Goal: Information Seeking & Learning: Learn about a topic

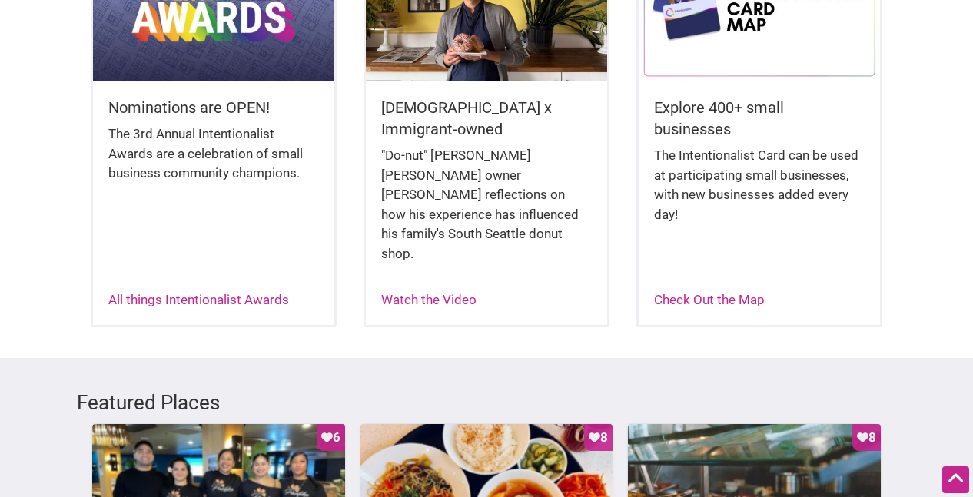
scroll to position [499, 0]
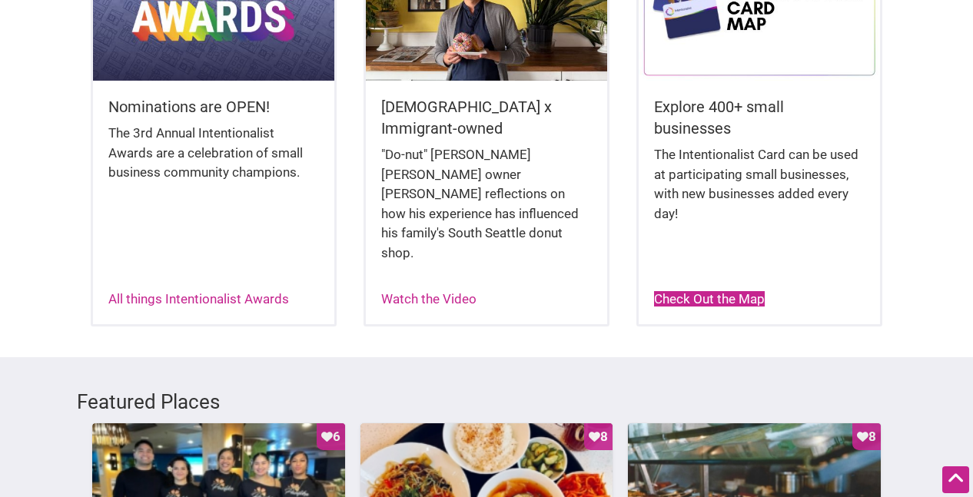
click at [709, 291] on link "Check Out the Map" at bounding box center [709, 298] width 111 height 15
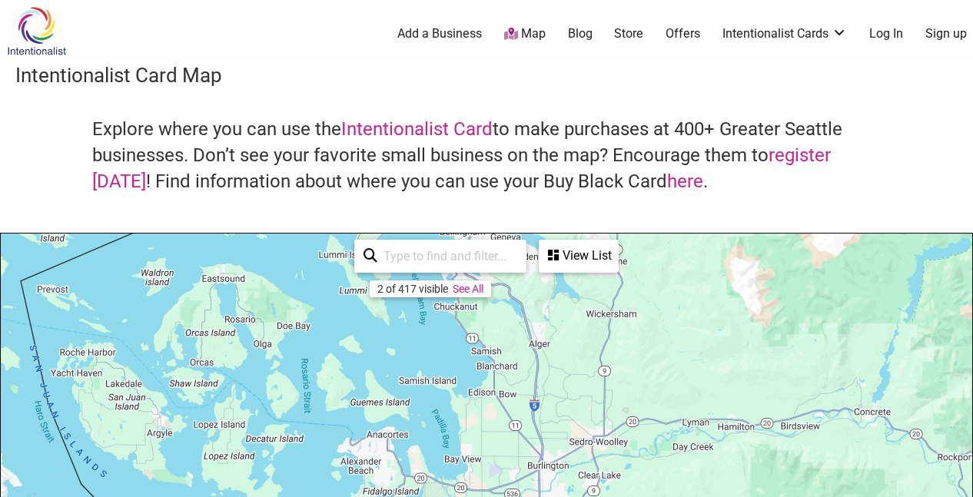
drag, startPoint x: 537, startPoint y: 434, endPoint x: 516, endPoint y: 217, distance: 218.5
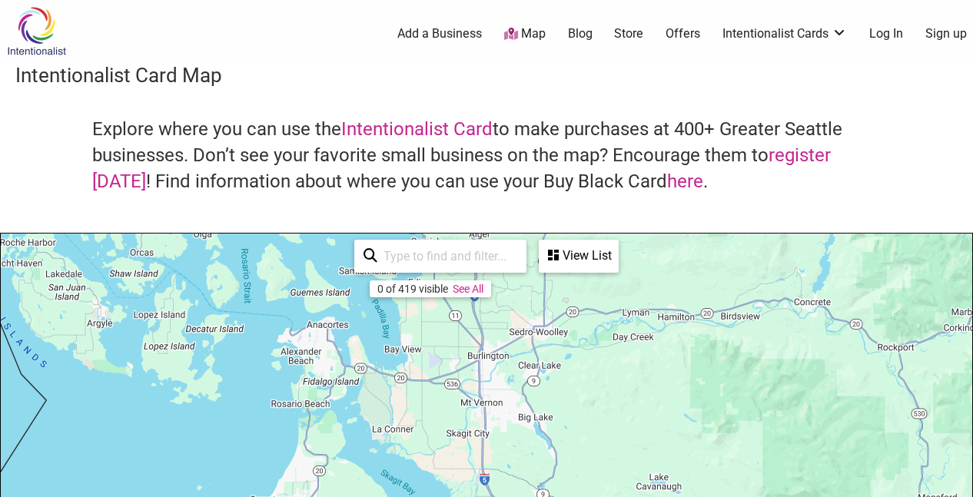
drag, startPoint x: 533, startPoint y: 402, endPoint x: 472, endPoint y: 287, distance: 129.6
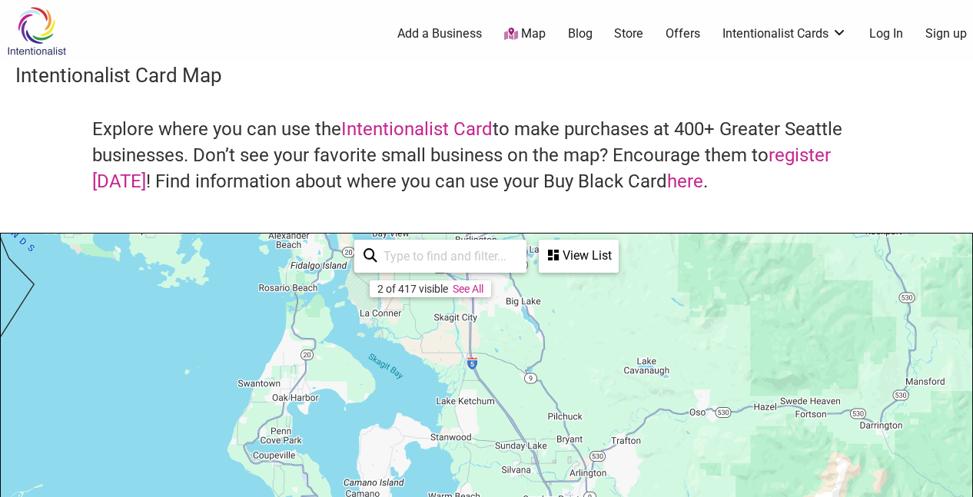
drag, startPoint x: 502, startPoint y: 419, endPoint x: 504, endPoint y: 253, distance: 166.0
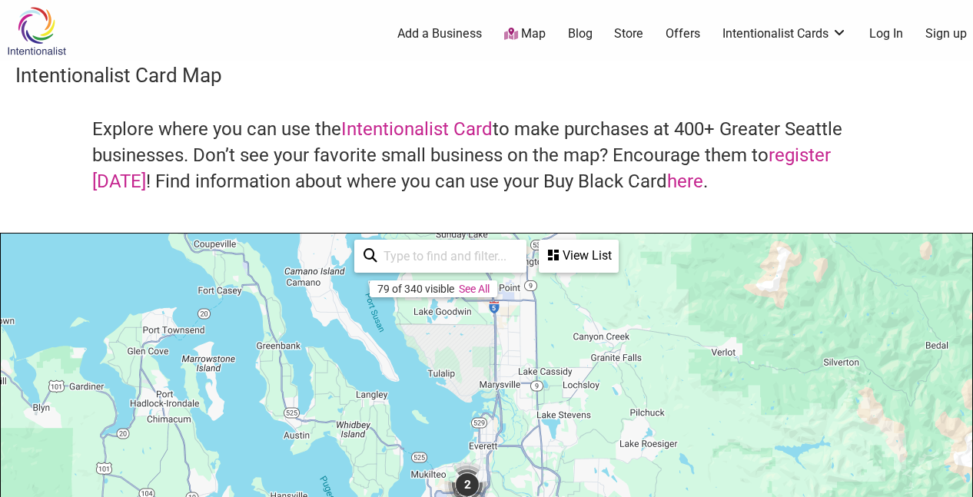
drag, startPoint x: 540, startPoint y: 410, endPoint x: 452, endPoint y: 283, distance: 155.2
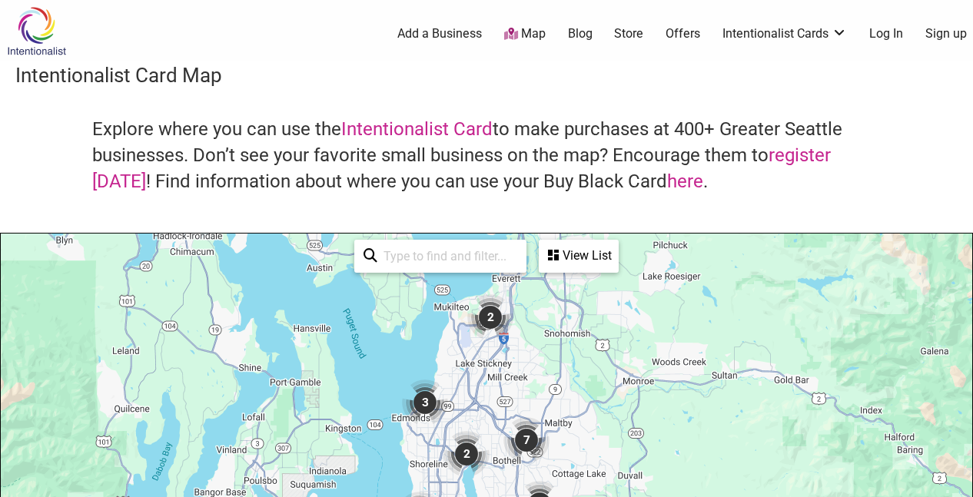
drag, startPoint x: 508, startPoint y: 410, endPoint x: 553, endPoint y: 279, distance: 139.0
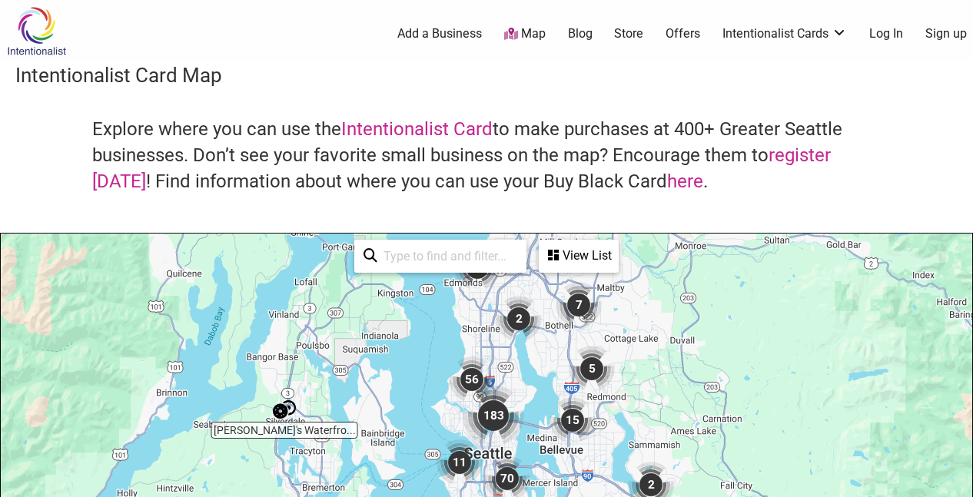
drag, startPoint x: 565, startPoint y: 426, endPoint x: 611, endPoint y: 304, distance: 131.3
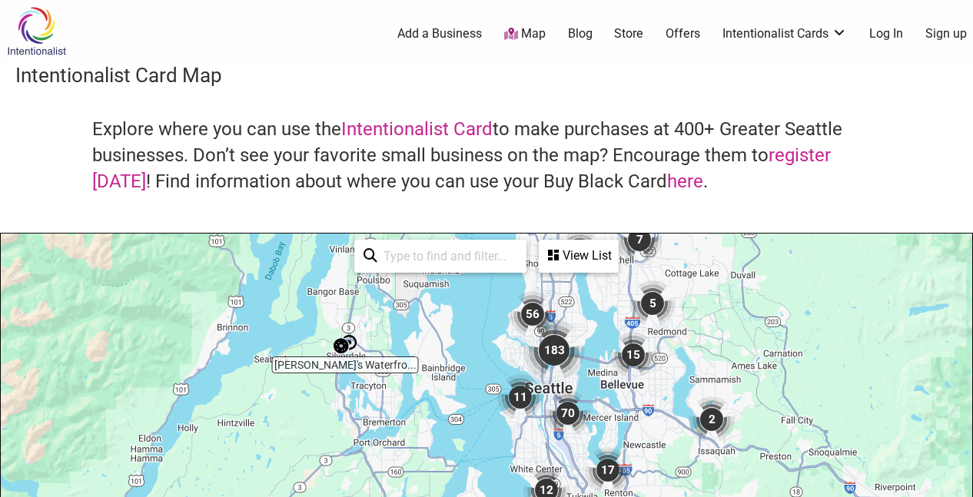
drag, startPoint x: 542, startPoint y: 371, endPoint x: 607, endPoint y: 311, distance: 88.7
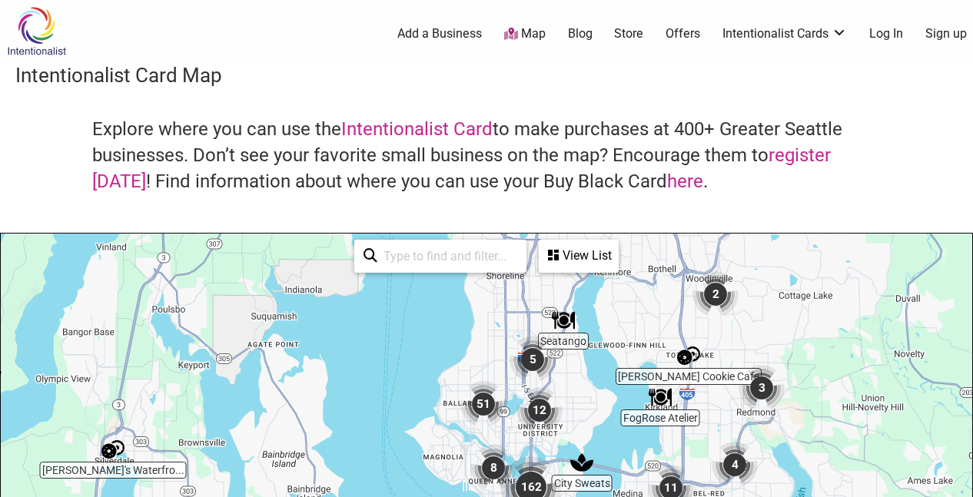
drag, startPoint x: 595, startPoint y: 335, endPoint x: 579, endPoint y: 407, distance: 73.3
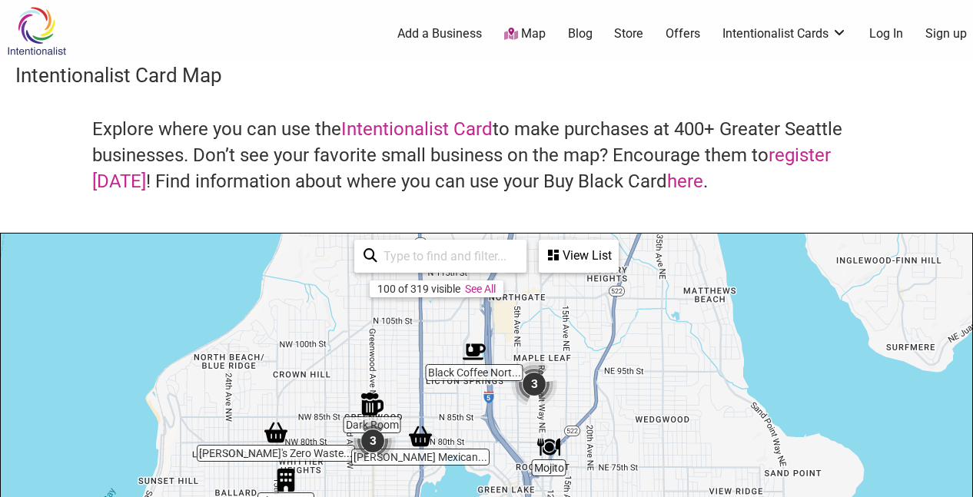
drag, startPoint x: 459, startPoint y: 343, endPoint x: 489, endPoint y: 408, distance: 71.9
click at [533, 383] on img "3" at bounding box center [534, 385] width 46 height 46
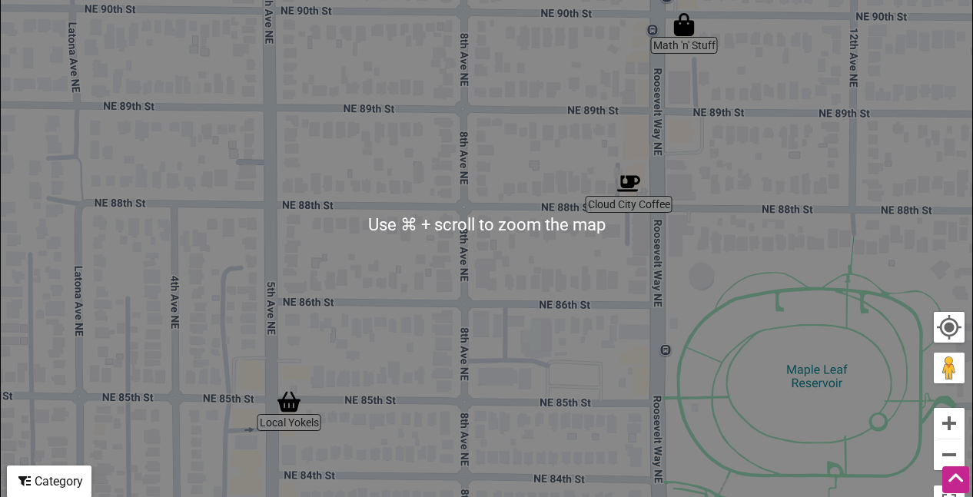
scroll to position [326, 0]
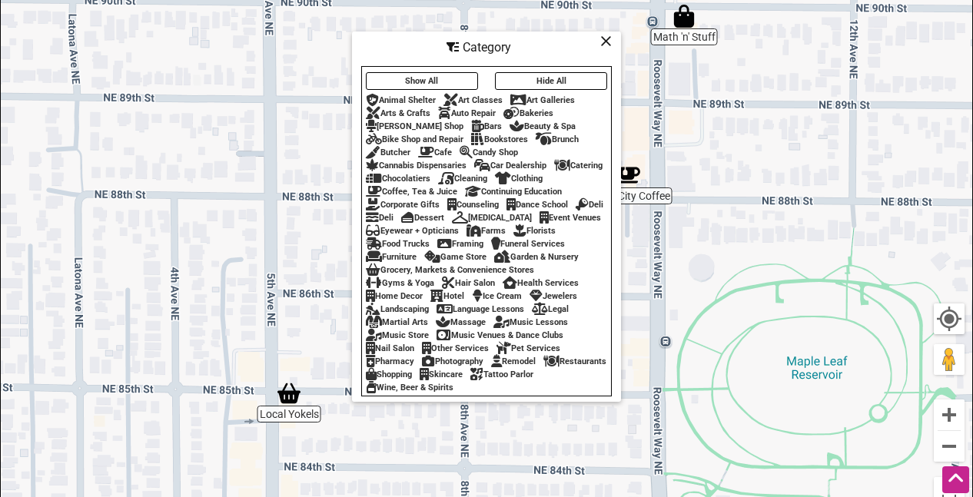
scroll to position [315, 0]
click at [605, 42] on icon at bounding box center [606, 41] width 12 height 1
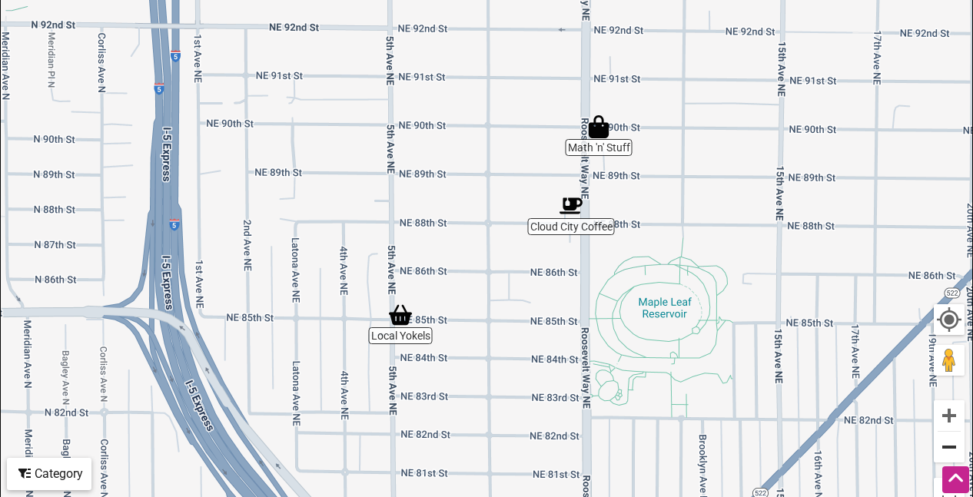
click at [946, 451] on button "Zoom out" at bounding box center [949, 447] width 31 height 31
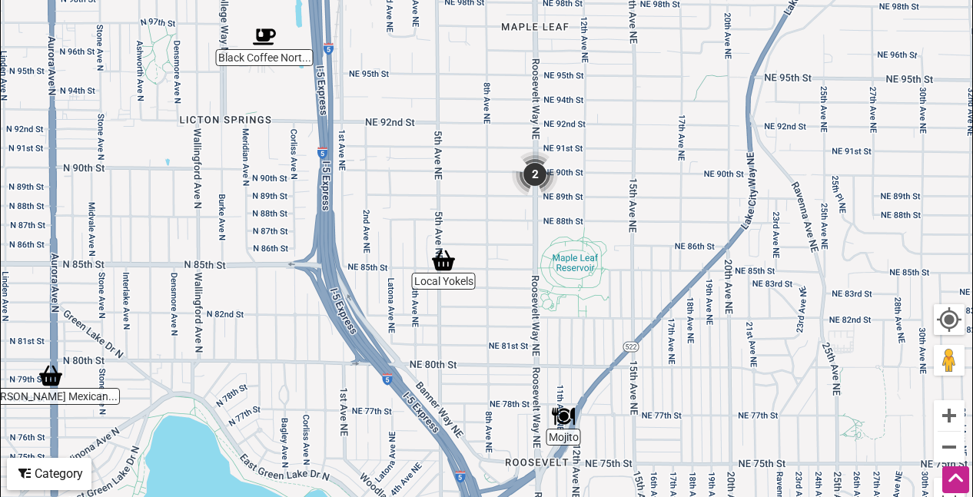
click at [564, 418] on img "Mojito" at bounding box center [563, 416] width 23 height 23
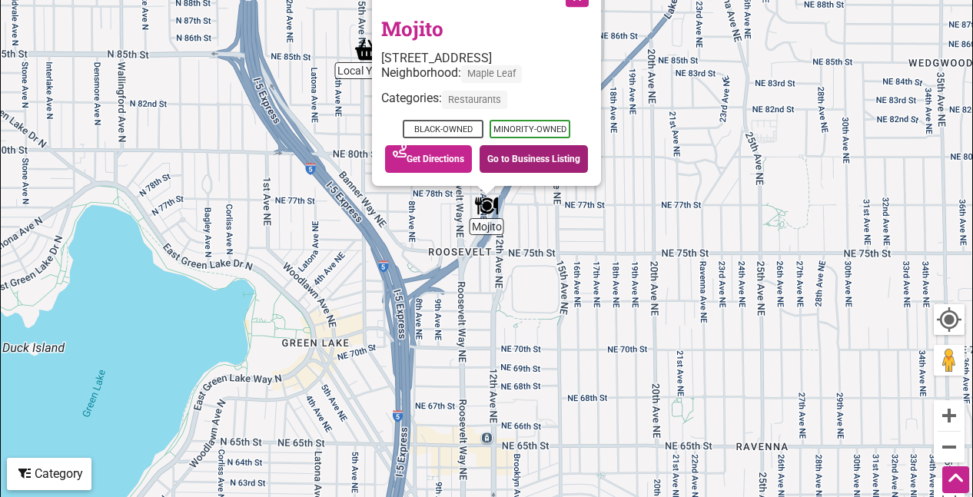
click at [516, 163] on link "Go to Business Listing" at bounding box center [534, 159] width 108 height 28
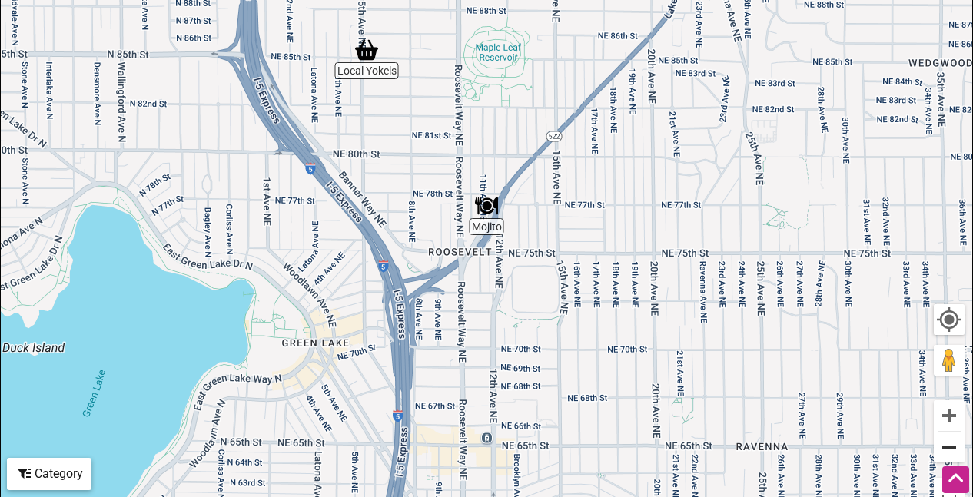
click at [943, 450] on button "Zoom out" at bounding box center [949, 447] width 31 height 31
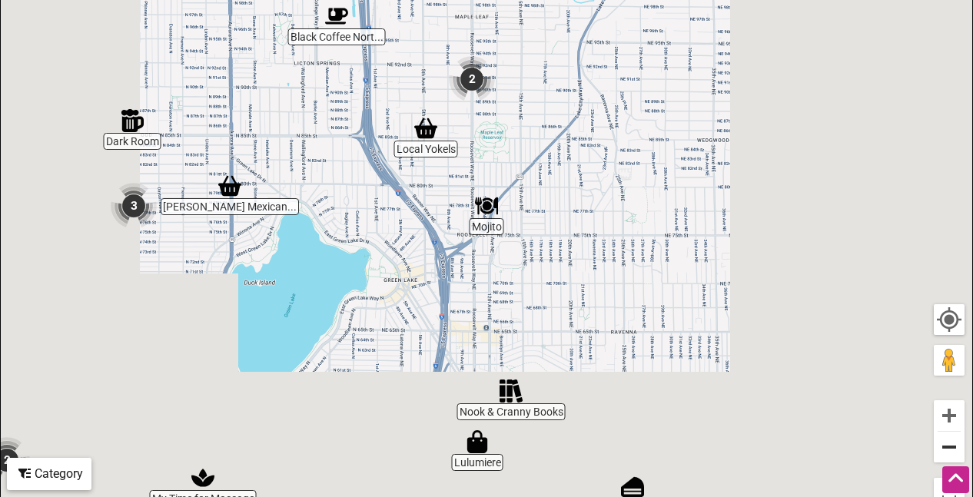
click at [944, 450] on button "Zoom out" at bounding box center [949, 447] width 31 height 31
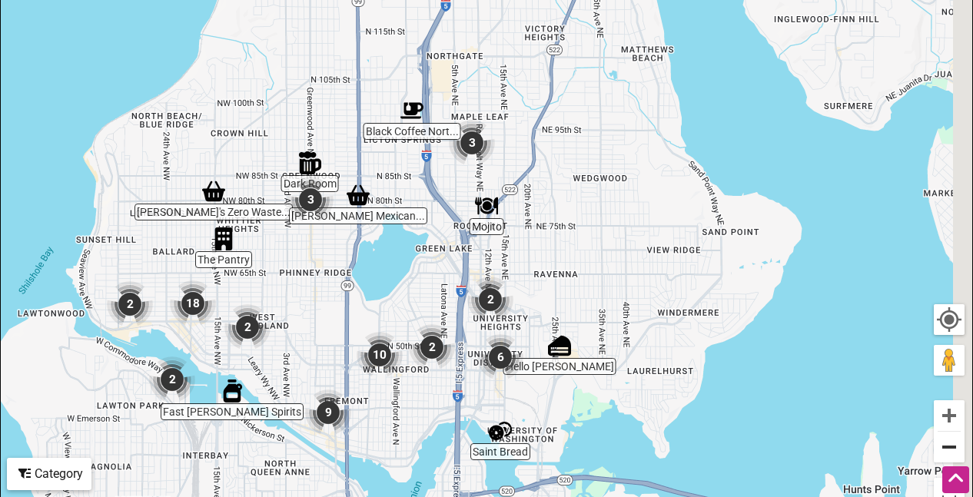
scroll to position [320, 0]
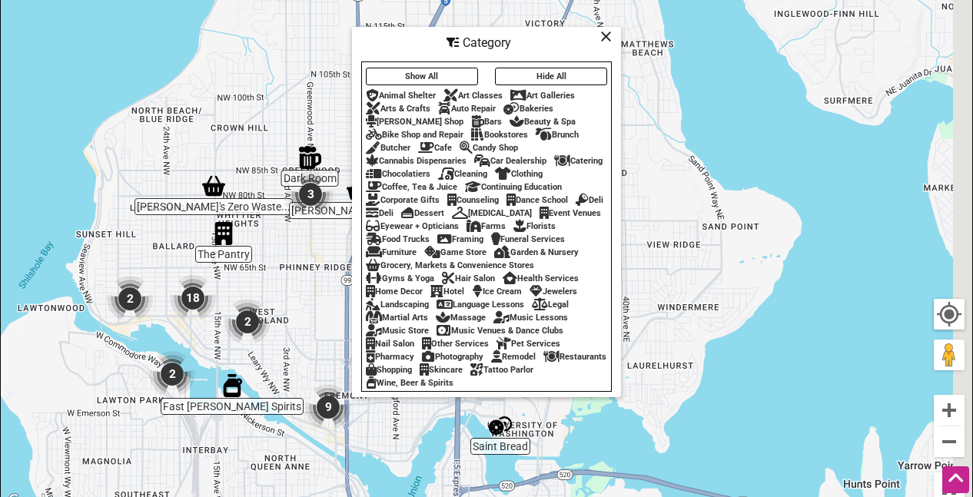
click at [541, 85] on button "Hide All" at bounding box center [551, 77] width 112 height 18
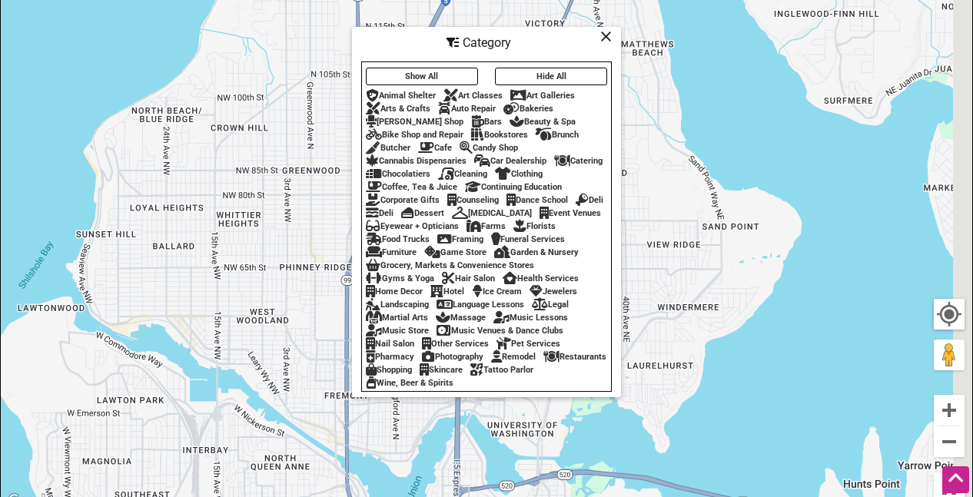
click at [543, 362] on div "Restaurants" at bounding box center [574, 357] width 63 height 10
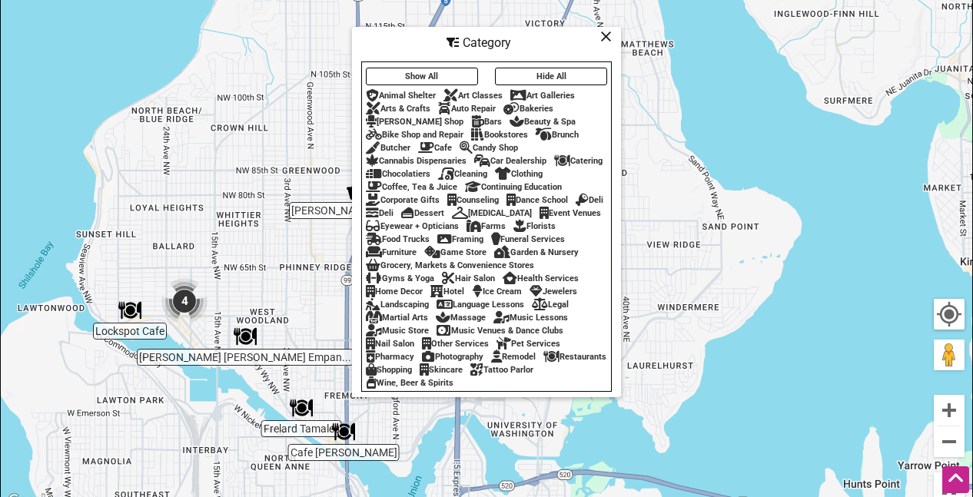
click at [605, 37] on icon at bounding box center [606, 36] width 12 height 1
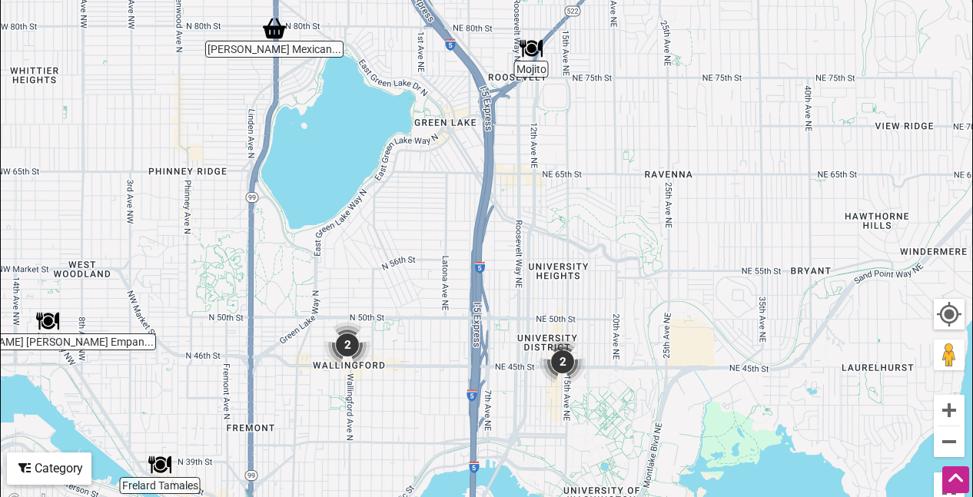
click at [561, 363] on img "2" at bounding box center [562, 362] width 46 height 46
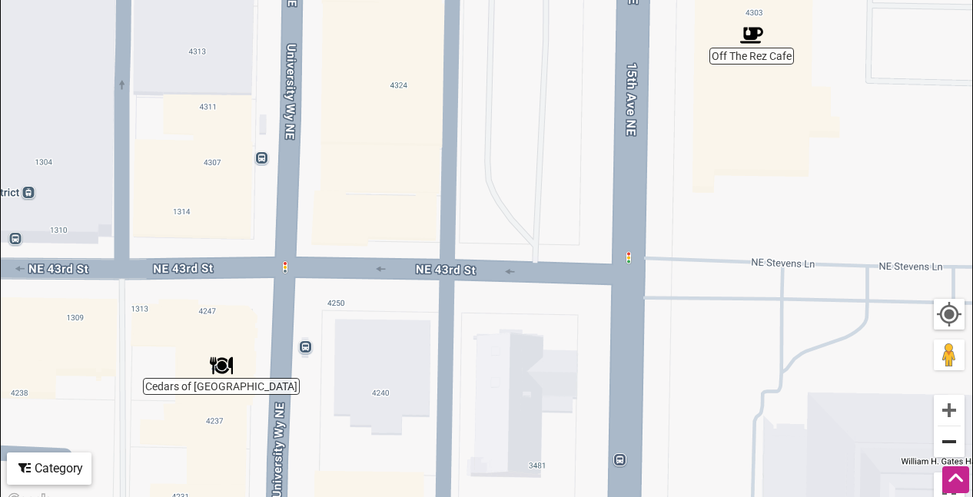
click at [951, 440] on button "Zoom out" at bounding box center [949, 441] width 31 height 31
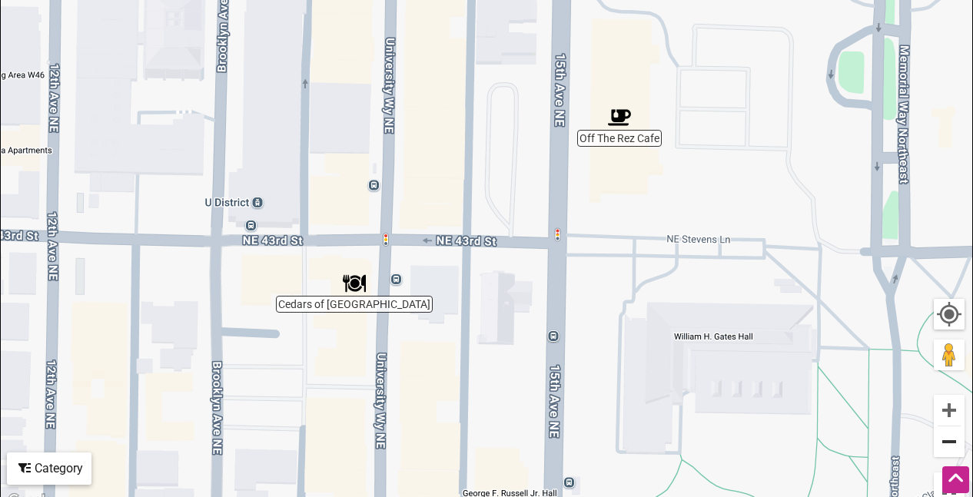
click at [951, 440] on button "Zoom out" at bounding box center [949, 441] width 31 height 31
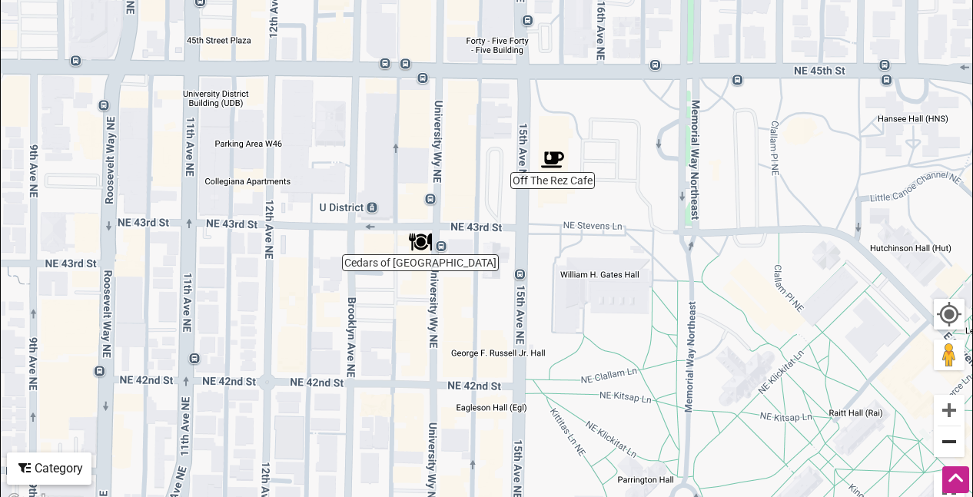
click at [951, 440] on button "Zoom out" at bounding box center [949, 441] width 31 height 31
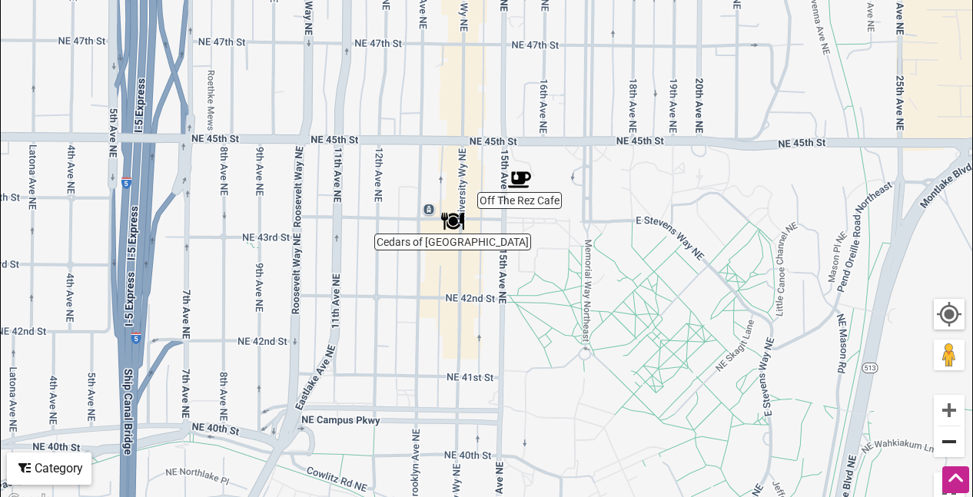
click at [951, 440] on button "Zoom out" at bounding box center [949, 441] width 31 height 31
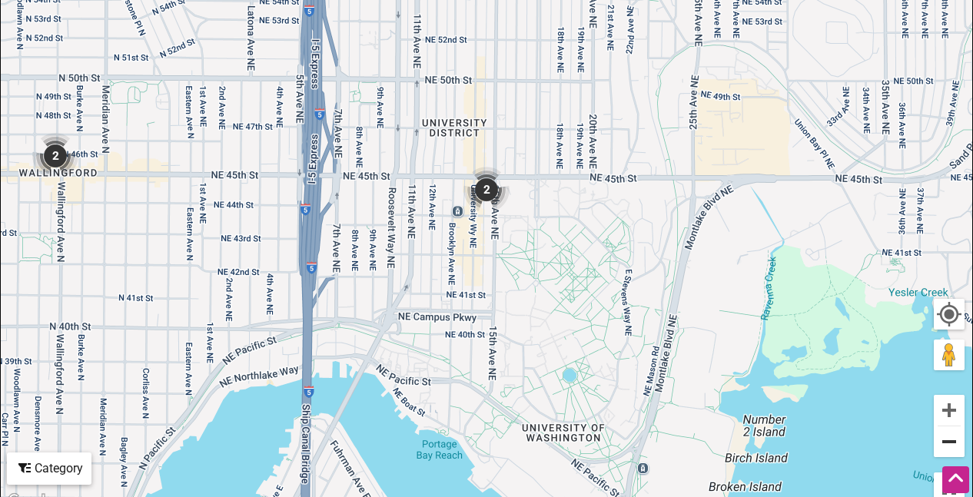
click at [951, 440] on button "Zoom out" at bounding box center [949, 441] width 31 height 31
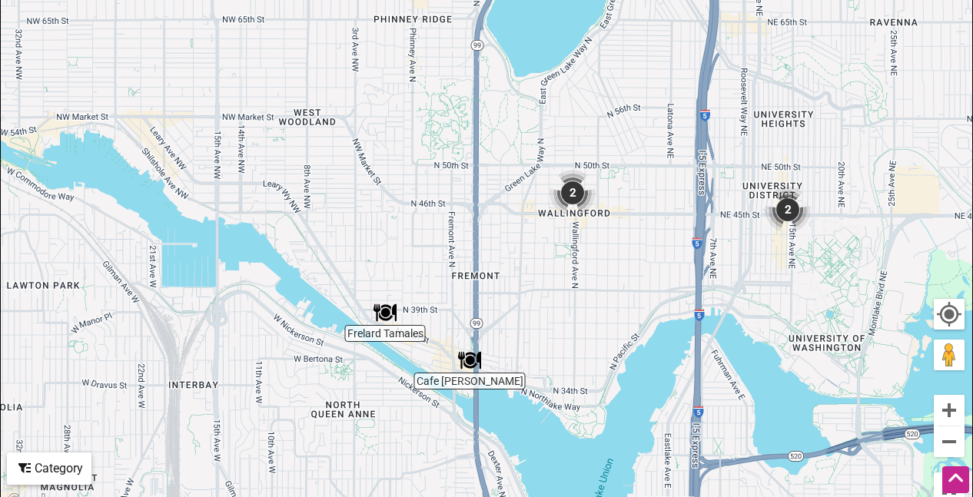
drag, startPoint x: 311, startPoint y: 235, endPoint x: 621, endPoint y: 261, distance: 310.7
click at [621, 261] on div "To navigate, press the arrow keys." at bounding box center [486, 212] width 971 height 598
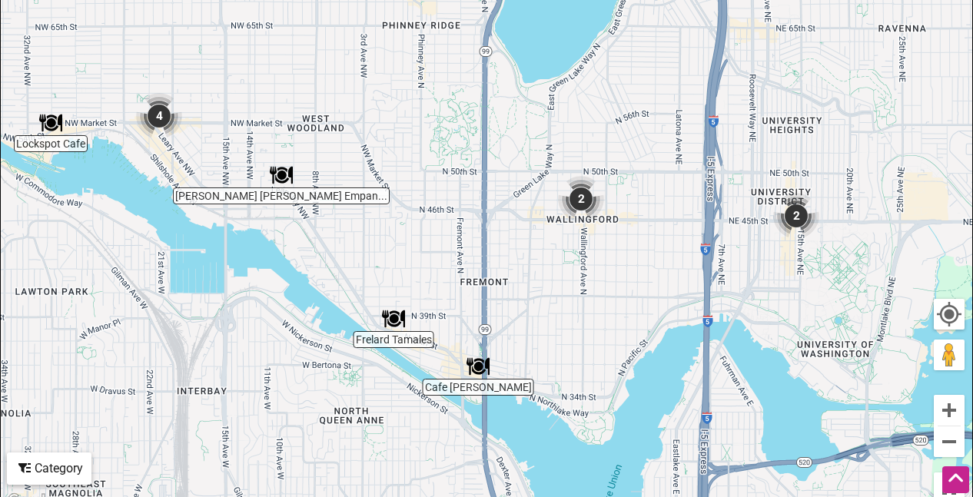
click at [582, 200] on img "2" at bounding box center [581, 199] width 46 height 46
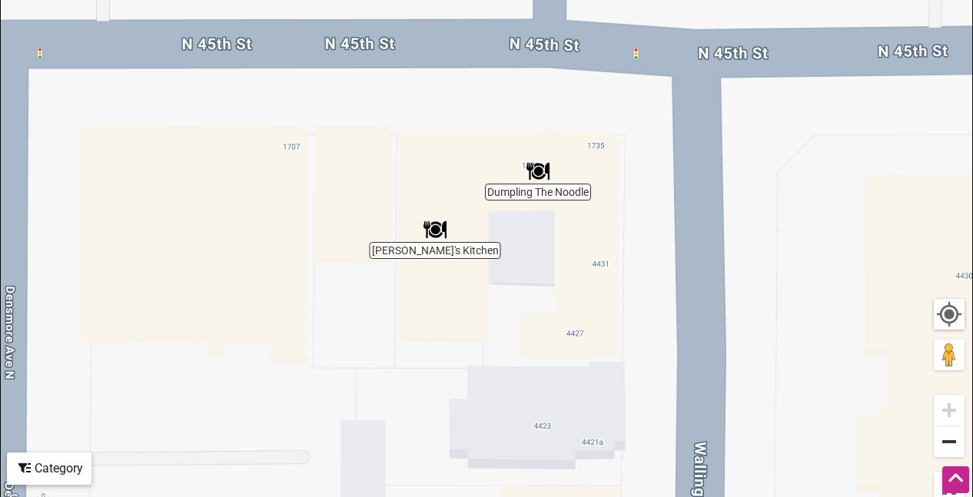
click at [947, 440] on button "Zoom out" at bounding box center [949, 441] width 31 height 31
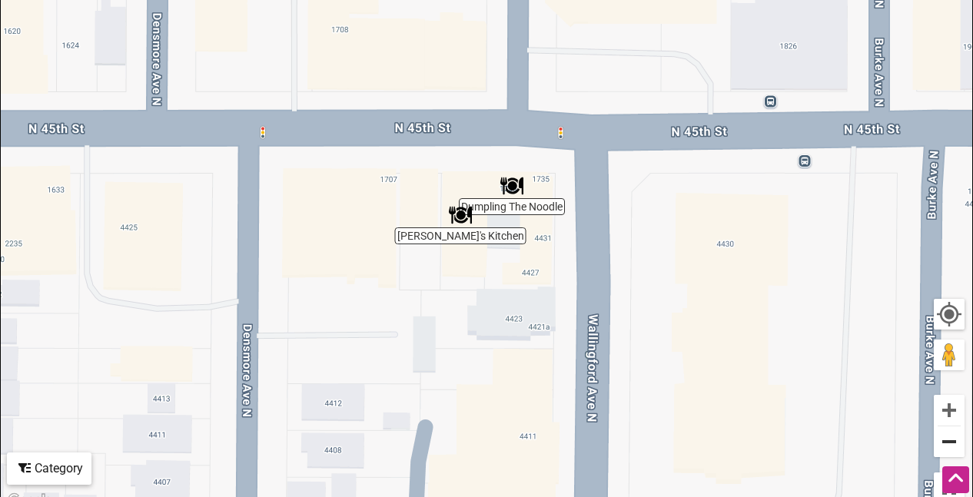
click at [947, 440] on button "Zoom out" at bounding box center [949, 441] width 31 height 31
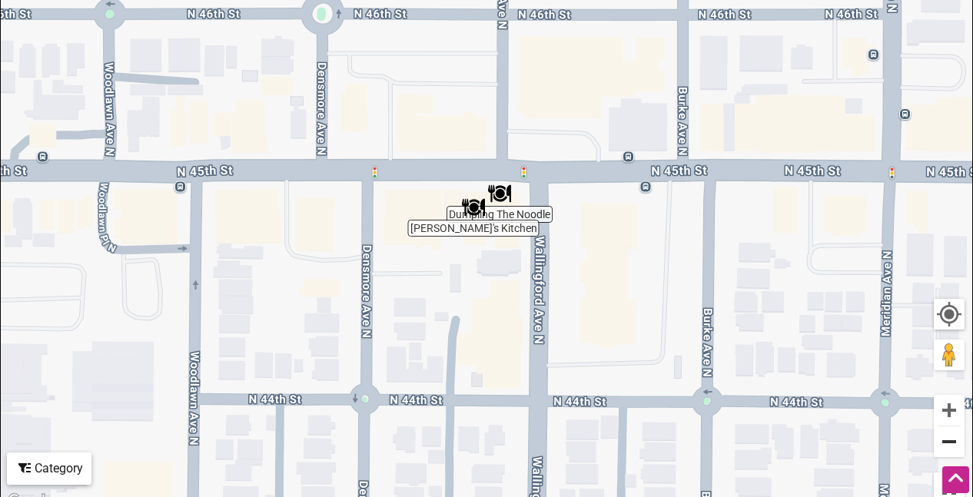
click at [947, 440] on button "Zoom out" at bounding box center [949, 441] width 31 height 31
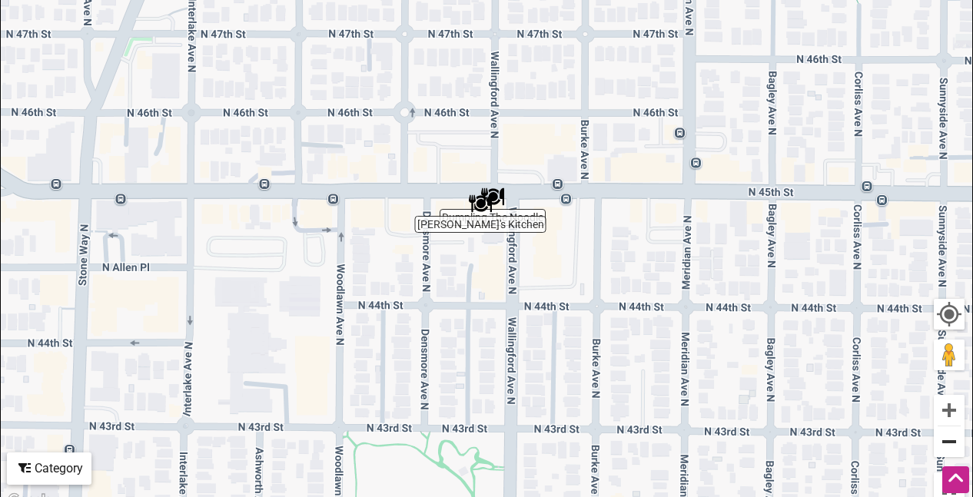
click at [947, 440] on button "Zoom out" at bounding box center [949, 441] width 31 height 31
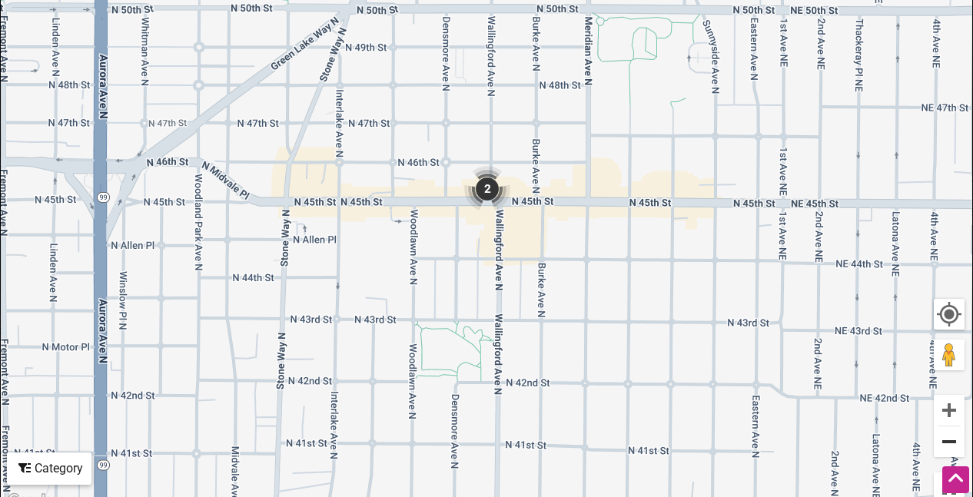
click at [947, 440] on button "Zoom out" at bounding box center [949, 441] width 31 height 31
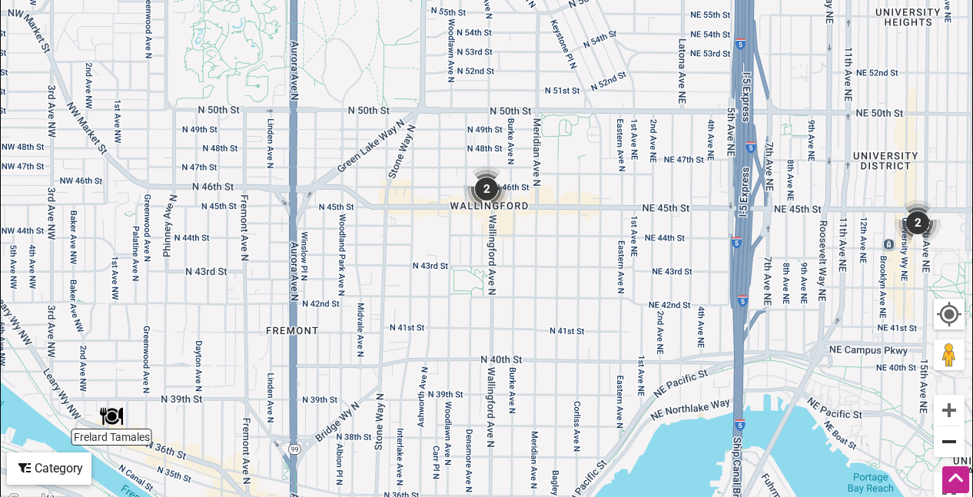
click at [947, 440] on button "Zoom out" at bounding box center [949, 441] width 31 height 31
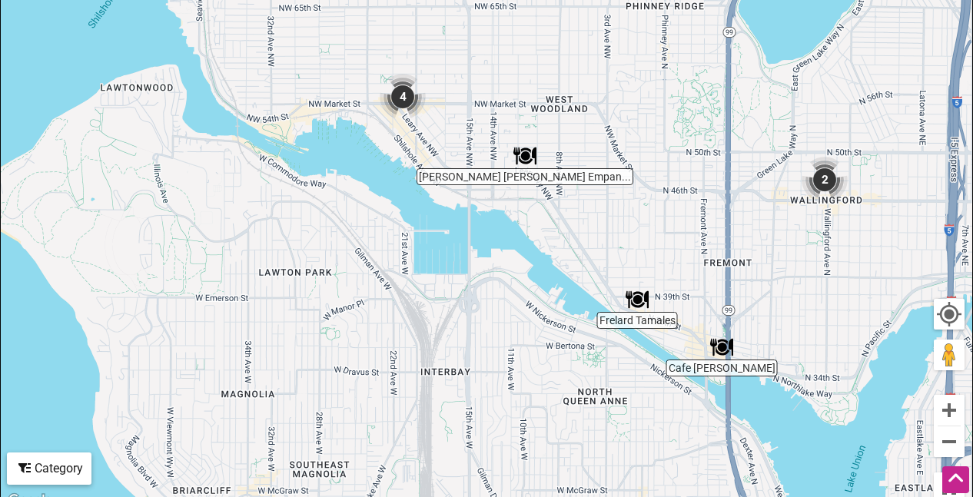
drag, startPoint x: 403, startPoint y: 312, endPoint x: 744, endPoint y: 300, distance: 340.6
click at [744, 301] on div "To navigate, press the arrow keys." at bounding box center [486, 212] width 971 height 598
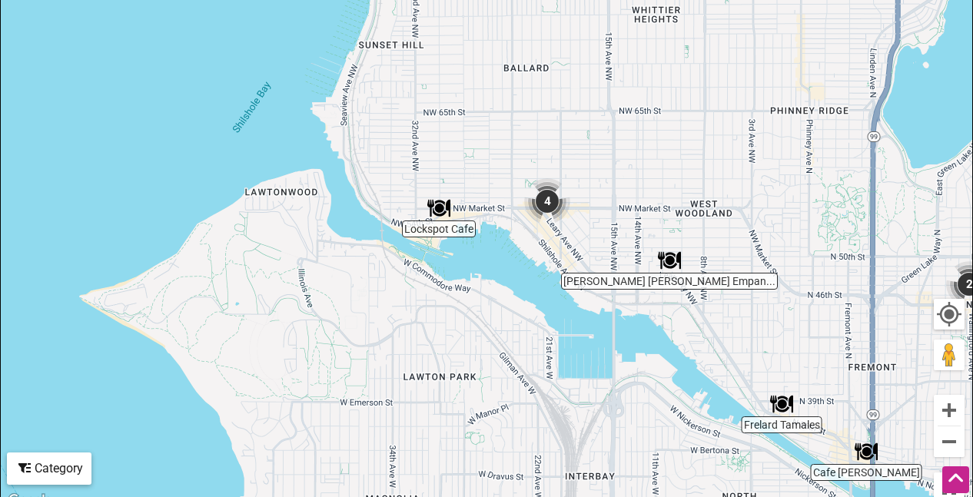
drag, startPoint x: 380, startPoint y: 137, endPoint x: 529, endPoint y: 254, distance: 190.5
click at [529, 254] on div "To navigate, press the arrow keys." at bounding box center [486, 212] width 971 height 598
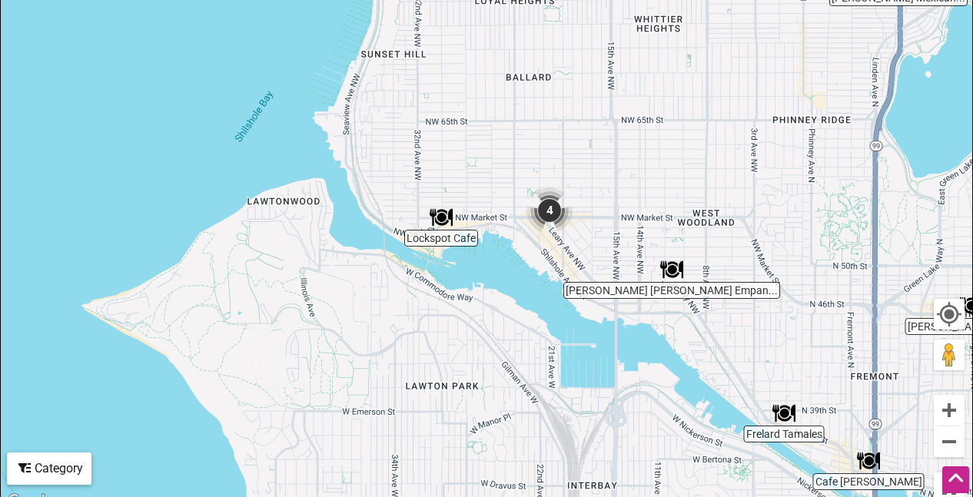
click at [550, 211] on img "4" at bounding box center [549, 210] width 46 height 46
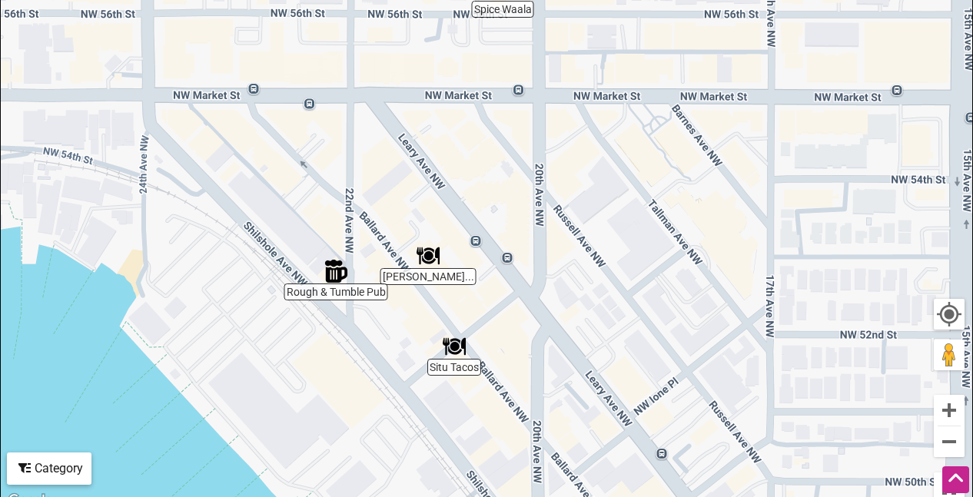
drag, startPoint x: 586, startPoint y: 177, endPoint x: 516, endPoint y: 146, distance: 75.7
click at [516, 146] on div "To navigate, press the arrow keys." at bounding box center [486, 212] width 971 height 598
click at [951, 441] on button "Zoom out" at bounding box center [949, 441] width 31 height 31
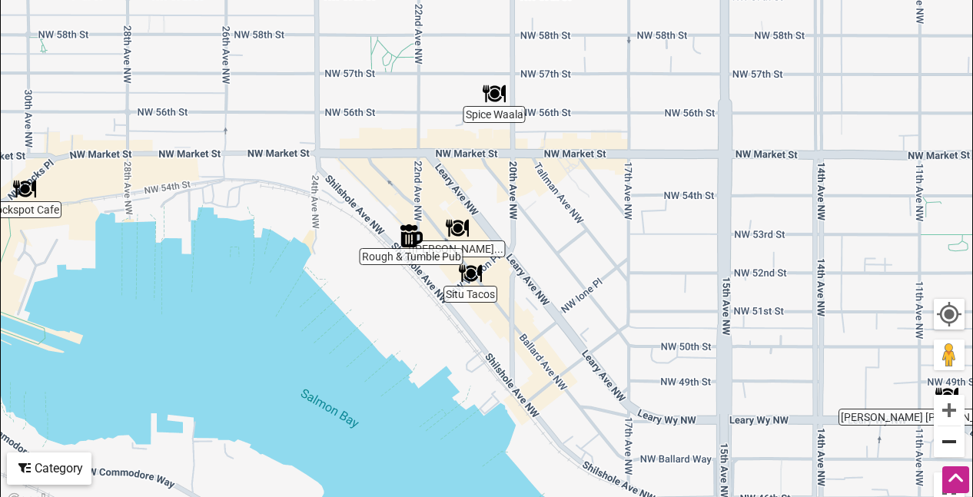
click at [951, 441] on button "Zoom out" at bounding box center [949, 441] width 31 height 31
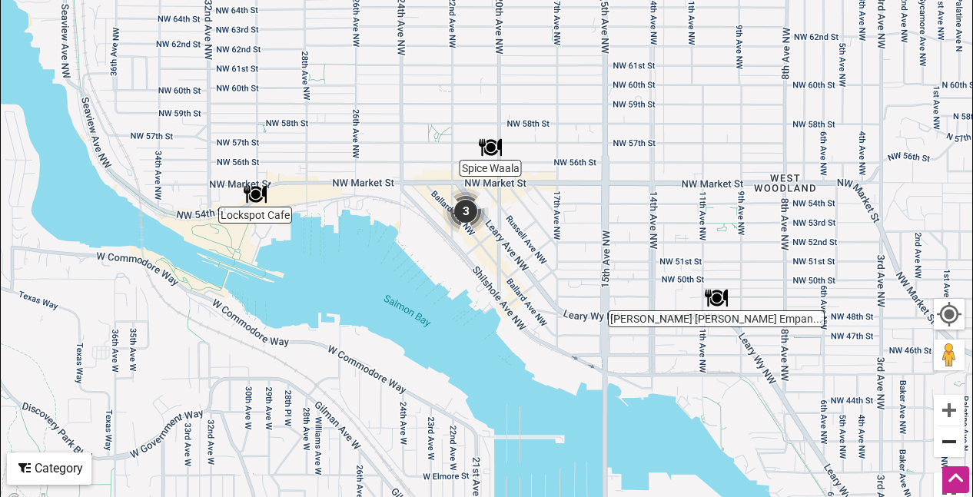
click at [951, 441] on button "Zoom out" at bounding box center [949, 441] width 31 height 31
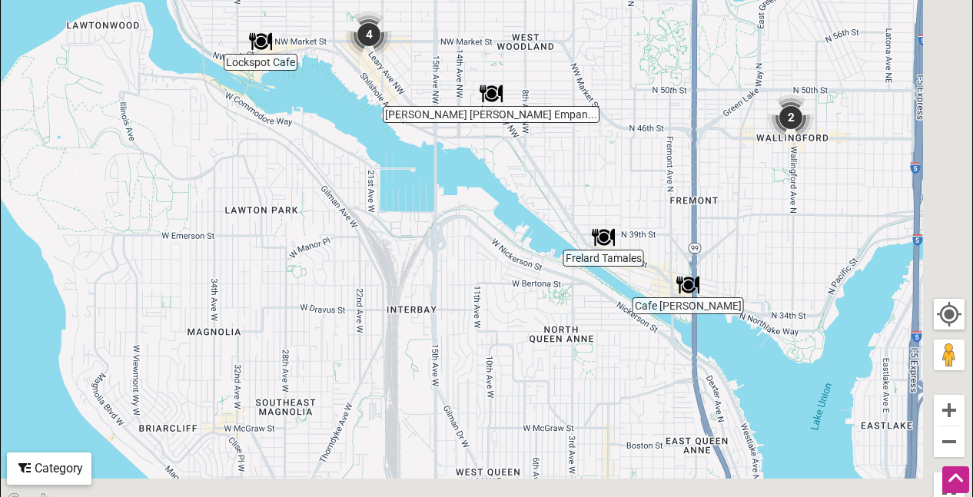
drag, startPoint x: 675, startPoint y: 349, endPoint x: 563, endPoint y: 192, distance: 192.8
click at [563, 192] on div "To navigate, press the arrow keys." at bounding box center [486, 212] width 971 height 598
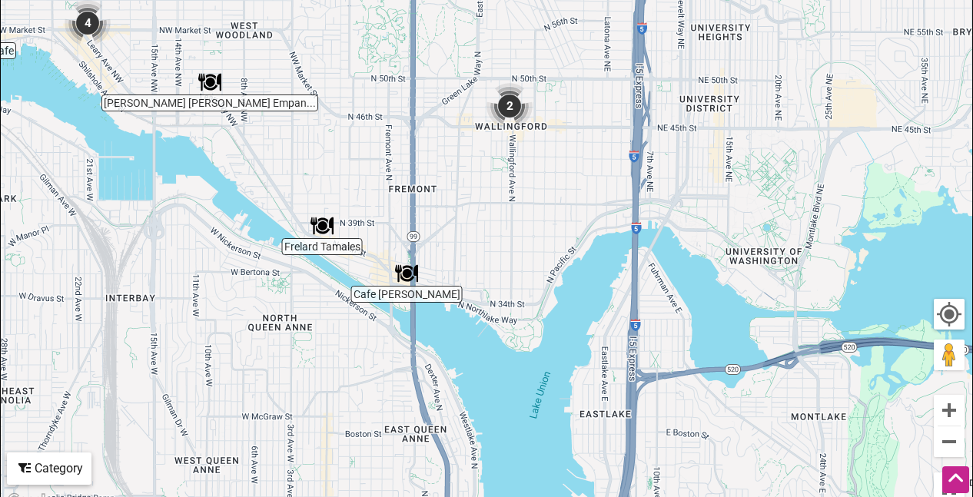
drag, startPoint x: 808, startPoint y: 353, endPoint x: 526, endPoint y: 343, distance: 283.0
click at [526, 343] on div "To navigate, press the arrow keys." at bounding box center [486, 212] width 971 height 598
click at [948, 445] on button "Zoom out" at bounding box center [949, 441] width 31 height 31
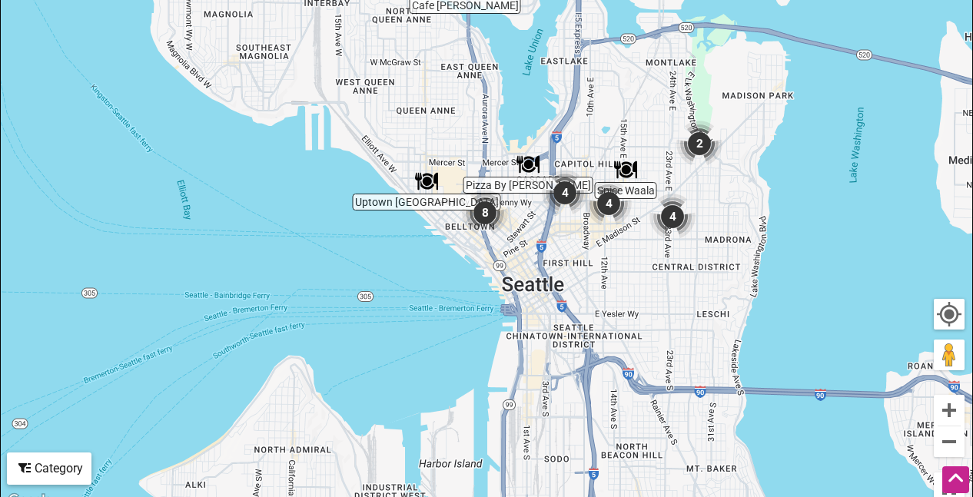
drag, startPoint x: 629, startPoint y: 369, endPoint x: 647, endPoint y: 112, distance: 257.3
click at [647, 112] on div "To navigate, press the arrow keys." at bounding box center [486, 212] width 971 height 598
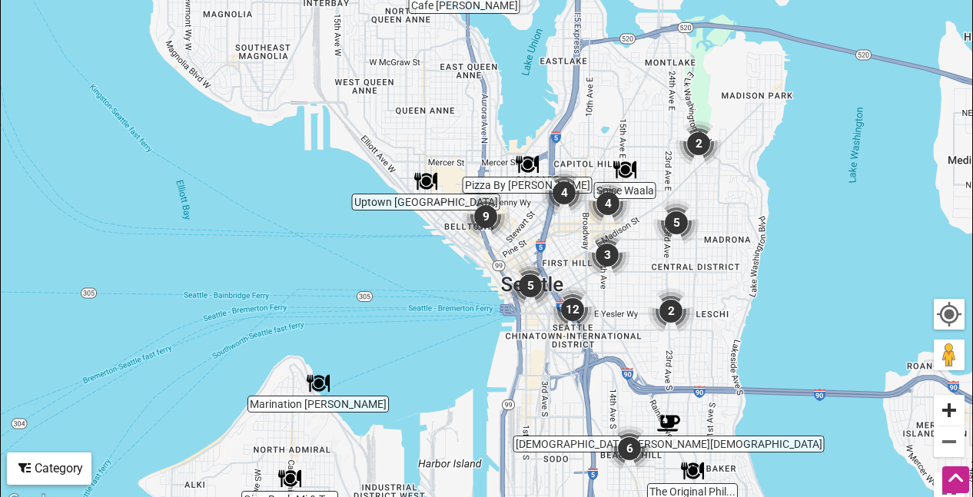
click at [948, 410] on button "Zoom in" at bounding box center [949, 410] width 31 height 31
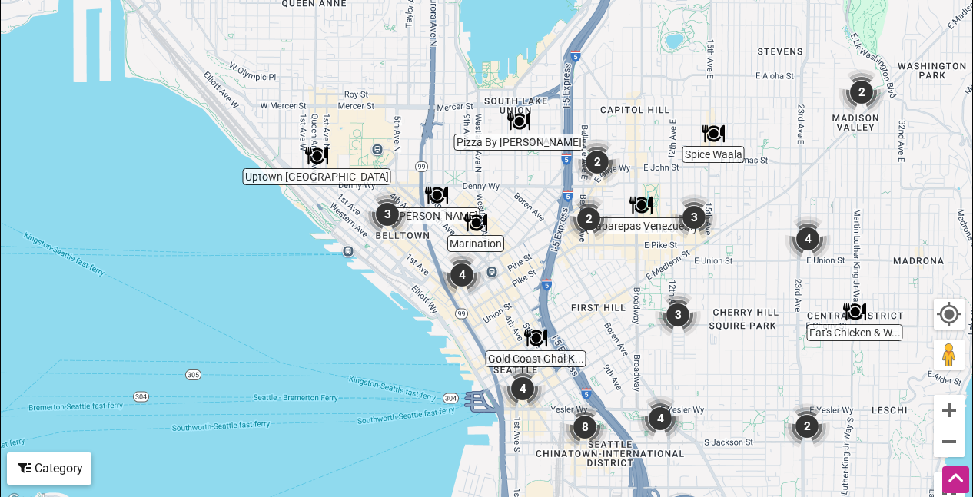
drag, startPoint x: 898, startPoint y: 241, endPoint x: 845, endPoint y: 235, distance: 52.5
click at [845, 235] on div "To navigate, press the arrow keys." at bounding box center [486, 212] width 971 height 598
click at [691, 217] on img "3" at bounding box center [694, 217] width 46 height 46
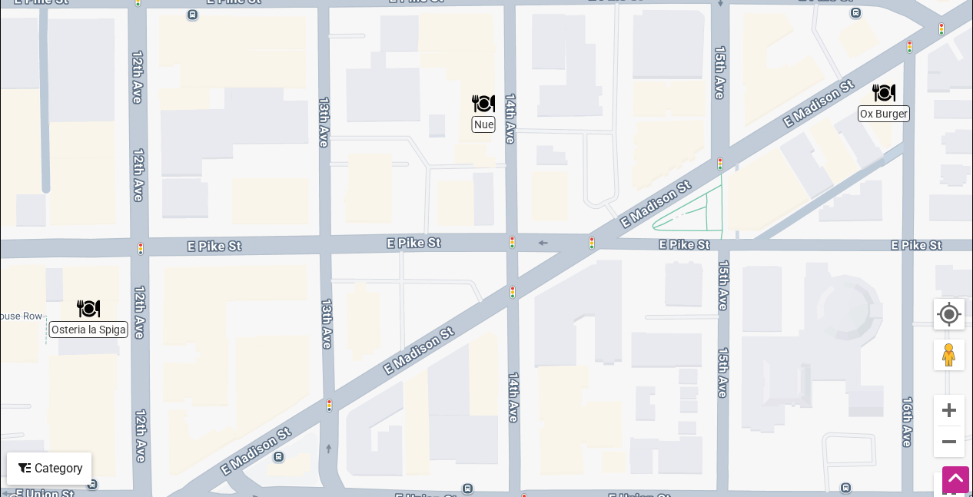
click at [483, 105] on img "Nue" at bounding box center [483, 103] width 23 height 23
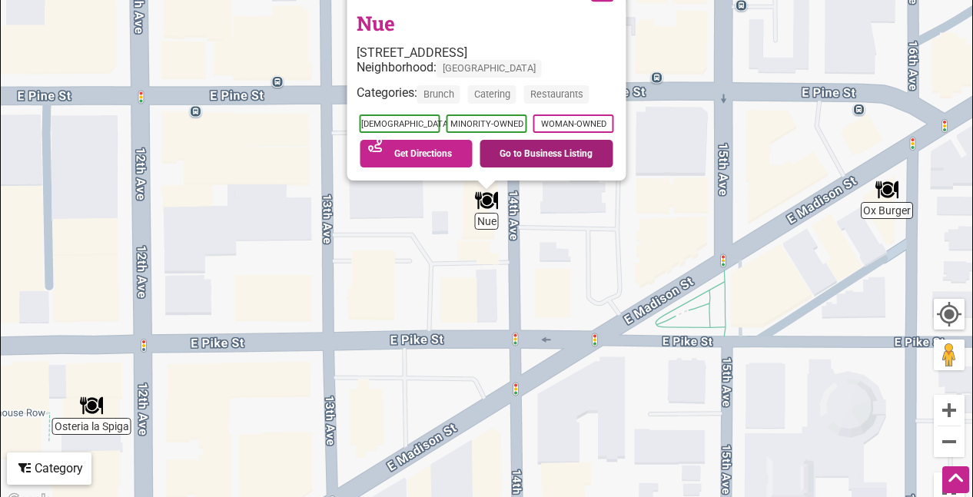
click at [523, 151] on link "Go to Business Listing" at bounding box center [547, 154] width 134 height 28
click at [87, 429] on div "To navigate, press the arrow keys. Nue 1519 14th Ave, Seattle, WA 98122 Neighbo…" at bounding box center [486, 212] width 971 height 598
click at [91, 403] on img "Osteria la Spiga" at bounding box center [91, 405] width 23 height 23
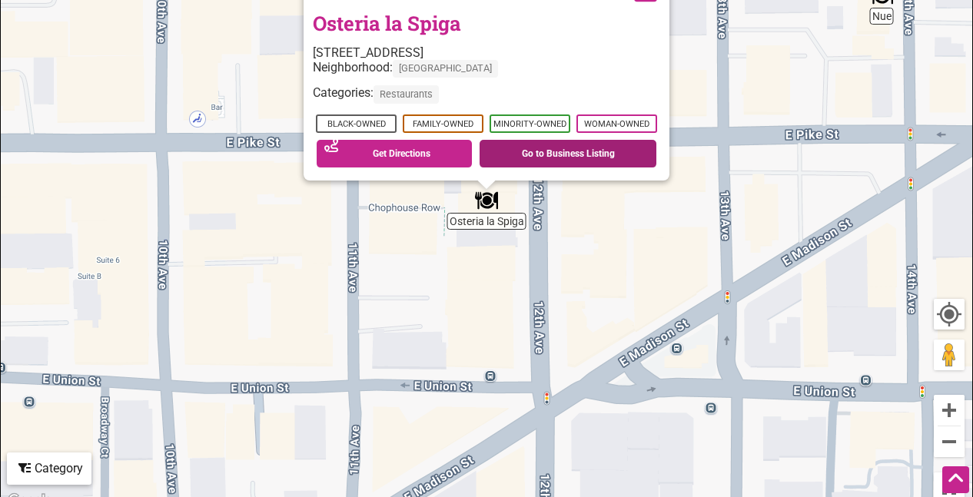
click at [535, 155] on link "Go to Business Listing" at bounding box center [568, 154] width 177 height 28
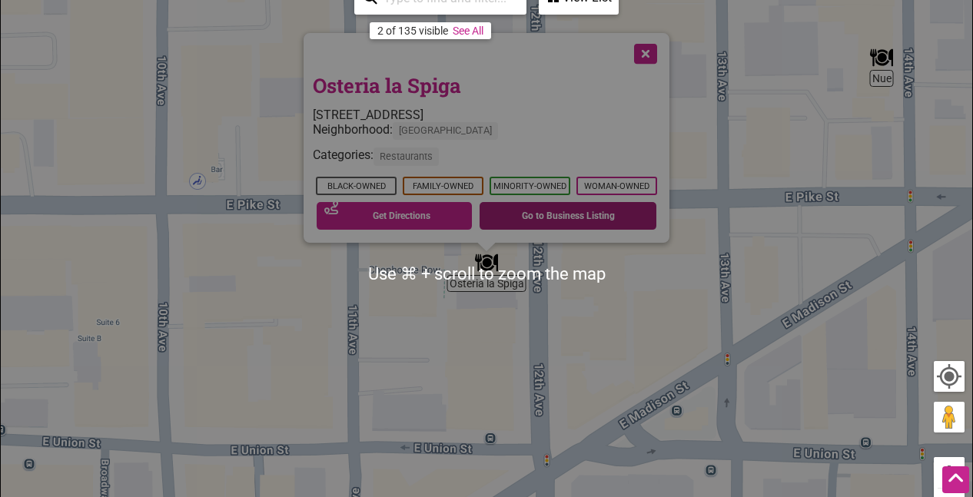
scroll to position [254, 0]
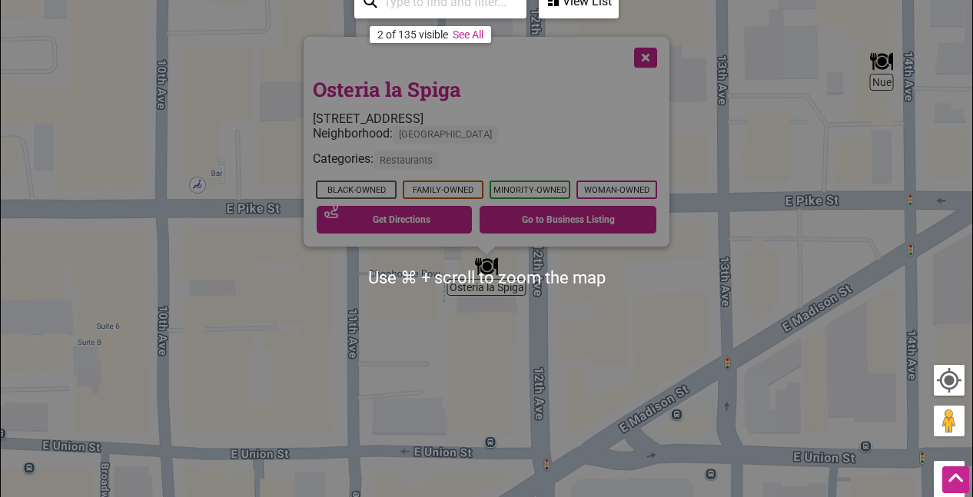
click at [645, 55] on button "Close" at bounding box center [644, 56] width 38 height 38
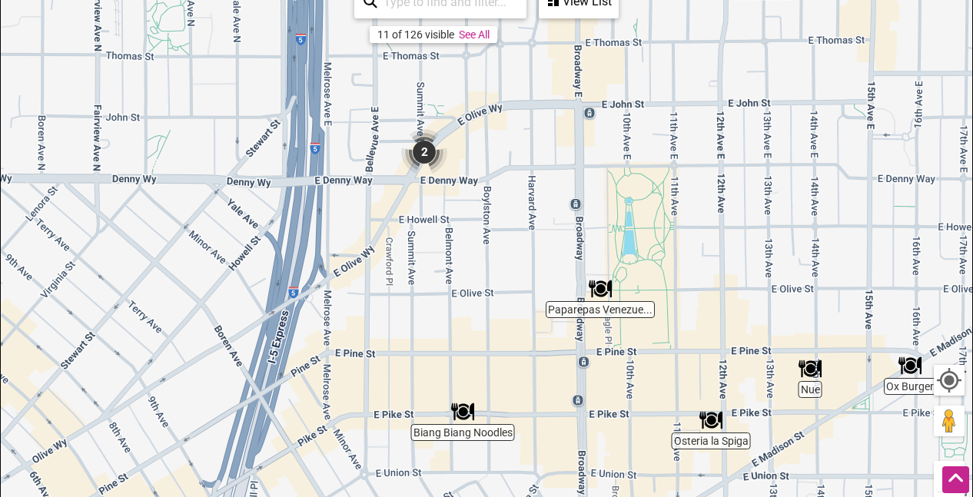
drag, startPoint x: 306, startPoint y: 290, endPoint x: 628, endPoint y: 430, distance: 350.7
click at [628, 430] on div "To navigate, press the arrow keys." at bounding box center [486, 278] width 971 height 598
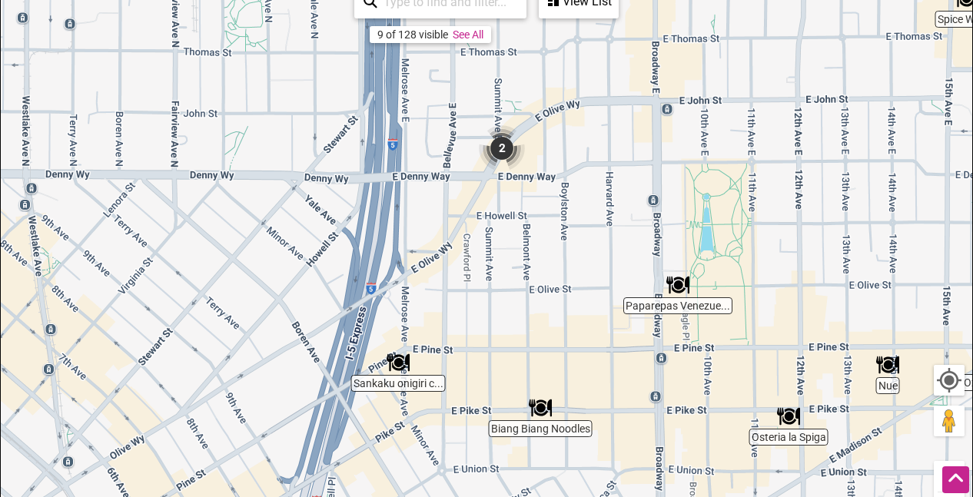
drag, startPoint x: 540, startPoint y: 381, endPoint x: 621, endPoint y: 378, distance: 80.7
click at [621, 378] on div "To navigate, press the arrow keys." at bounding box center [486, 278] width 971 height 598
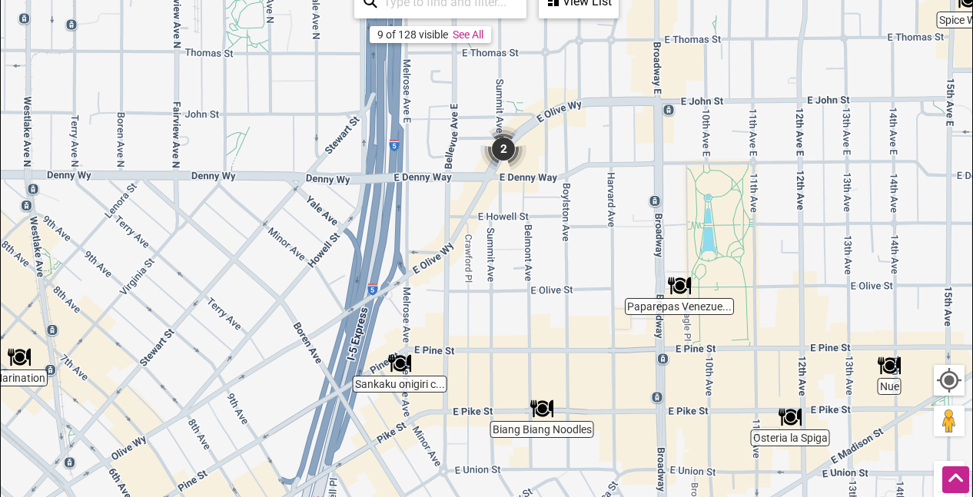
click at [542, 407] on img "Biang Biang Noodles" at bounding box center [541, 408] width 23 height 23
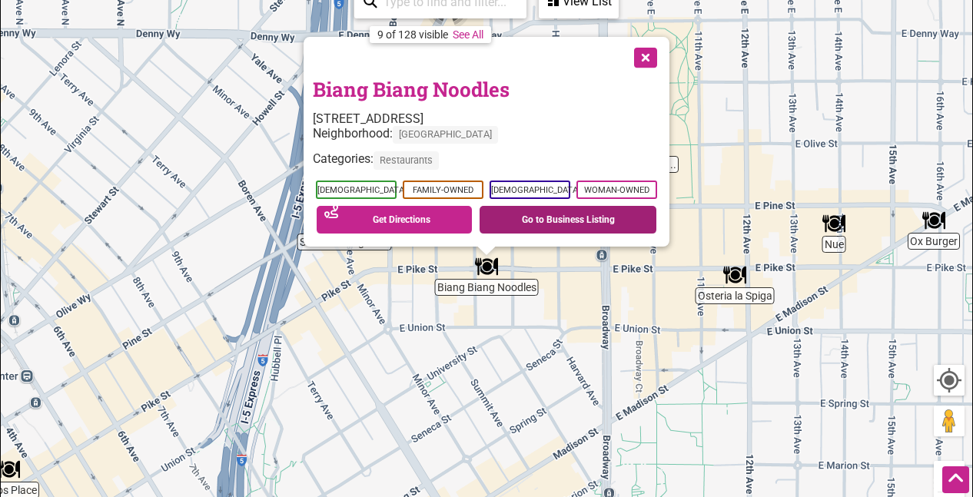
click at [529, 216] on link "Go to Business Listing" at bounding box center [568, 220] width 177 height 28
click at [642, 58] on button "Close" at bounding box center [644, 56] width 38 height 38
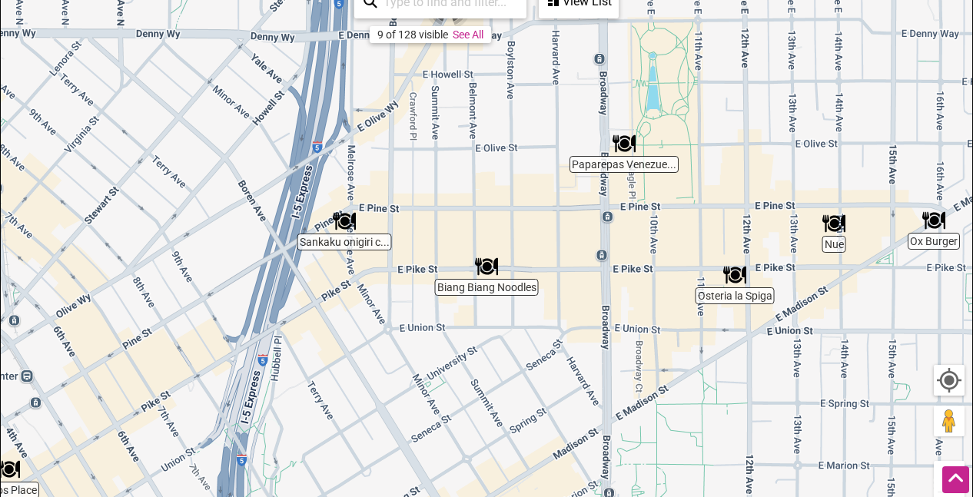
click at [345, 223] on img "Sankaku onigiri cafe & bar" at bounding box center [344, 221] width 23 height 23
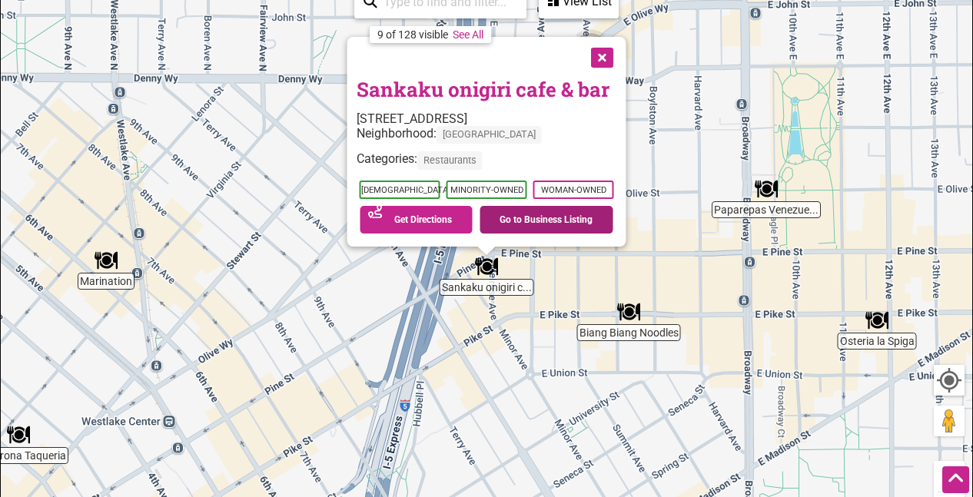
click at [512, 220] on link "Go to Business Listing" at bounding box center [547, 220] width 134 height 28
click at [608, 55] on button "Close" at bounding box center [601, 56] width 38 height 38
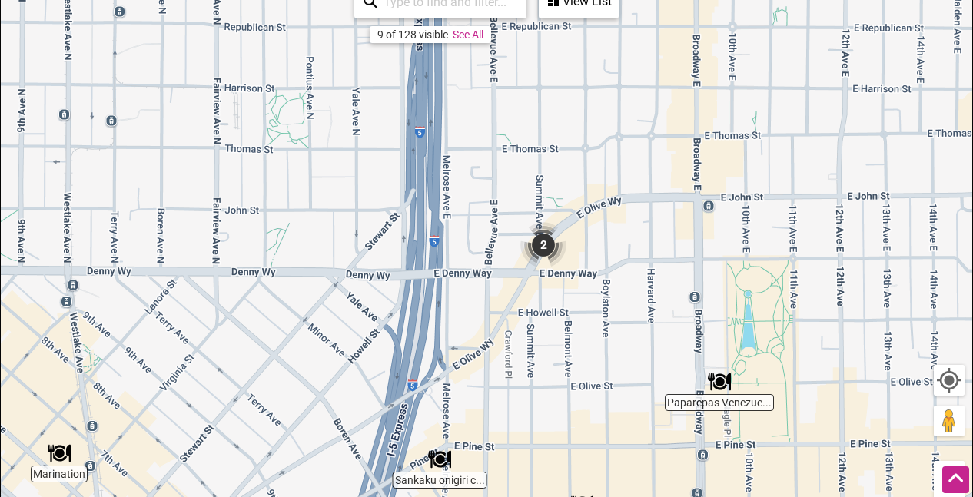
drag, startPoint x: 585, startPoint y: 141, endPoint x: 535, endPoint y: 338, distance: 203.7
click at [535, 337] on div "To navigate, press the arrow keys." at bounding box center [486, 278] width 971 height 598
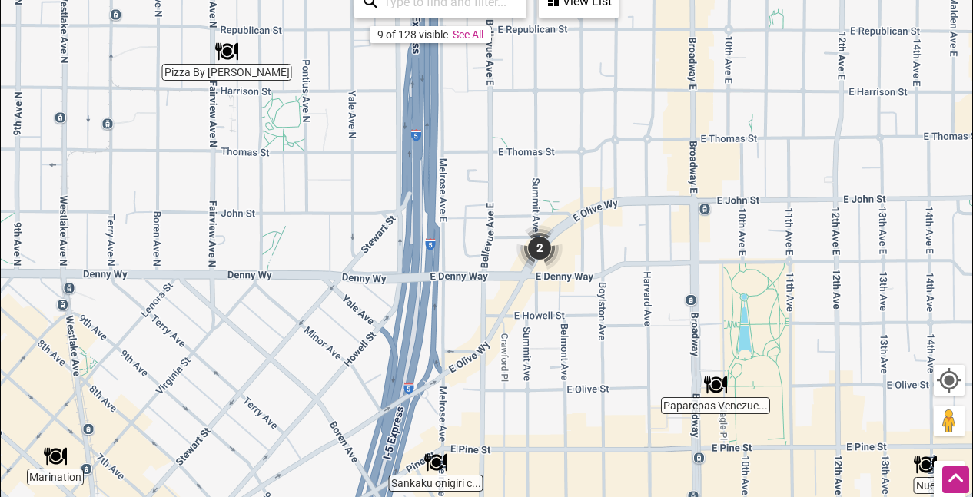
click at [539, 248] on img "2" at bounding box center [539, 248] width 46 height 46
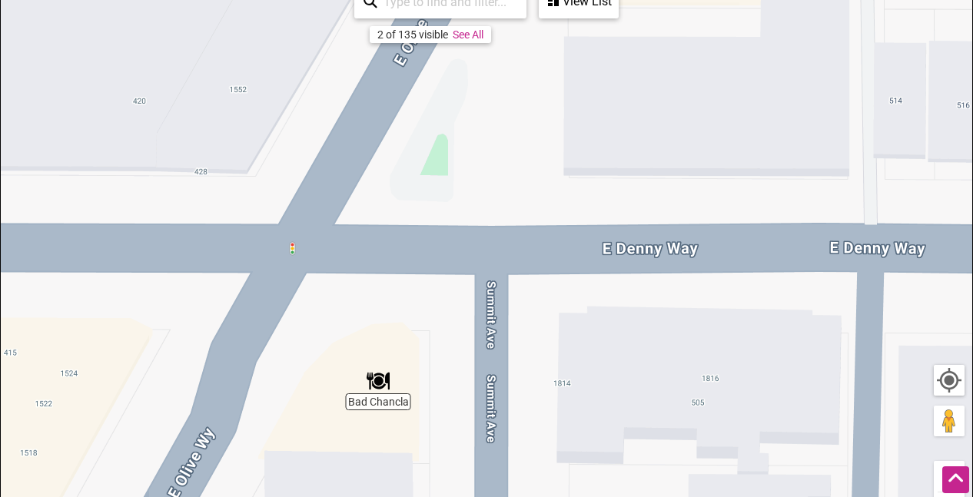
drag, startPoint x: 516, startPoint y: 317, endPoint x: 574, endPoint y: 204, distance: 127.2
click at [574, 204] on div "To navigate, press the arrow keys." at bounding box center [486, 278] width 971 height 598
click at [378, 383] on img "Bad Chancla" at bounding box center [378, 381] width 23 height 23
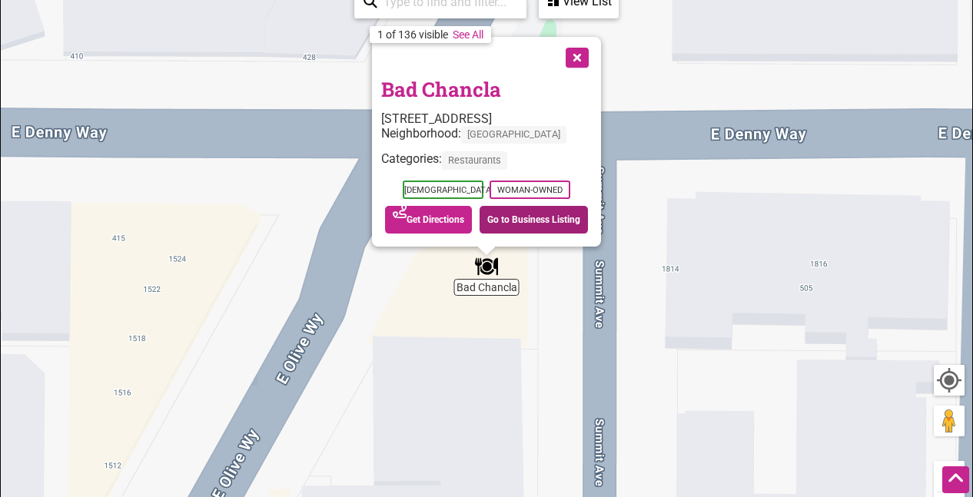
click at [519, 224] on link "Go to Business Listing" at bounding box center [534, 220] width 108 height 28
click at [576, 55] on button "Close" at bounding box center [575, 56] width 38 height 38
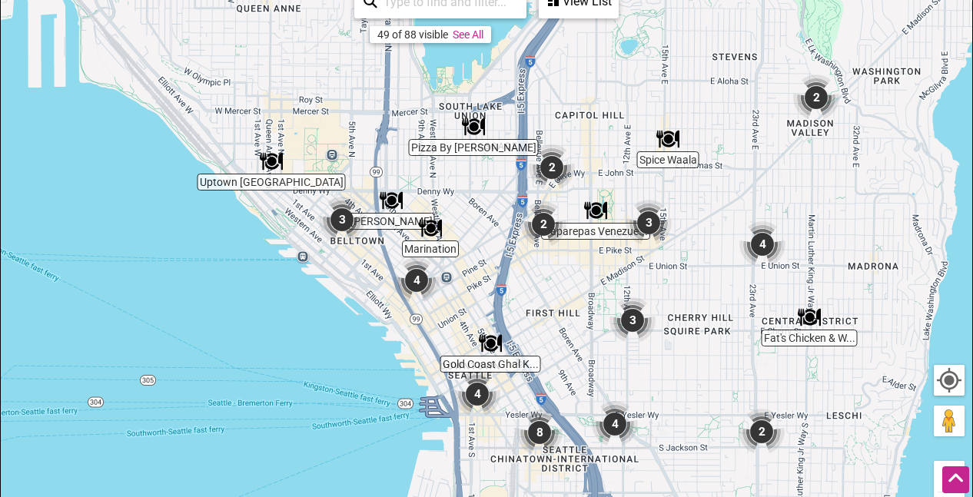
drag, startPoint x: 461, startPoint y: 257, endPoint x: 467, endPoint y: 196, distance: 61.0
click at [467, 196] on div "To navigate, press the arrow keys." at bounding box center [486, 278] width 971 height 598
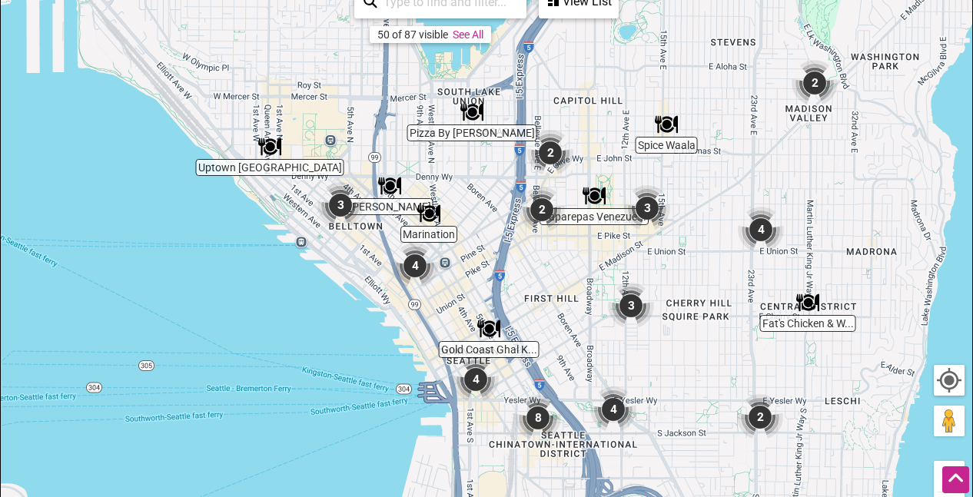
click at [630, 304] on img "3" at bounding box center [631, 306] width 46 height 46
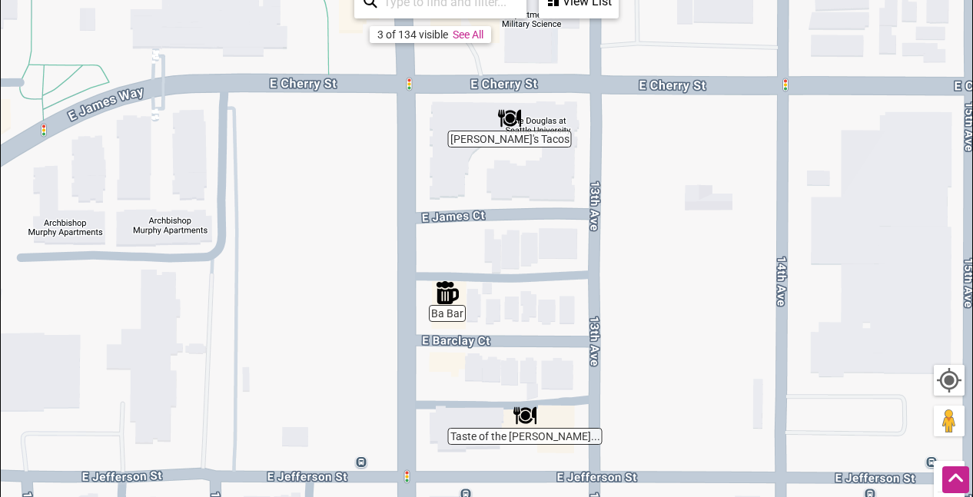
click at [526, 418] on img "Taste of the Caribbean" at bounding box center [524, 415] width 23 height 23
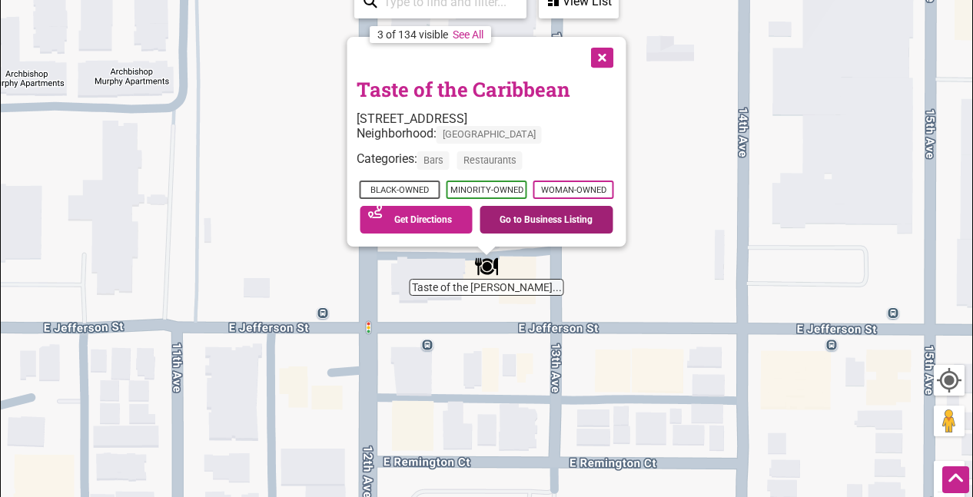
click at [524, 223] on link "Go to Business Listing" at bounding box center [547, 220] width 134 height 28
click at [604, 56] on button "Close" at bounding box center [601, 56] width 38 height 38
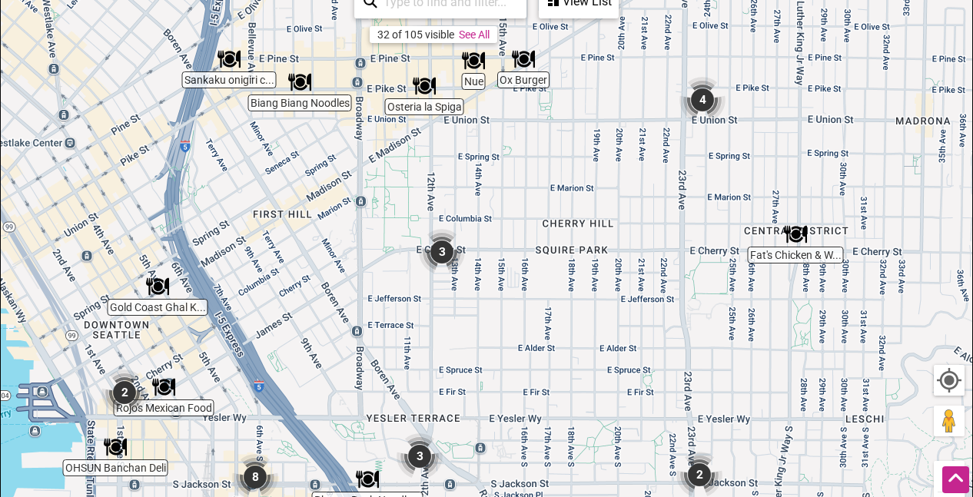
drag, startPoint x: 285, startPoint y: 215, endPoint x: 369, endPoint y: 291, distance: 113.2
click at [369, 291] on div "To navigate, press the arrow keys." at bounding box center [486, 278] width 971 height 598
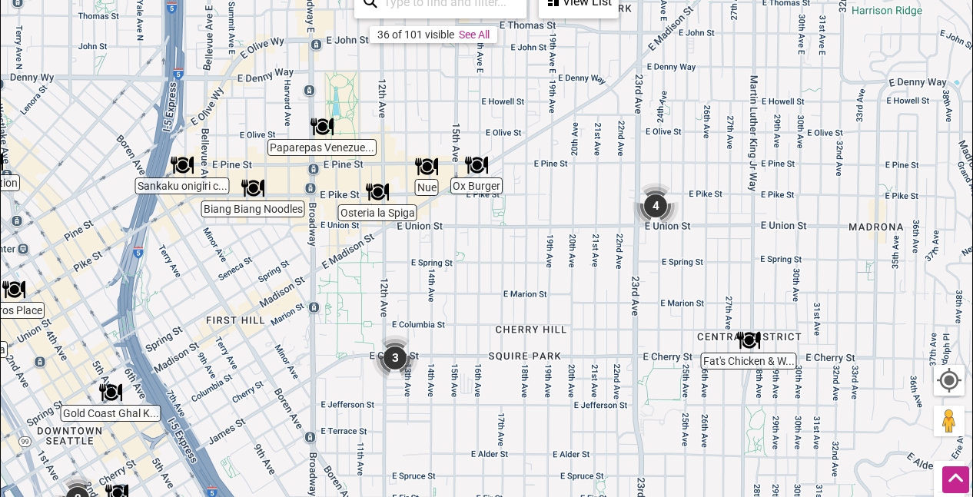
drag, startPoint x: 585, startPoint y: 186, endPoint x: 536, endPoint y: 293, distance: 117.3
click at [536, 293] on div "To navigate, press the arrow keys." at bounding box center [486, 278] width 971 height 598
click at [657, 205] on img "4" at bounding box center [655, 206] width 46 height 46
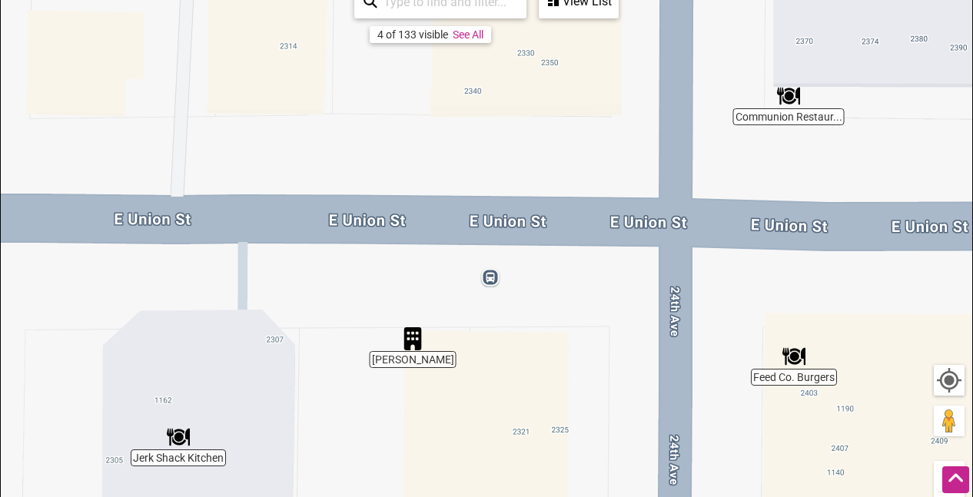
click at [791, 98] on img "Communion Restaurant & Bar" at bounding box center [788, 96] width 23 height 23
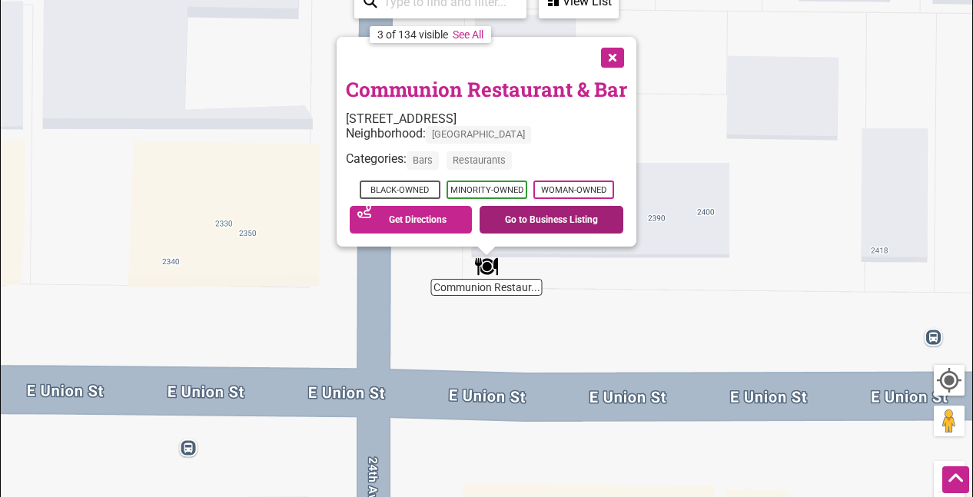
click at [529, 227] on link "Go to Business Listing" at bounding box center [552, 220] width 144 height 28
click at [612, 58] on button "Close" at bounding box center [611, 56] width 38 height 38
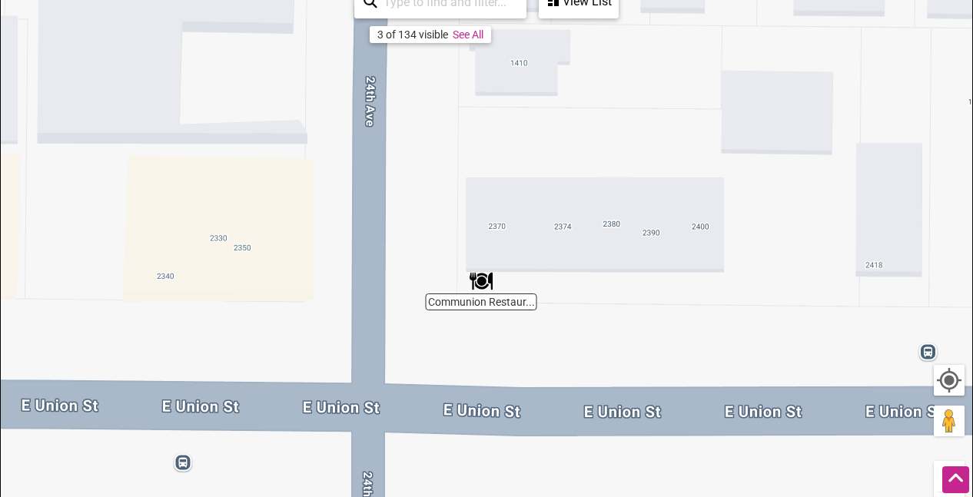
drag, startPoint x: 579, startPoint y: 358, endPoint x: 576, endPoint y: 370, distance: 11.8
click at [576, 368] on div "To navigate, press the arrow keys." at bounding box center [486, 278] width 971 height 598
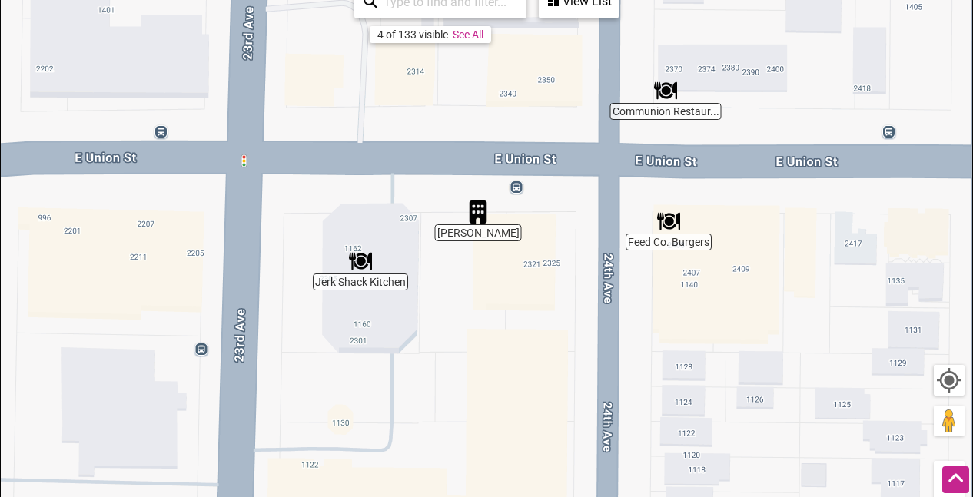
drag, startPoint x: 576, startPoint y: 417, endPoint x: 724, endPoint y: 177, distance: 282.6
click at [724, 177] on div "To navigate, press the arrow keys." at bounding box center [486, 278] width 971 height 598
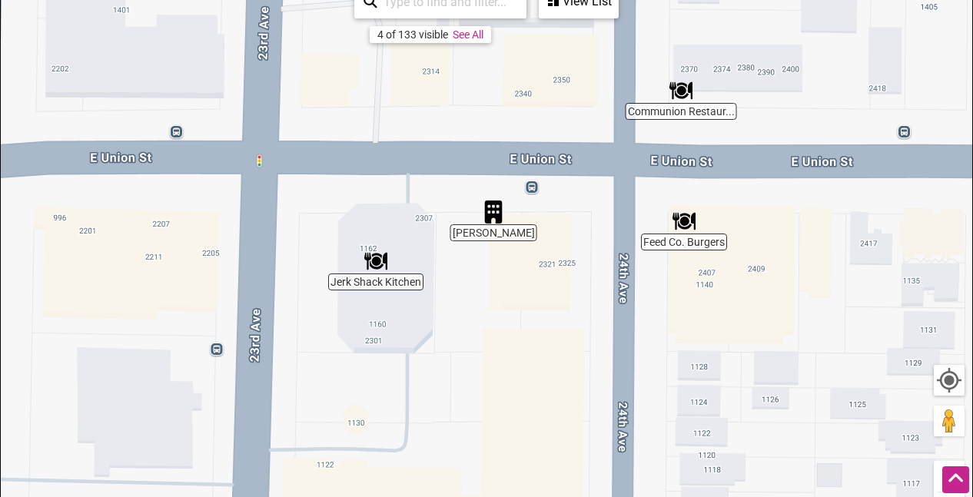
click at [373, 260] on img "Jerk Shack Kitchen" at bounding box center [375, 261] width 23 height 23
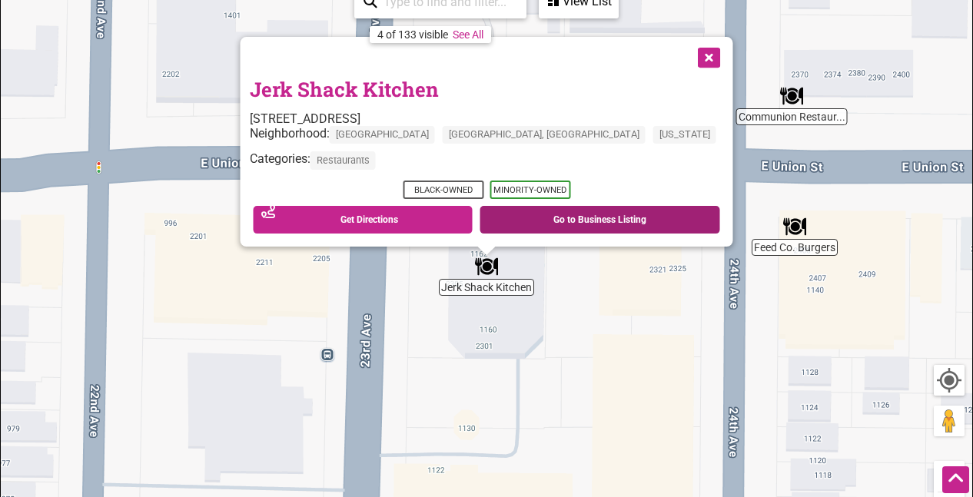
click at [544, 221] on link "Go to Business Listing" at bounding box center [600, 220] width 241 height 28
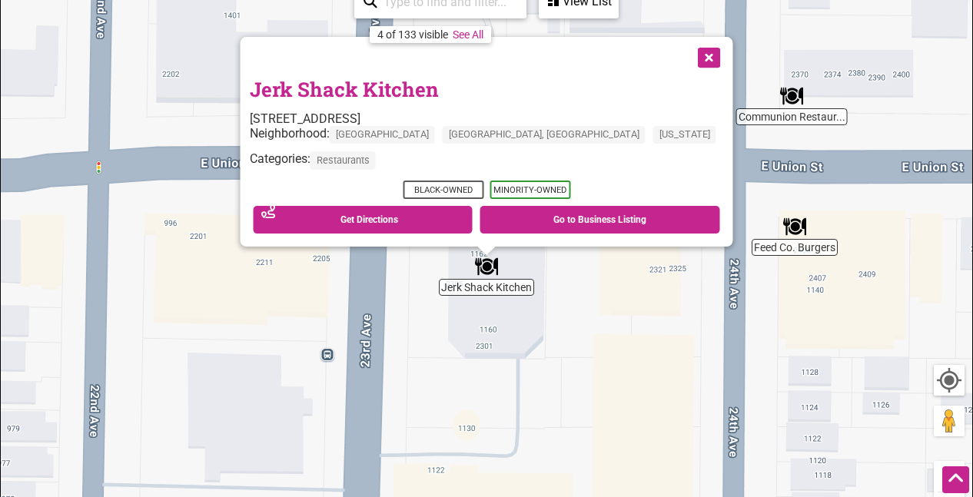
click at [689, 58] on button "Close" at bounding box center [708, 56] width 38 height 38
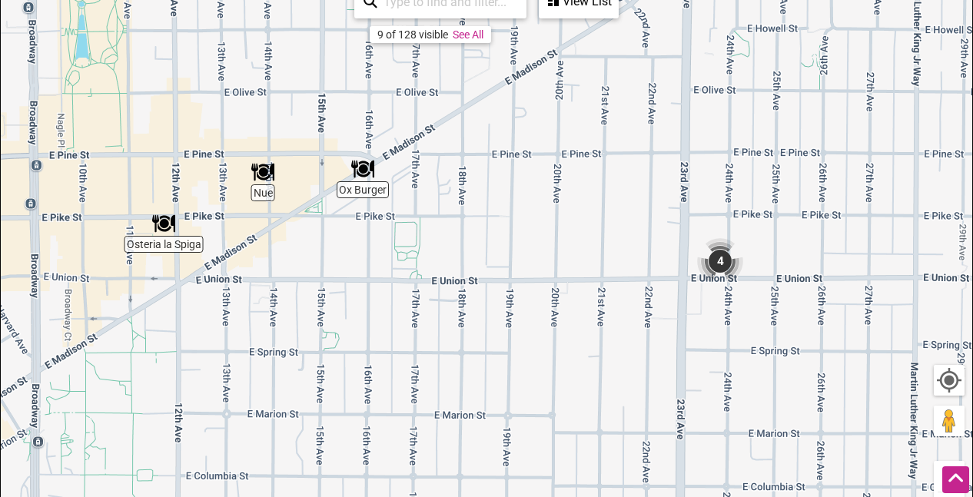
drag, startPoint x: 352, startPoint y: 275, endPoint x: 486, endPoint y: 284, distance: 134.8
click at [486, 284] on div "To navigate, press the arrow keys." at bounding box center [486, 278] width 971 height 598
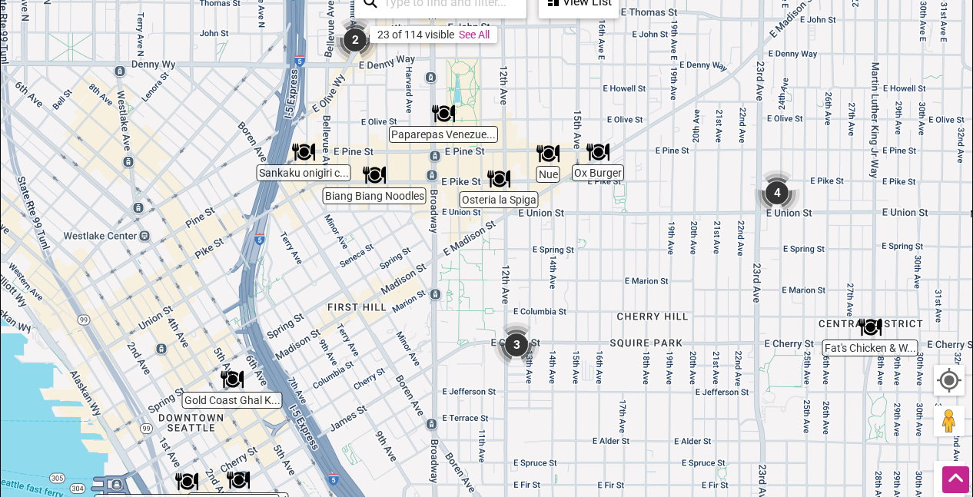
drag, startPoint x: 386, startPoint y: 308, endPoint x: 566, endPoint y: 229, distance: 196.5
click at [566, 229] on div "To navigate, press the arrow keys." at bounding box center [486, 278] width 971 height 598
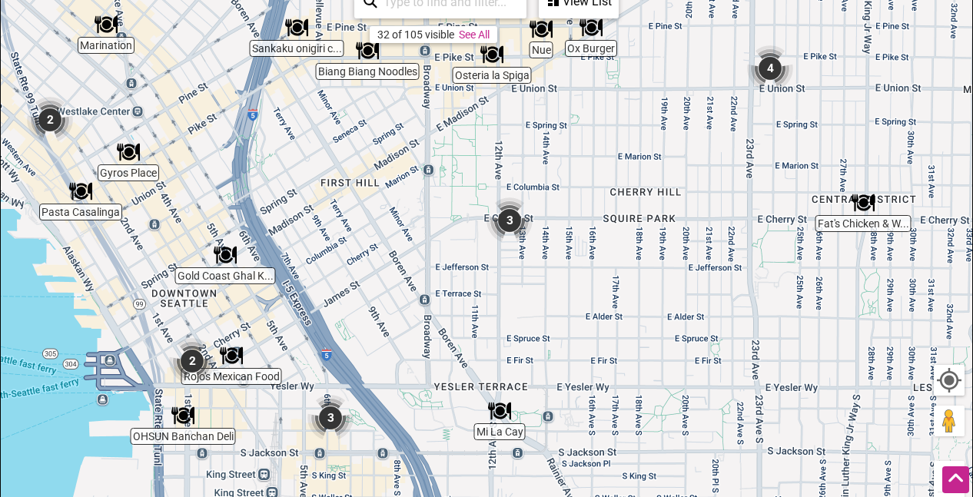
drag, startPoint x: 536, startPoint y: 308, endPoint x: 529, endPoint y: 179, distance: 129.3
click at [529, 179] on div "To navigate, press the arrow keys." at bounding box center [486, 278] width 971 height 598
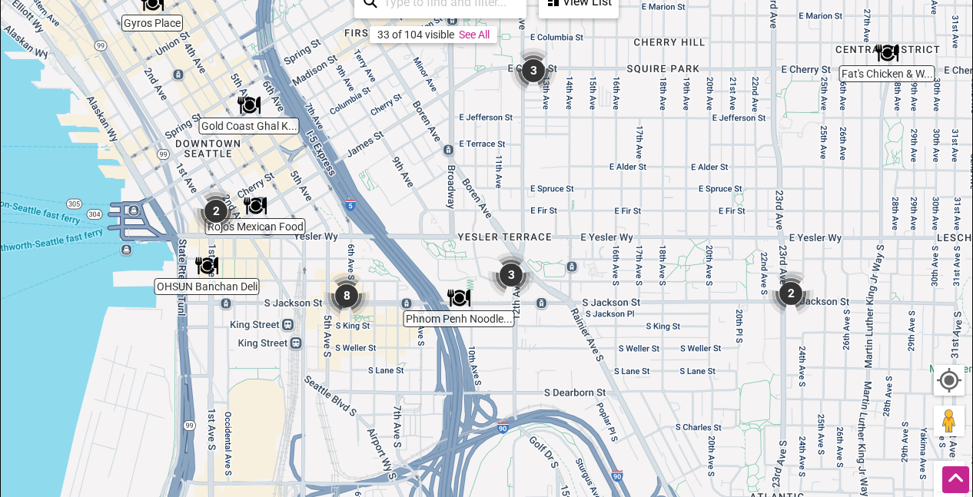
drag, startPoint x: 330, startPoint y: 311, endPoint x: 463, endPoint y: 181, distance: 186.4
click at [463, 181] on div "To navigate, press the arrow keys." at bounding box center [486, 278] width 971 height 598
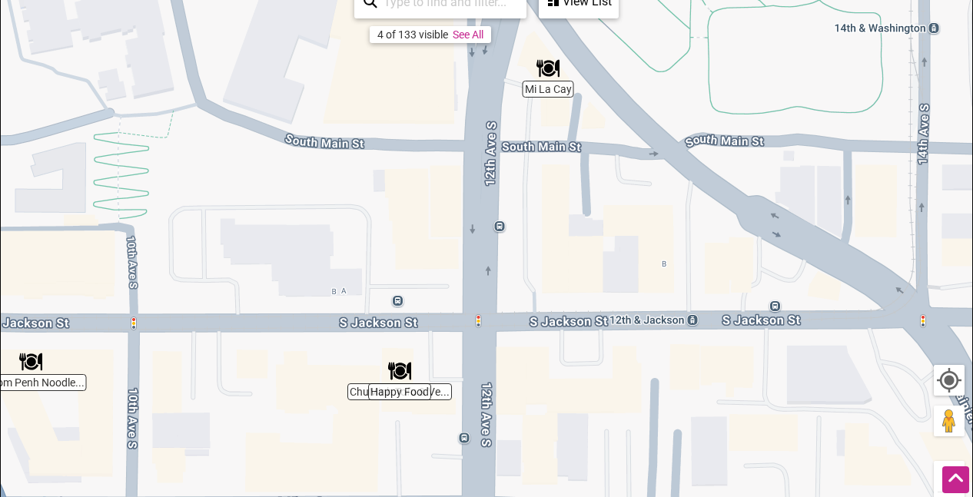
drag, startPoint x: 523, startPoint y: 310, endPoint x: 433, endPoint y: 272, distance: 97.5
click at [433, 272] on div "To navigate, press the arrow keys." at bounding box center [486, 278] width 971 height 598
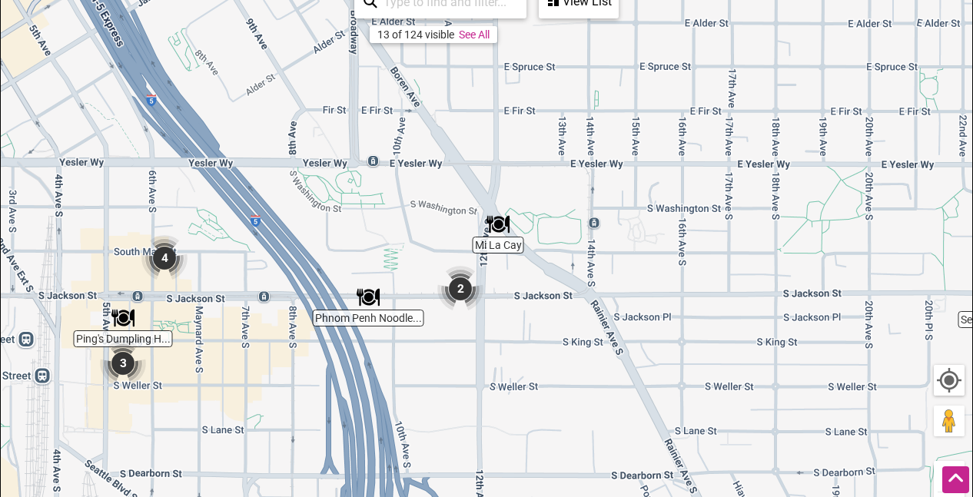
drag, startPoint x: 698, startPoint y: 345, endPoint x: 734, endPoint y: 357, distance: 37.9
click at [734, 357] on div "To navigate, press the arrow keys." at bounding box center [486, 278] width 971 height 598
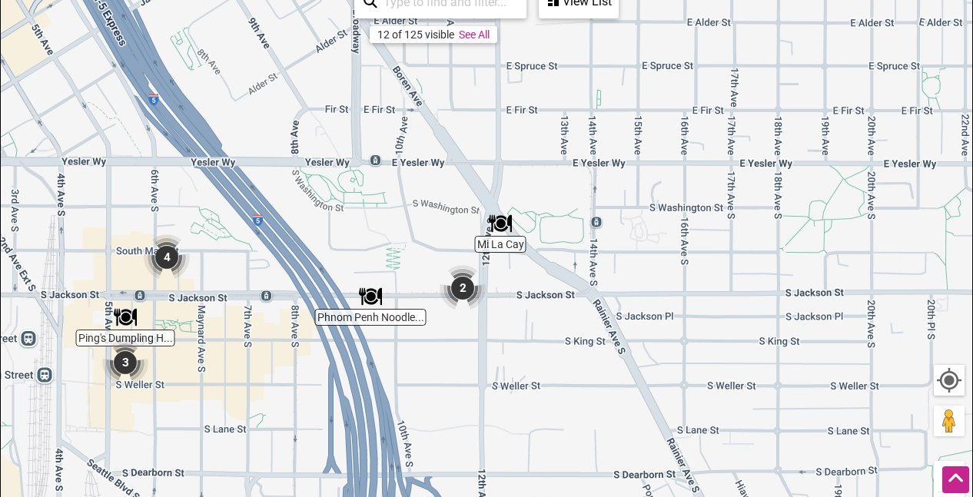
click at [464, 288] on img "2" at bounding box center [463, 288] width 46 height 46
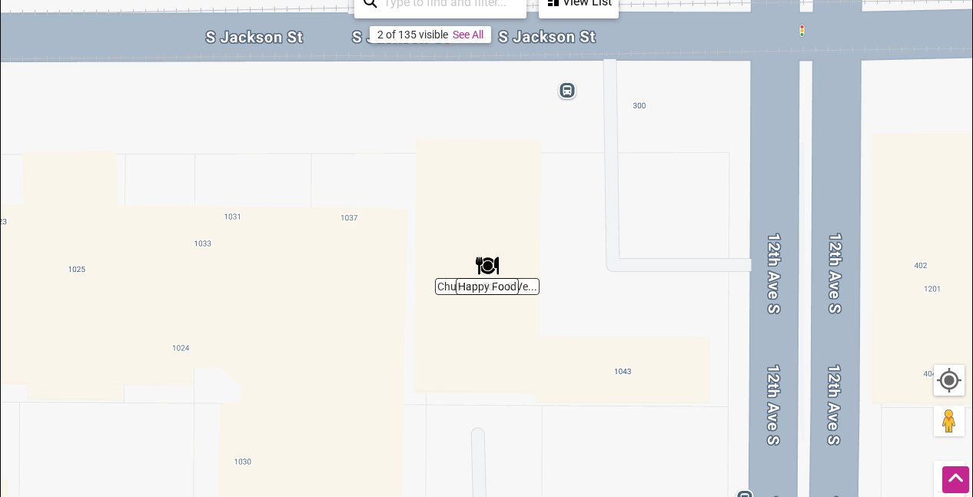
click at [445, 291] on div "To navigate, press the arrow keys." at bounding box center [486, 278] width 971 height 598
click at [490, 266] on img "Happy Food" at bounding box center [487, 265] width 23 height 23
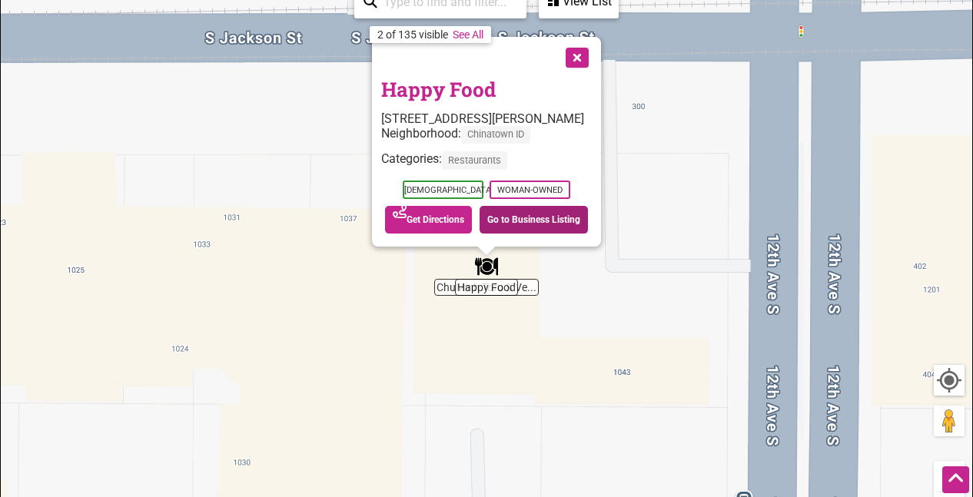
click at [518, 224] on link "Go to Business Listing" at bounding box center [534, 220] width 108 height 28
click at [573, 56] on button "Close" at bounding box center [575, 56] width 38 height 38
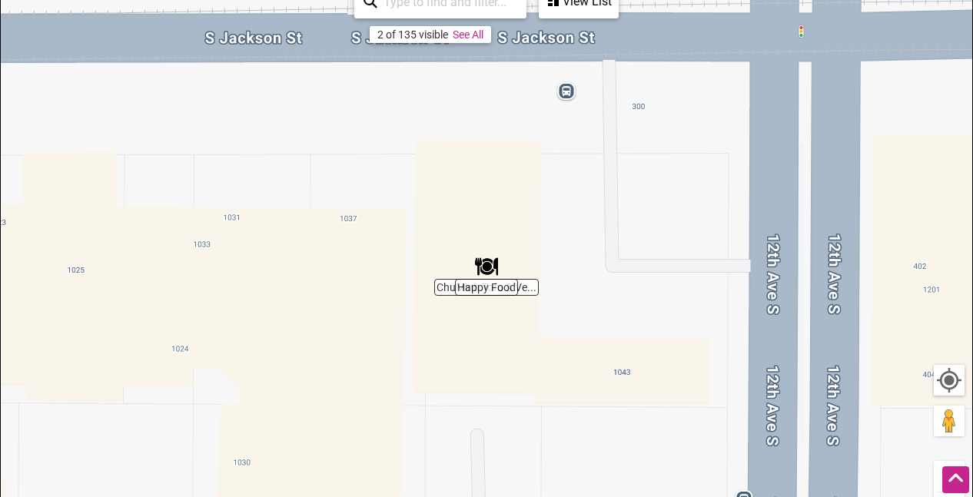
click at [447, 296] on div "To navigate, press the arrow keys." at bounding box center [486, 278] width 971 height 598
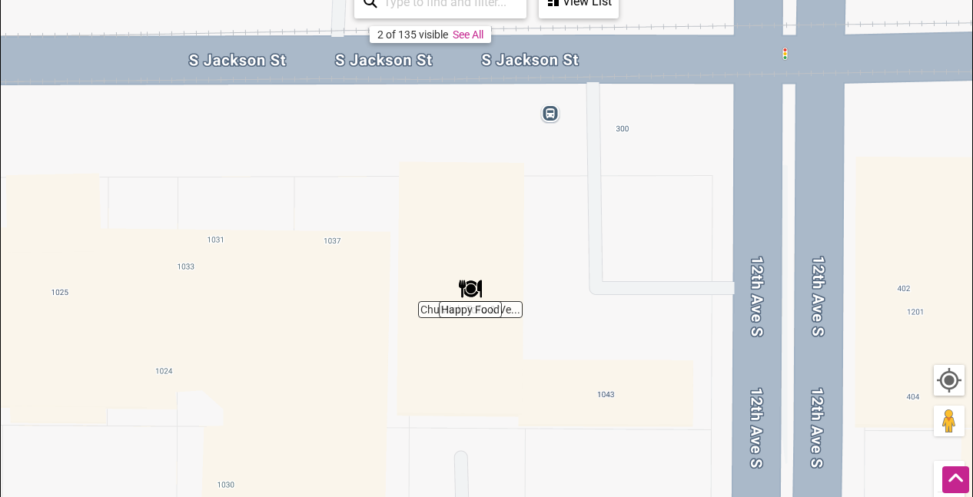
click at [430, 312] on div "To navigate, press the arrow keys." at bounding box center [486, 278] width 971 height 598
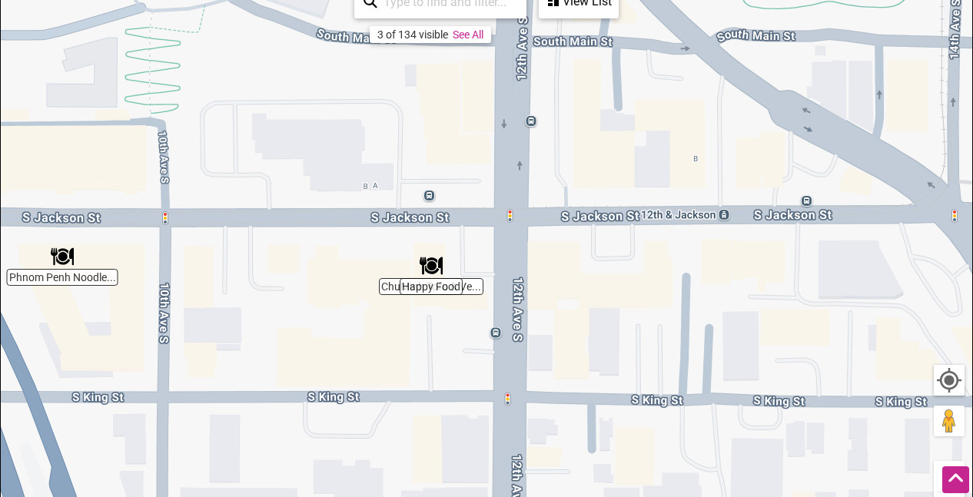
click at [67, 258] on img "Phnom Penh Noodle House" at bounding box center [62, 256] width 23 height 23
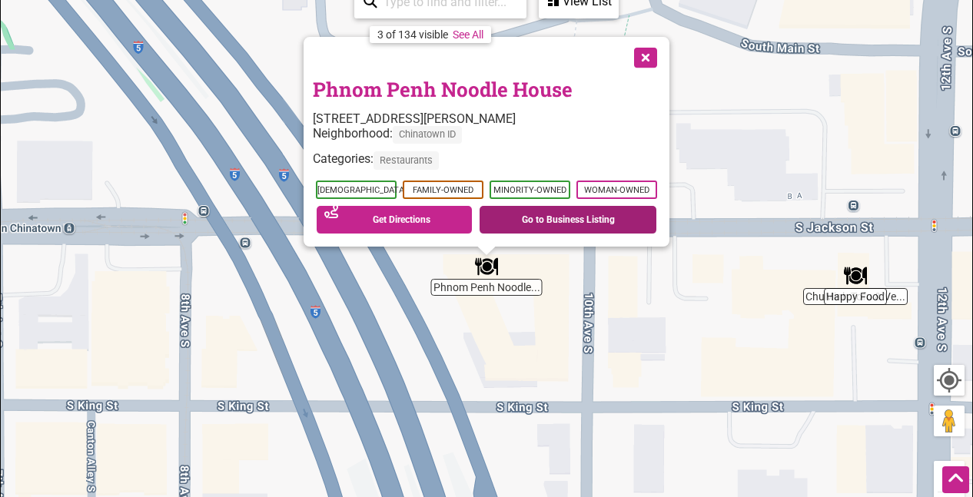
click at [533, 217] on link "Go to Business Listing" at bounding box center [568, 220] width 177 height 28
click at [642, 58] on button "Close" at bounding box center [644, 56] width 38 height 38
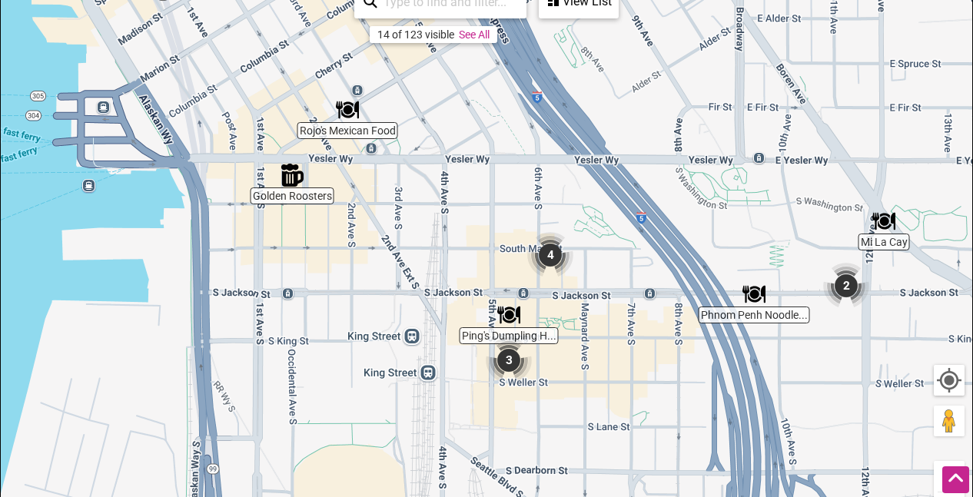
drag, startPoint x: 314, startPoint y: 294, endPoint x: 580, endPoint y: 314, distance: 267.5
click at [580, 314] on div "To navigate, press the arrow keys." at bounding box center [486, 278] width 971 height 598
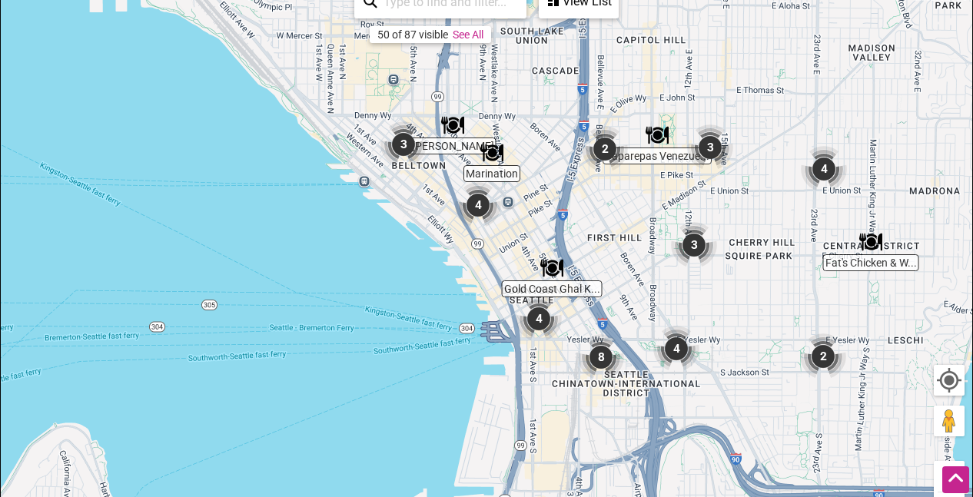
drag, startPoint x: 411, startPoint y: 116, endPoint x: 534, endPoint y: 264, distance: 192.6
click at [533, 263] on div "To navigate, press the arrow keys." at bounding box center [486, 278] width 971 height 598
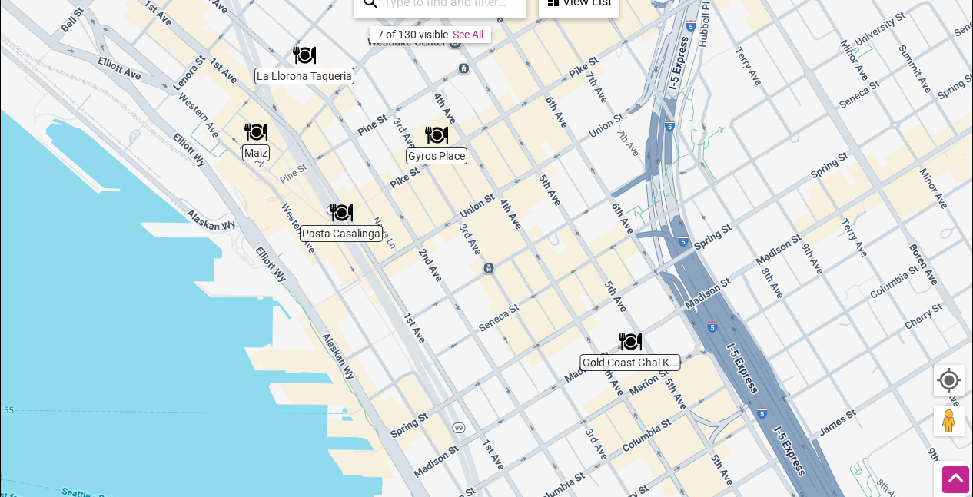
click at [631, 343] on img "Gold Coast Ghal Kitchen" at bounding box center [630, 341] width 23 height 23
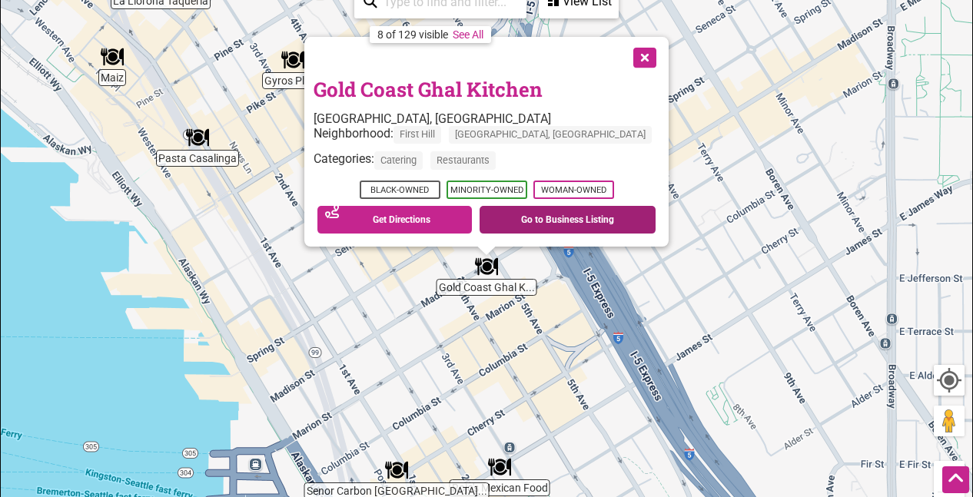
click at [521, 214] on link "Go to Business Listing" at bounding box center [568, 220] width 176 height 28
click at [624, 52] on button "Close" at bounding box center [643, 56] width 38 height 38
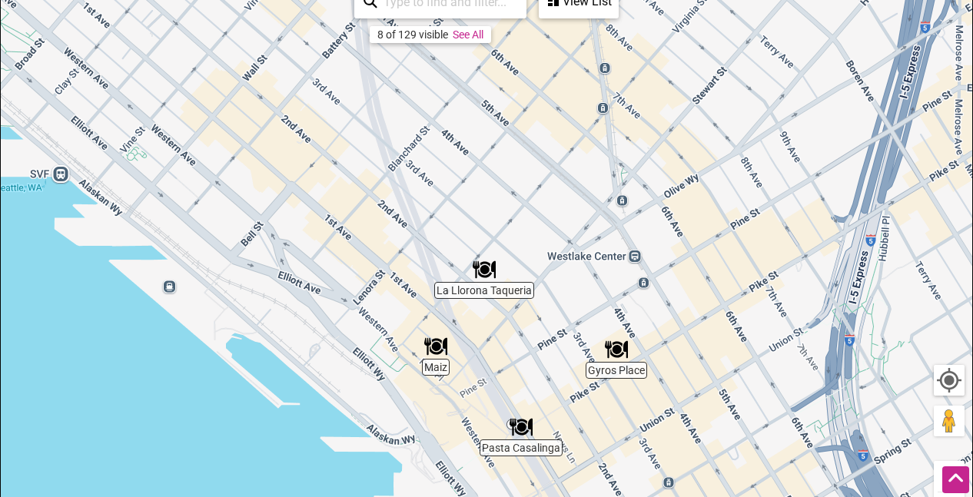
scroll to position [308, 0]
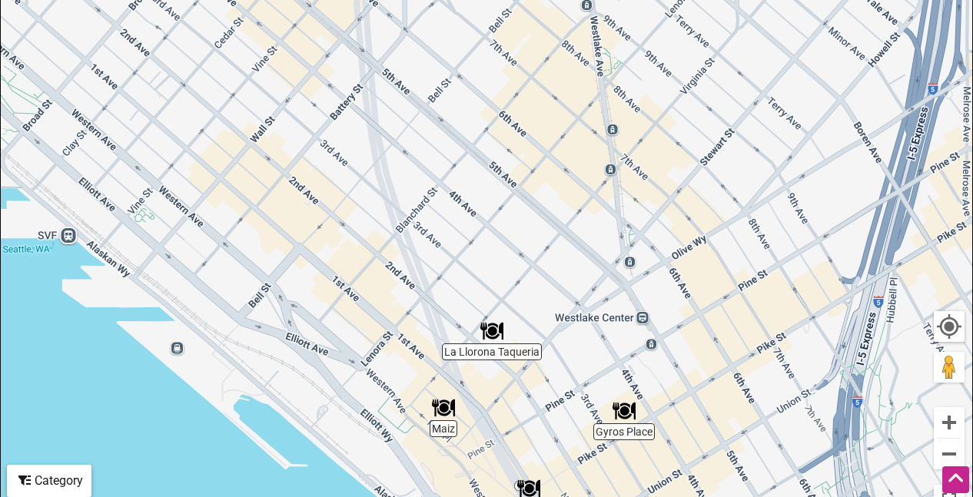
drag, startPoint x: 403, startPoint y: 147, endPoint x: 736, endPoint y: 506, distance: 489.9
click at [736, 496] on div "To navigate, press the arrow keys." at bounding box center [486, 224] width 971 height 598
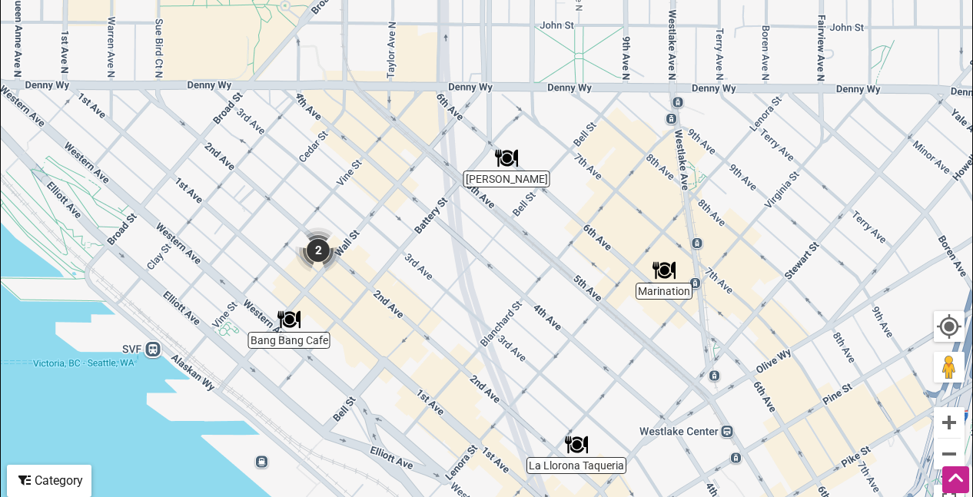
drag, startPoint x: 636, startPoint y: 276, endPoint x: 712, endPoint y: 341, distance: 100.3
click at [712, 341] on div "To navigate, press the arrow keys." at bounding box center [486, 224] width 971 height 598
click at [321, 250] on img "2" at bounding box center [318, 250] width 46 height 46
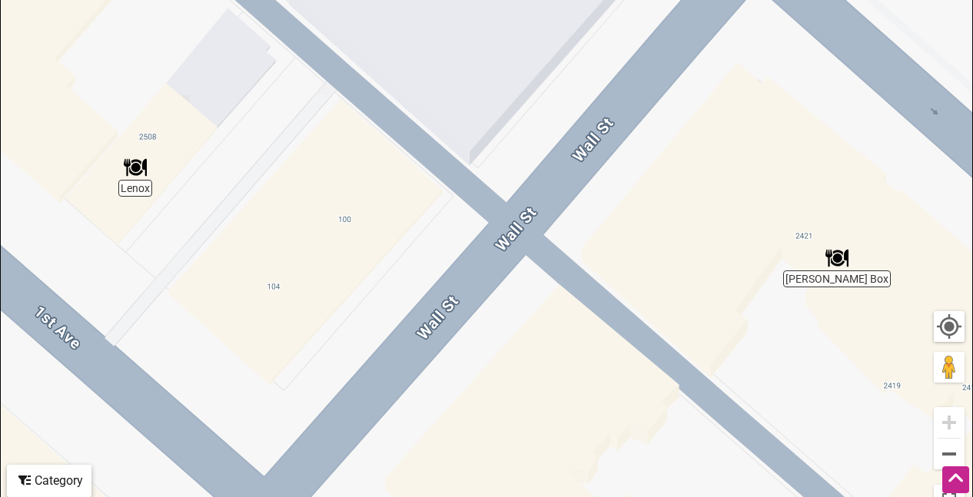
click at [838, 260] on img "Doner Box" at bounding box center [836, 258] width 23 height 23
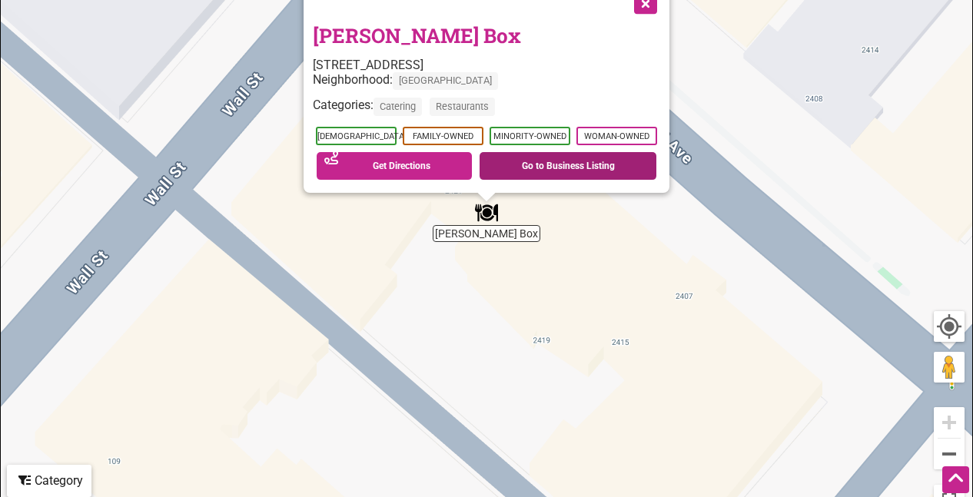
click at [528, 173] on link "Go to Business Listing" at bounding box center [568, 166] width 177 height 28
click at [643, 6] on button "Close" at bounding box center [644, 2] width 38 height 38
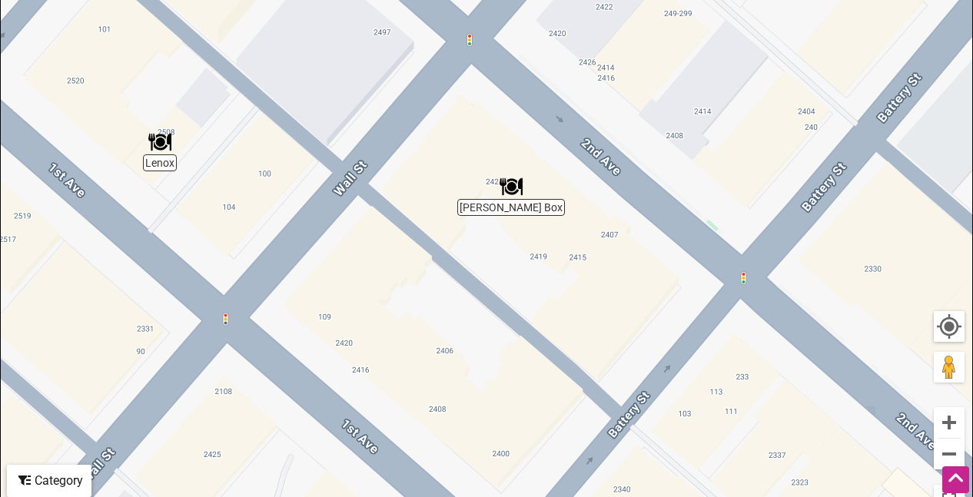
click at [162, 144] on img "Lenox" at bounding box center [159, 142] width 23 height 23
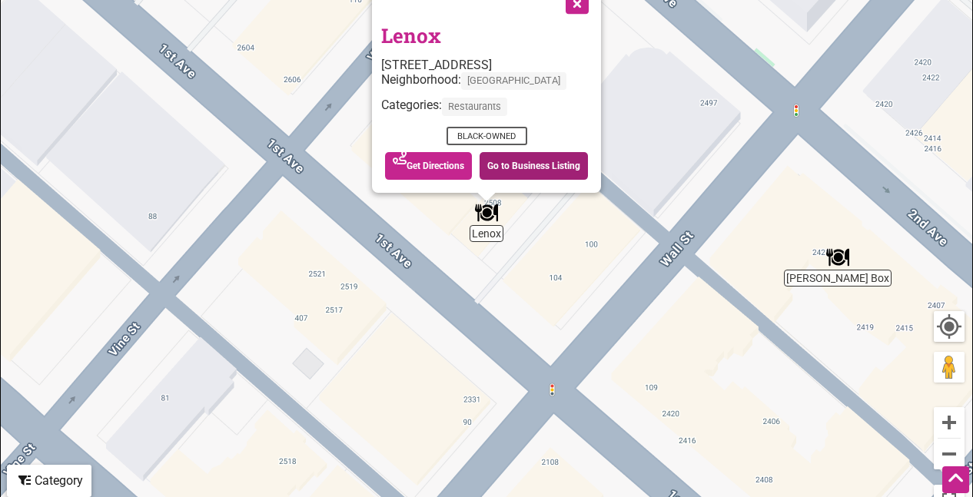
click at [539, 170] on link "Go to Business Listing" at bounding box center [534, 166] width 108 height 28
click at [579, 6] on button "Close" at bounding box center [575, 2] width 38 height 38
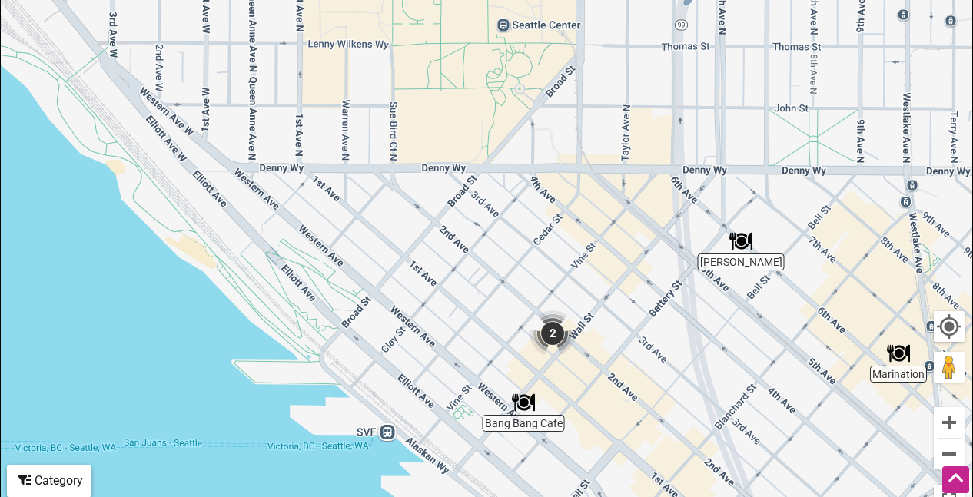
drag, startPoint x: 498, startPoint y: 69, endPoint x: 499, endPoint y: 261, distance: 192.1
click at [499, 261] on div "To navigate, press the arrow keys." at bounding box center [486, 224] width 971 height 598
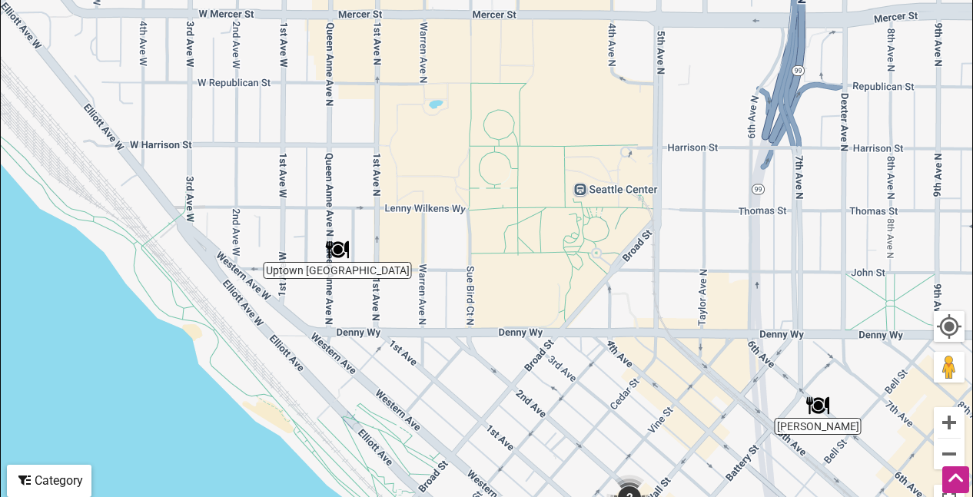
drag, startPoint x: 463, startPoint y: 91, endPoint x: 542, endPoint y: 259, distance: 185.3
click at [542, 259] on div "To navigate, press the arrow keys." at bounding box center [486, 224] width 971 height 598
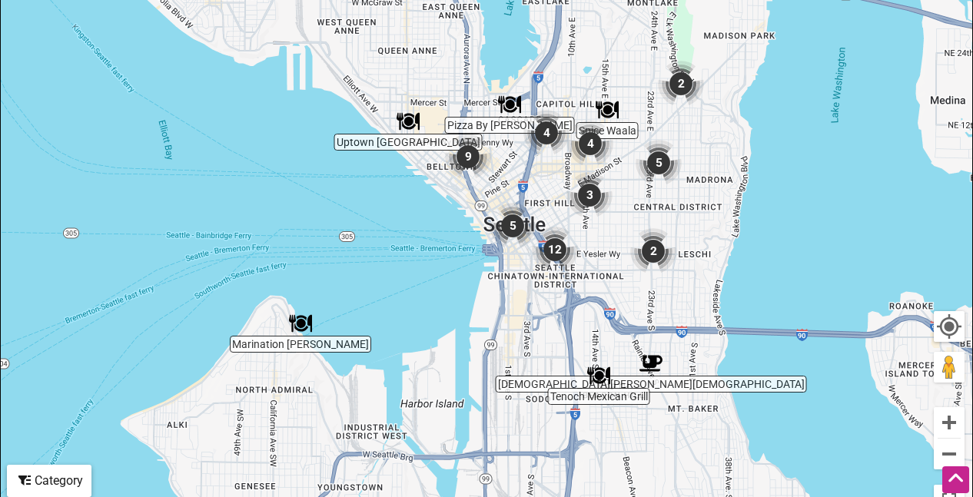
drag, startPoint x: 705, startPoint y: 356, endPoint x: 602, endPoint y: 224, distance: 167.5
click at [602, 224] on div "To navigate, press the arrow keys." at bounding box center [486, 224] width 971 height 598
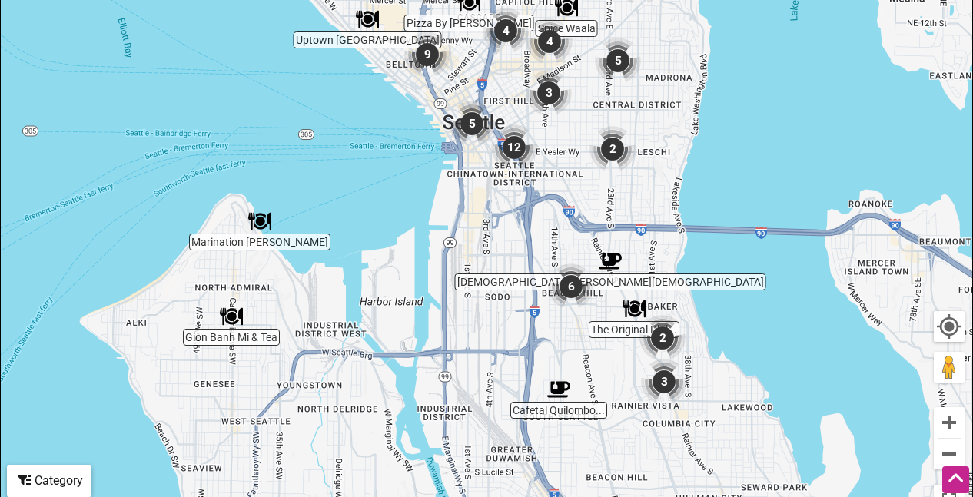
drag, startPoint x: 606, startPoint y: 321, endPoint x: 561, endPoint y: 216, distance: 114.3
click at [561, 216] on div "To navigate, press the arrow keys." at bounding box center [486, 224] width 971 height 598
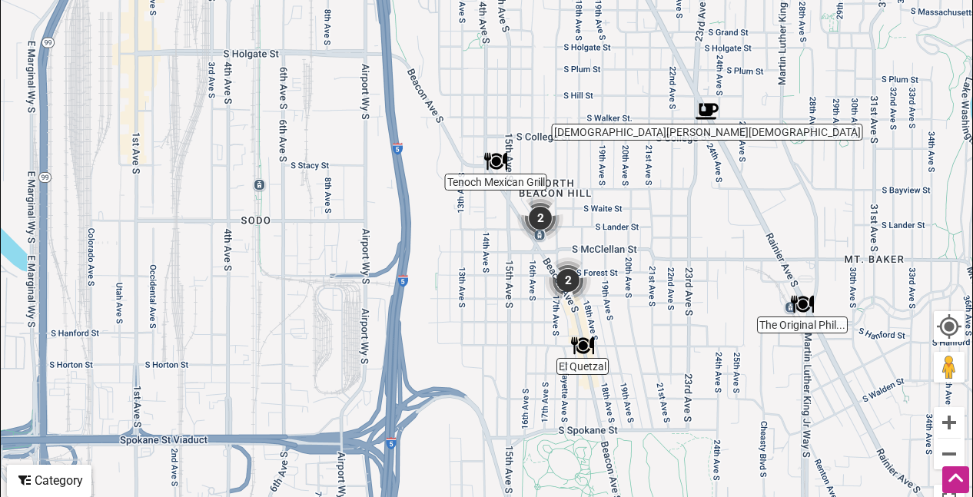
drag, startPoint x: 586, startPoint y: 325, endPoint x: 585, endPoint y: 231, distance: 93.8
click at [585, 231] on div "To navigate, press the arrow keys." at bounding box center [486, 224] width 971 height 598
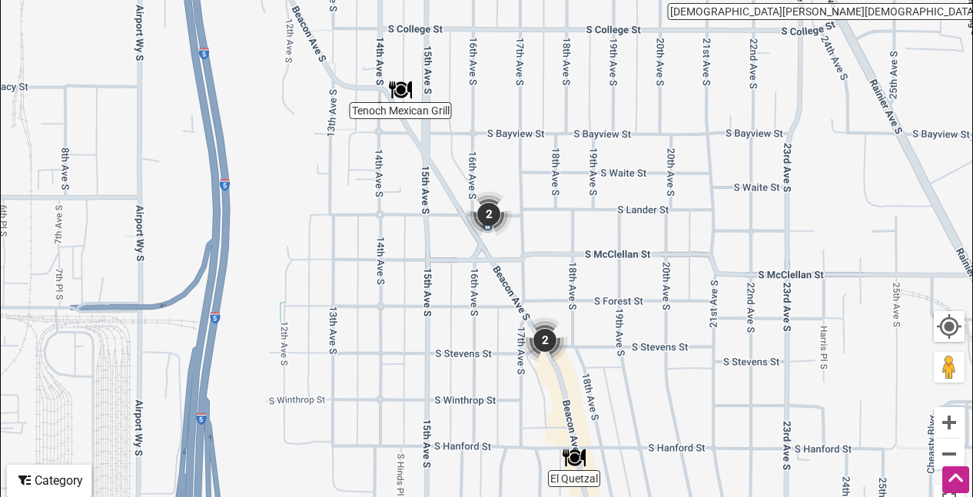
click at [489, 214] on img "2" at bounding box center [489, 214] width 46 height 46
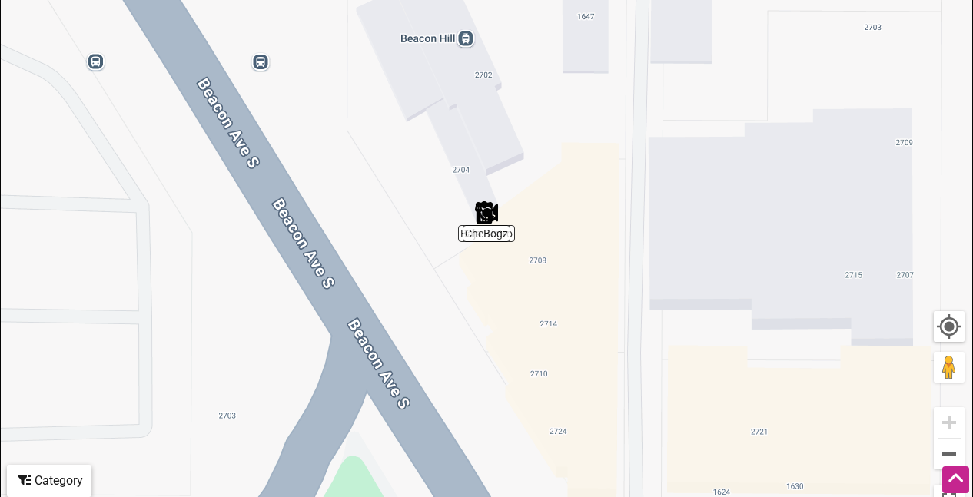
click at [485, 210] on img "CheBogz" at bounding box center [486, 212] width 23 height 23
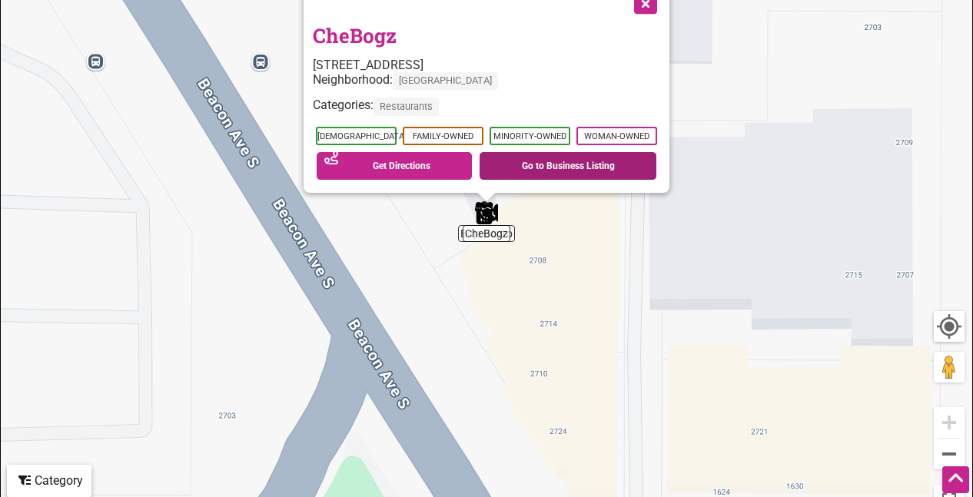
click at [536, 167] on link "Go to Business Listing" at bounding box center [568, 166] width 177 height 28
click at [644, 5] on button "Close" at bounding box center [644, 2] width 38 height 38
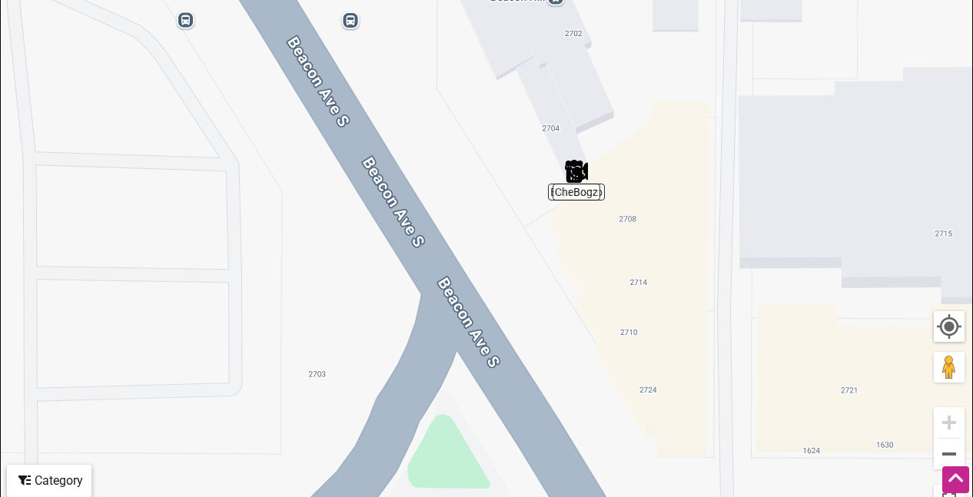
click at [555, 193] on div "To navigate, press the arrow keys." at bounding box center [486, 224] width 971 height 598
click at [603, 196] on div "To navigate, press the arrow keys." at bounding box center [486, 224] width 971 height 598
click at [596, 192] on div "To navigate, press the arrow keys." at bounding box center [486, 224] width 971 height 598
click at [570, 171] on img "CheBogz" at bounding box center [576, 171] width 23 height 23
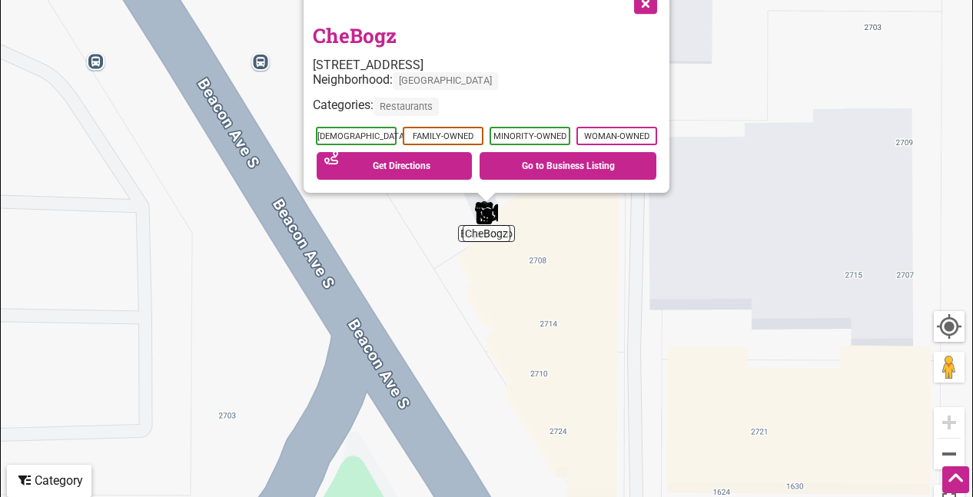
click at [645, 1] on button "Close" at bounding box center [644, 2] width 38 height 38
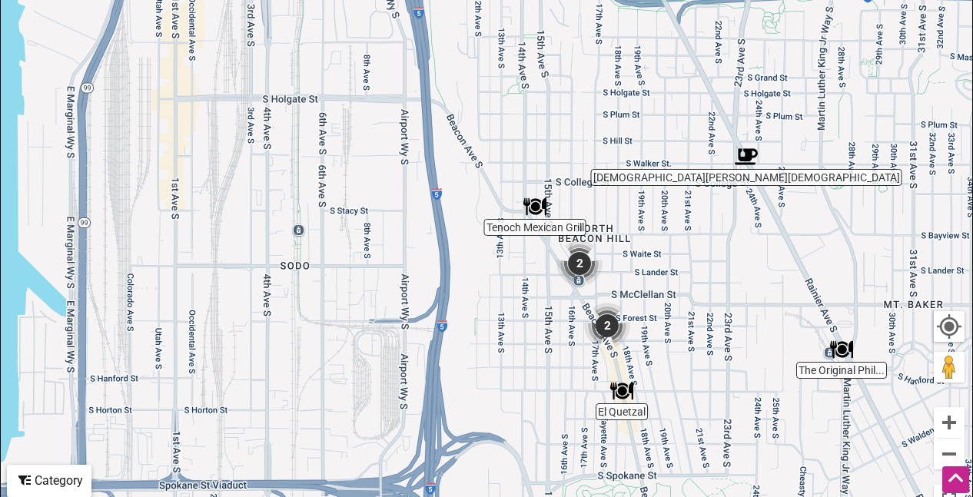
click at [579, 264] on img "2" at bounding box center [579, 264] width 46 height 46
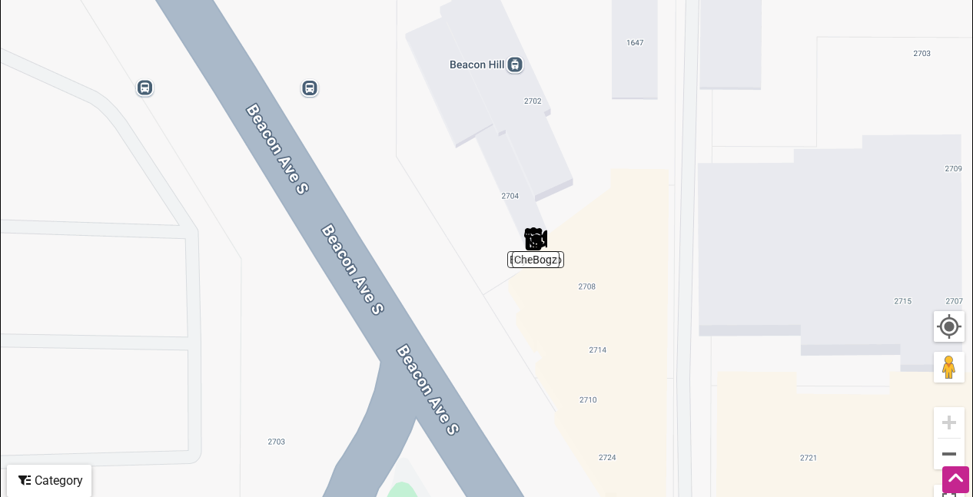
drag, startPoint x: 497, startPoint y: 234, endPoint x: 548, endPoint y: 260, distance: 57.1
click at [548, 260] on div "To navigate, press the arrow keys." at bounding box center [486, 224] width 971 height 598
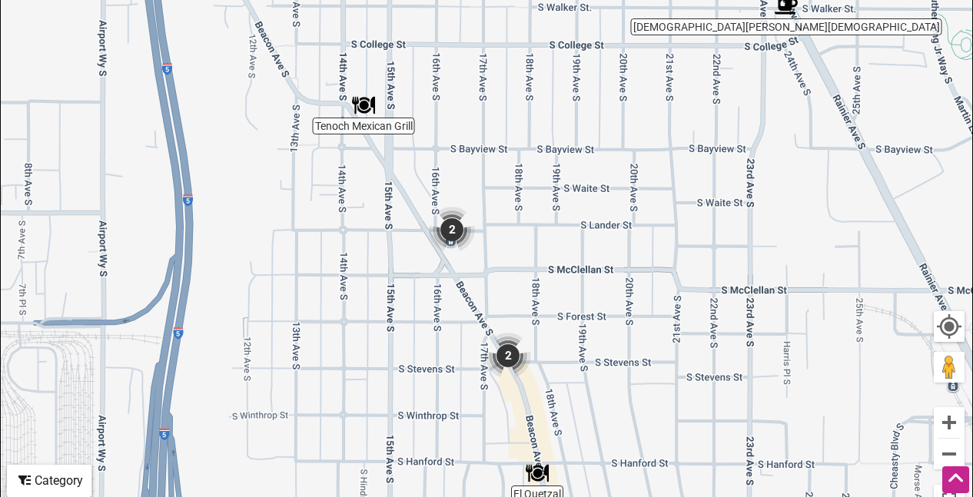
click at [509, 356] on img "2" at bounding box center [508, 356] width 46 height 46
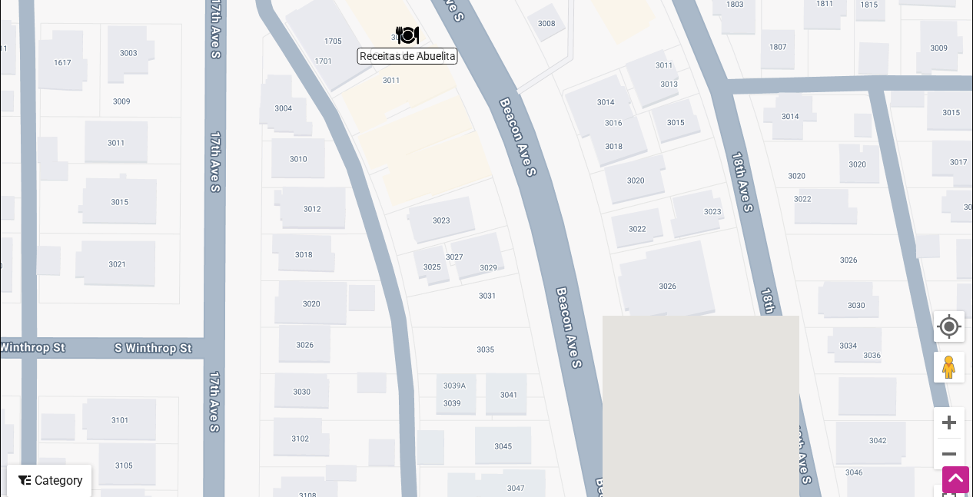
drag, startPoint x: 531, startPoint y: 391, endPoint x: 423, endPoint y: 128, distance: 284.0
click at [423, 128] on div "To navigate, press the arrow keys." at bounding box center [486, 224] width 971 height 598
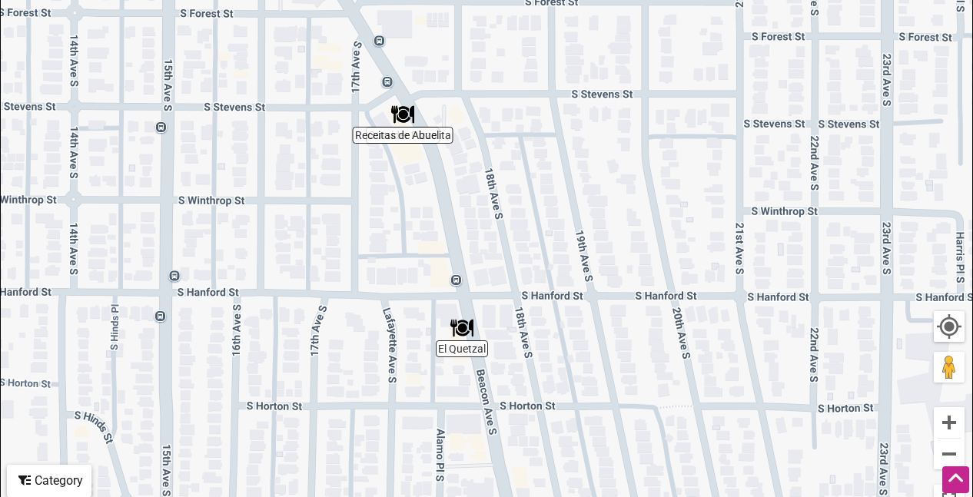
drag, startPoint x: 456, startPoint y: 388, endPoint x: 423, endPoint y: 246, distance: 145.8
click at [423, 244] on div "To navigate, press the arrow keys." at bounding box center [486, 224] width 971 height 598
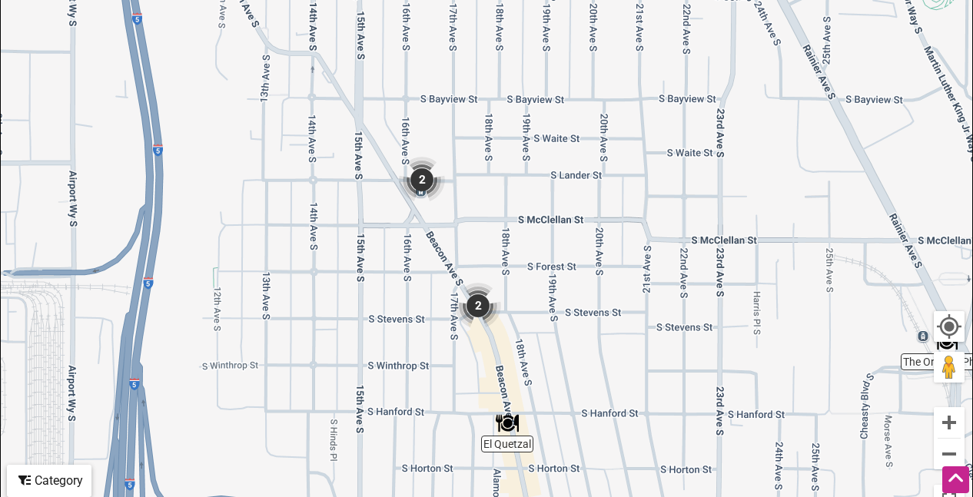
drag, startPoint x: 410, startPoint y: 257, endPoint x: 478, endPoint y: 403, distance: 161.2
click at [476, 400] on div "To navigate, press the arrow keys." at bounding box center [486, 224] width 971 height 598
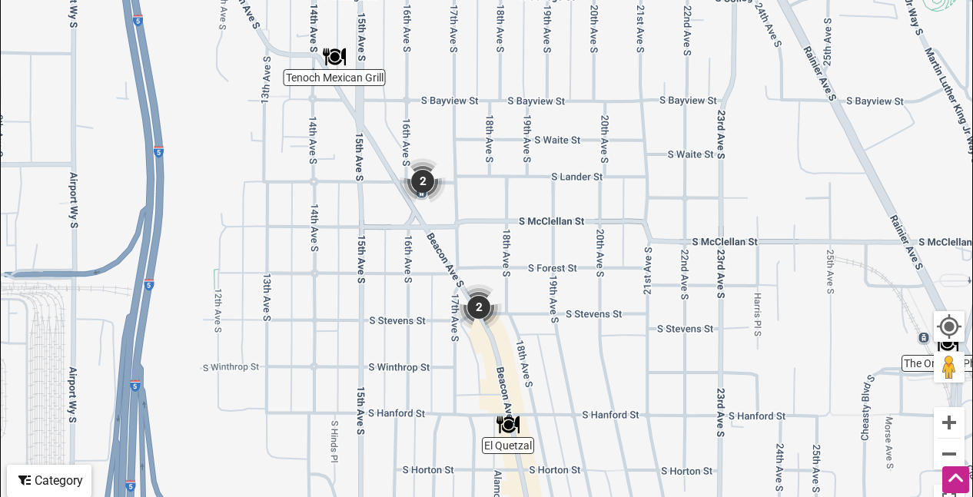
click at [474, 303] on img "2" at bounding box center [479, 307] width 46 height 46
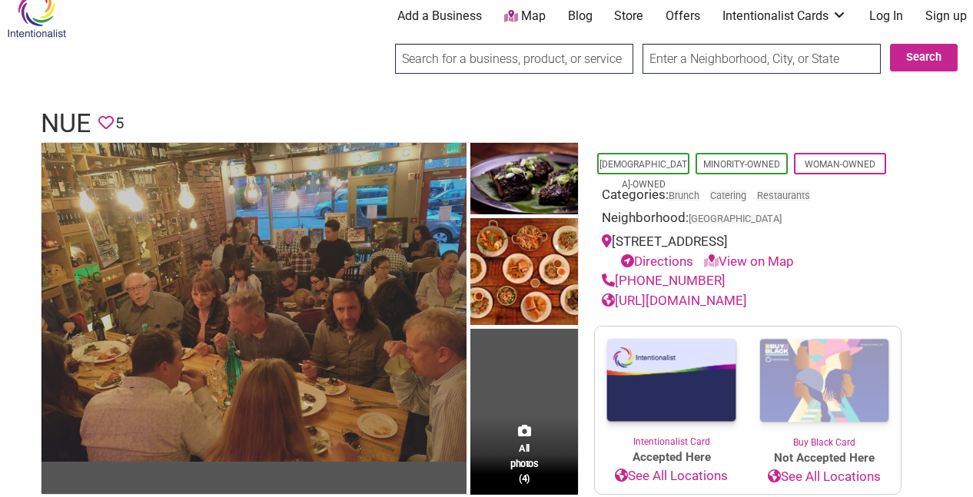
scroll to position [32, 0]
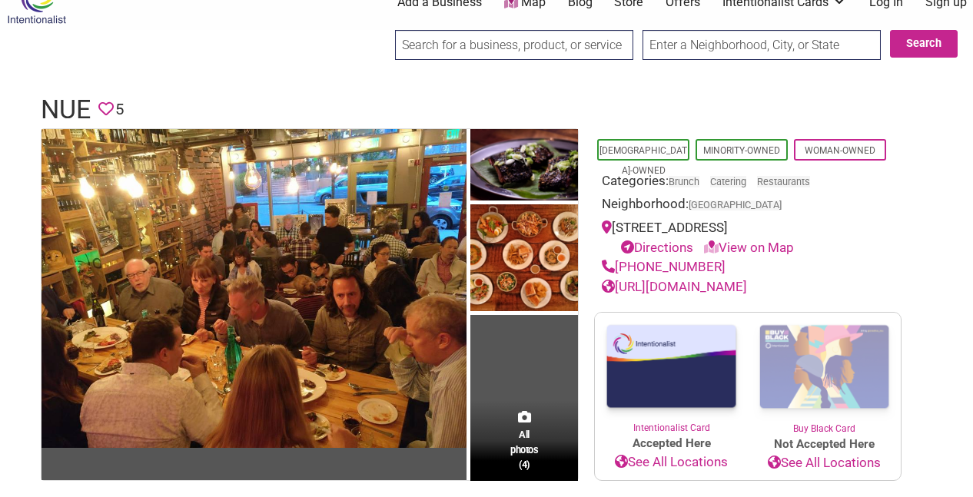
click at [706, 284] on link "http://www.nueseattle.com" at bounding box center [674, 286] width 145 height 15
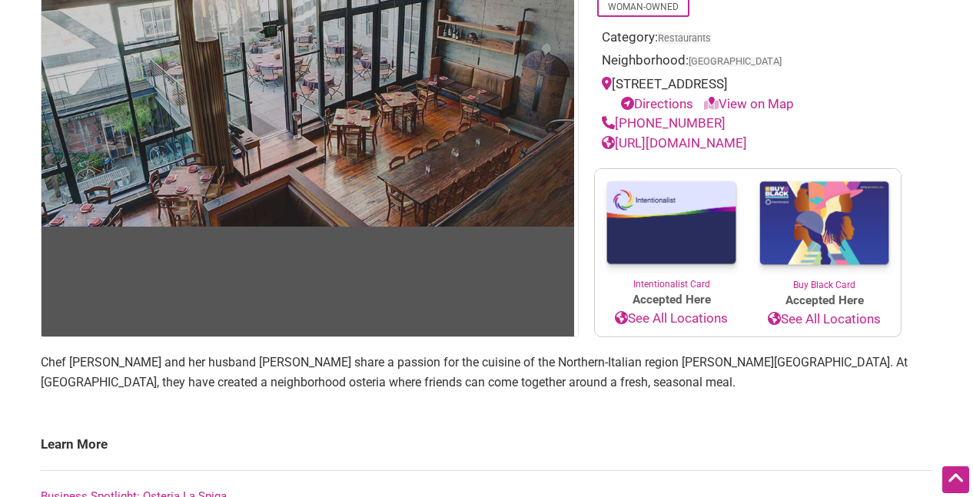
scroll to position [200, 0]
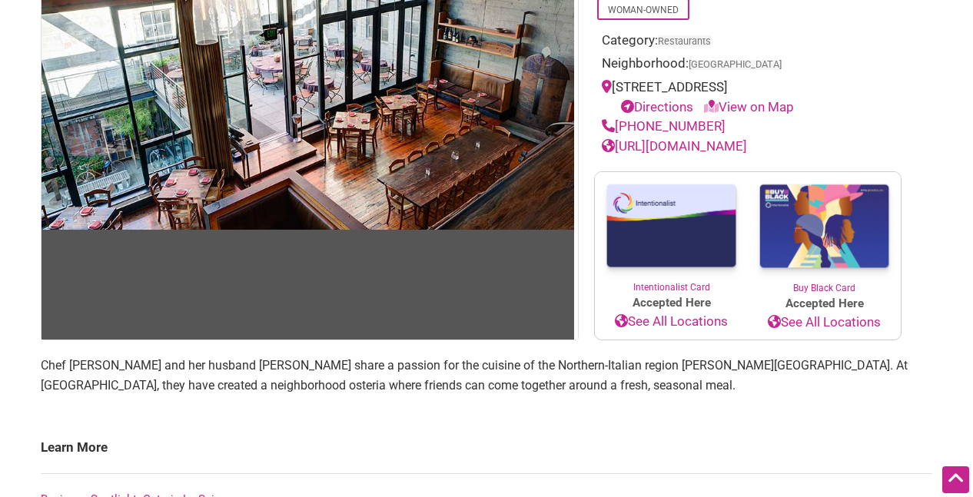
click at [681, 145] on link "http://www.laspiga.com" at bounding box center [674, 145] width 145 height 15
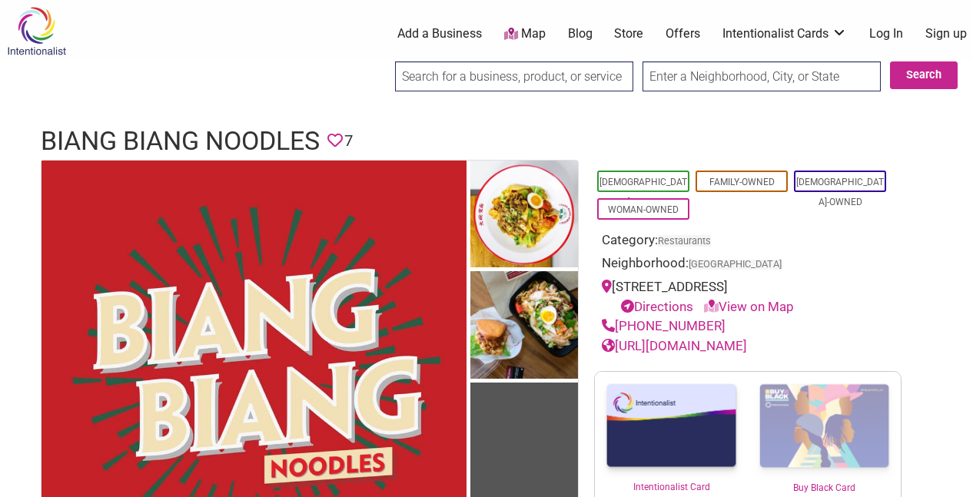
click at [663, 346] on link "[URL][DOMAIN_NAME]" at bounding box center [674, 345] width 145 height 15
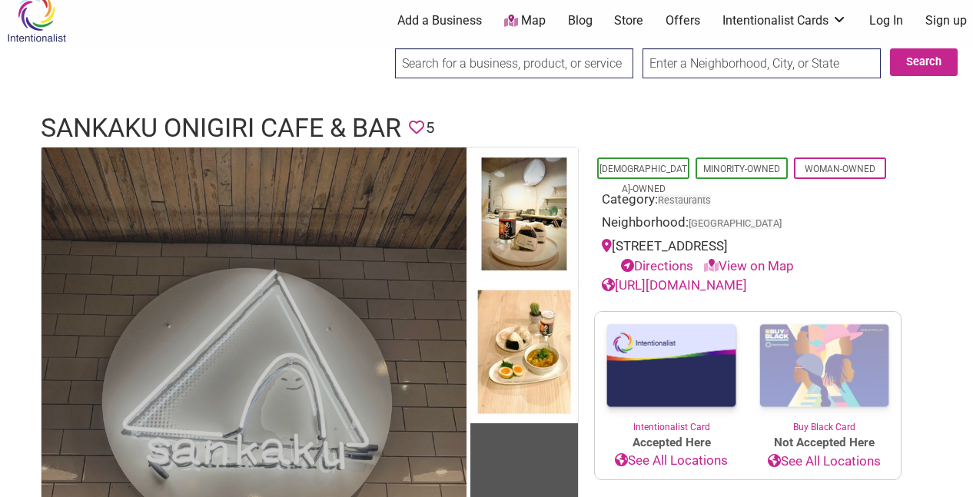
scroll to position [12, 0]
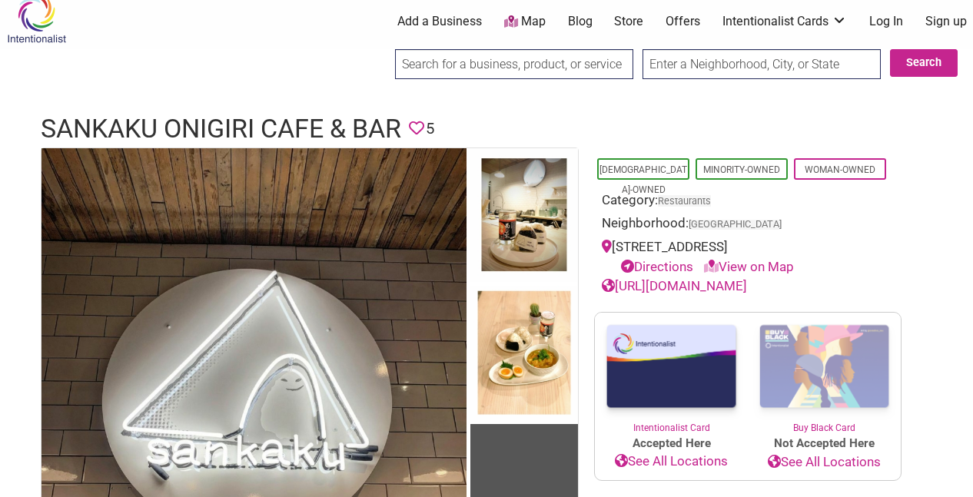
click at [690, 284] on link "[URL][DOMAIN_NAME]" at bounding box center [674, 285] width 145 height 15
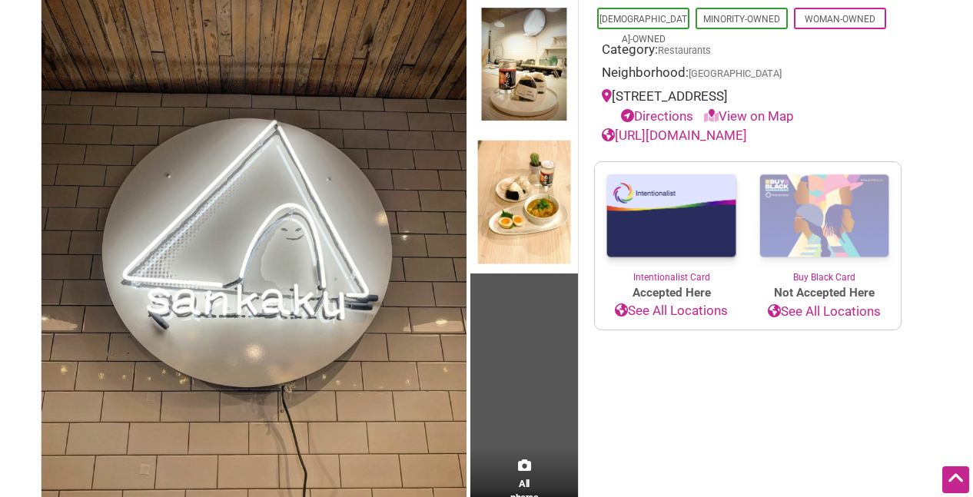
scroll to position [161, 0]
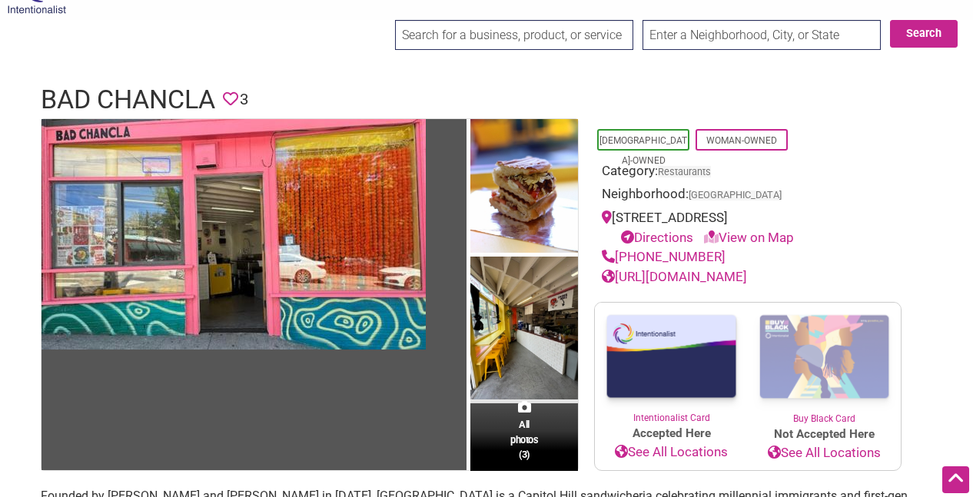
scroll to position [7, 0]
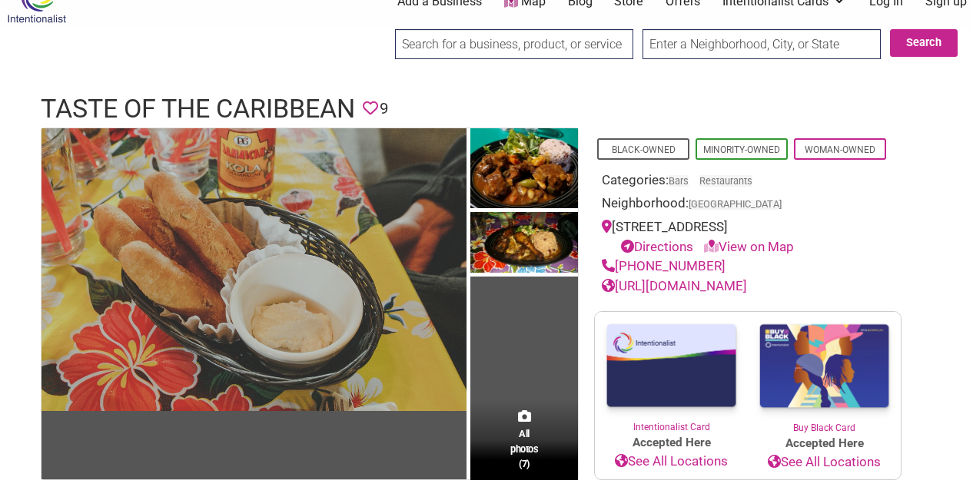
scroll to position [37, 0]
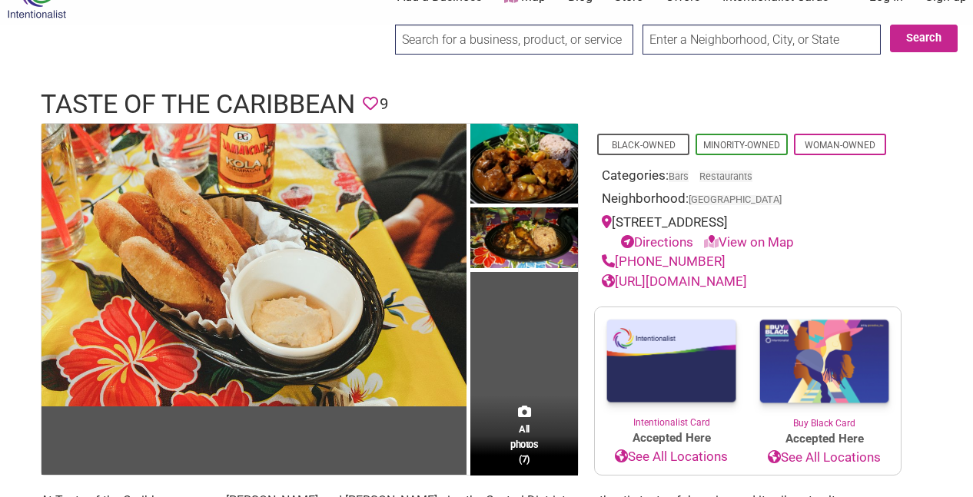
click at [668, 280] on link "[URL][DOMAIN_NAME]" at bounding box center [674, 281] width 145 height 15
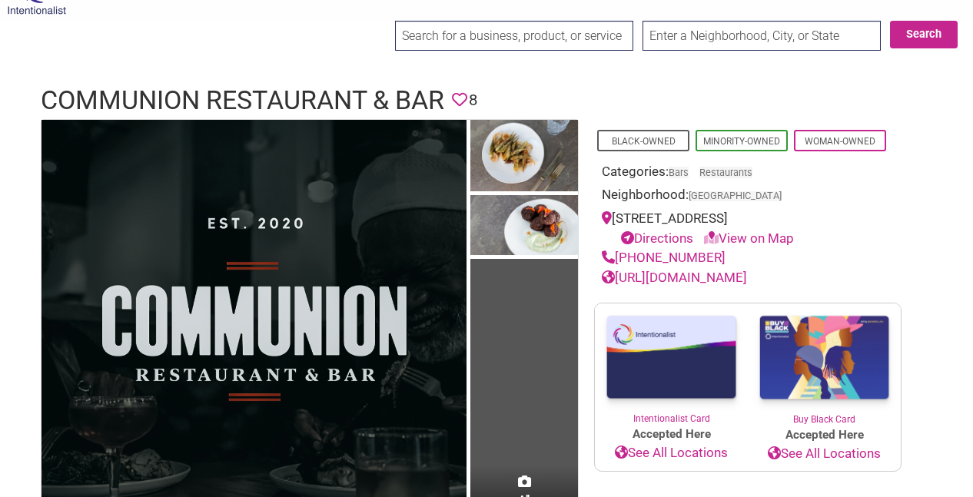
scroll to position [45, 0]
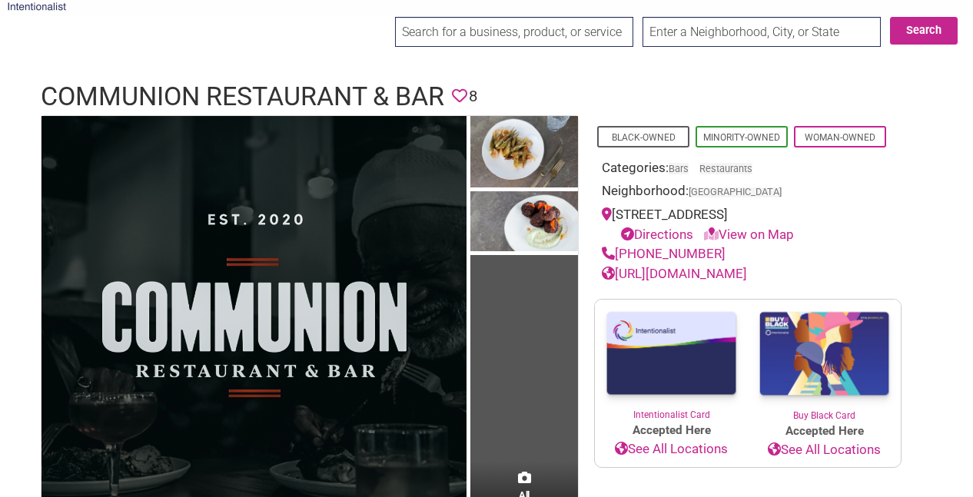
click at [695, 277] on link "[URL][DOMAIN_NAME]" at bounding box center [674, 273] width 145 height 15
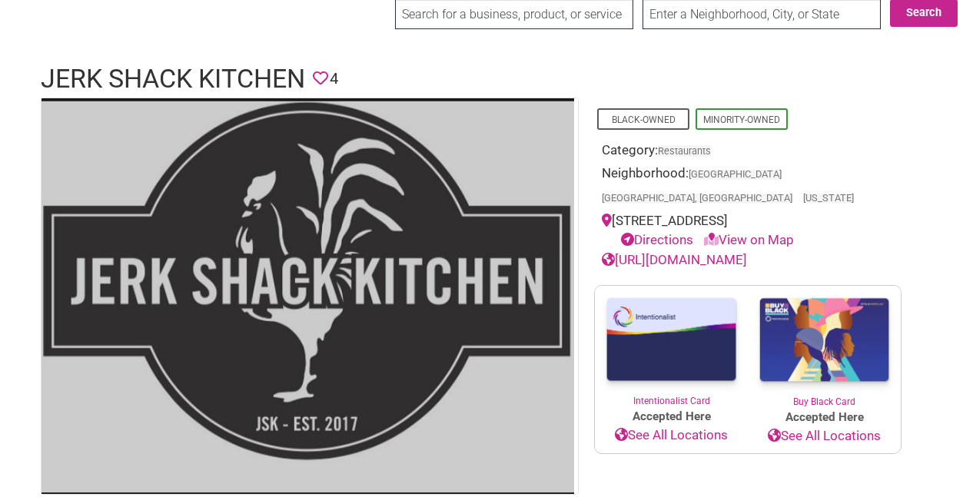
scroll to position [72, 0]
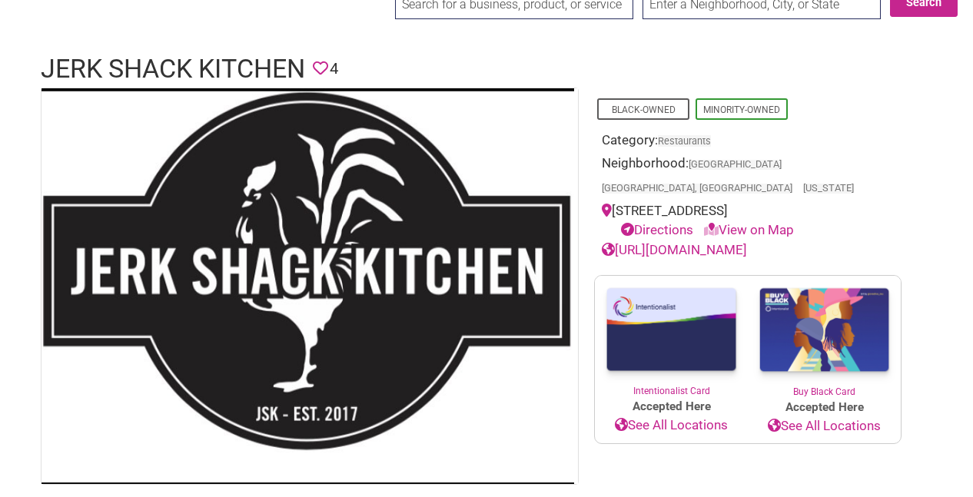
click at [700, 242] on link "https://jerkshackseattle.com/" at bounding box center [674, 249] width 145 height 15
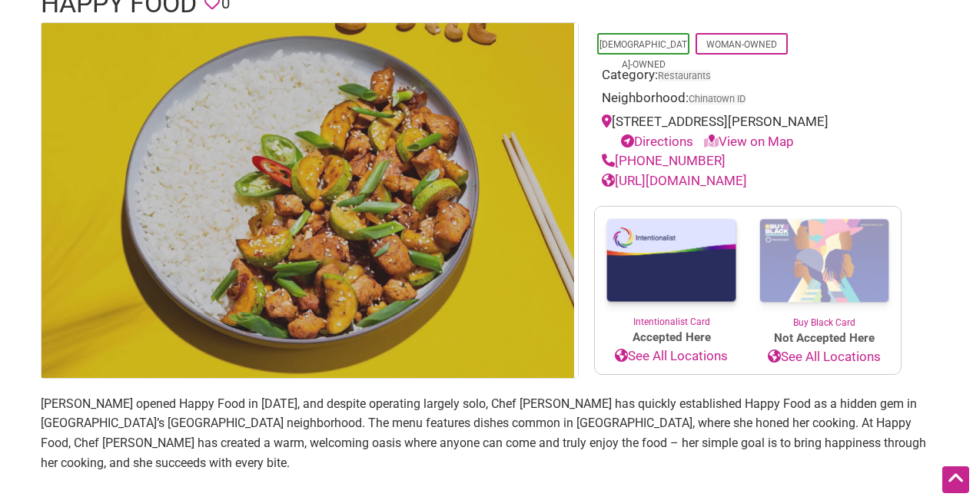
scroll to position [124, 0]
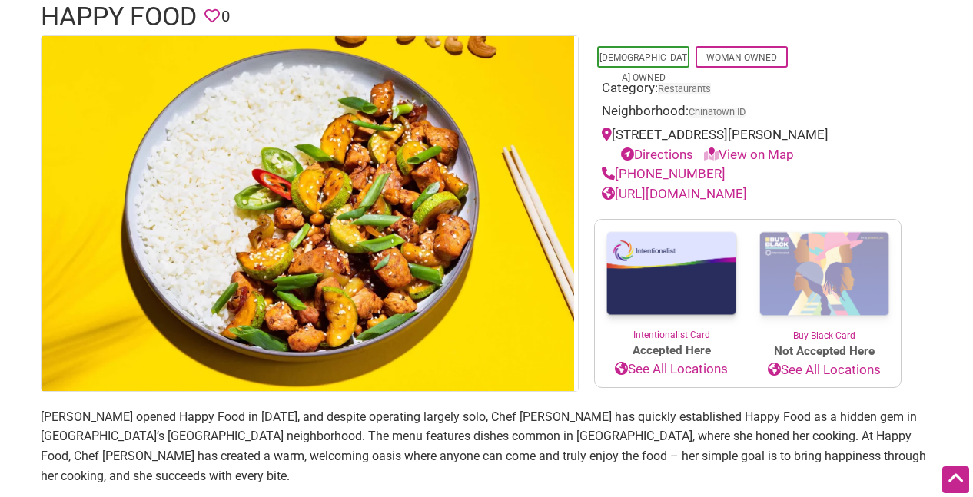
click at [709, 198] on link "[URL][DOMAIN_NAME]" at bounding box center [674, 193] width 145 height 15
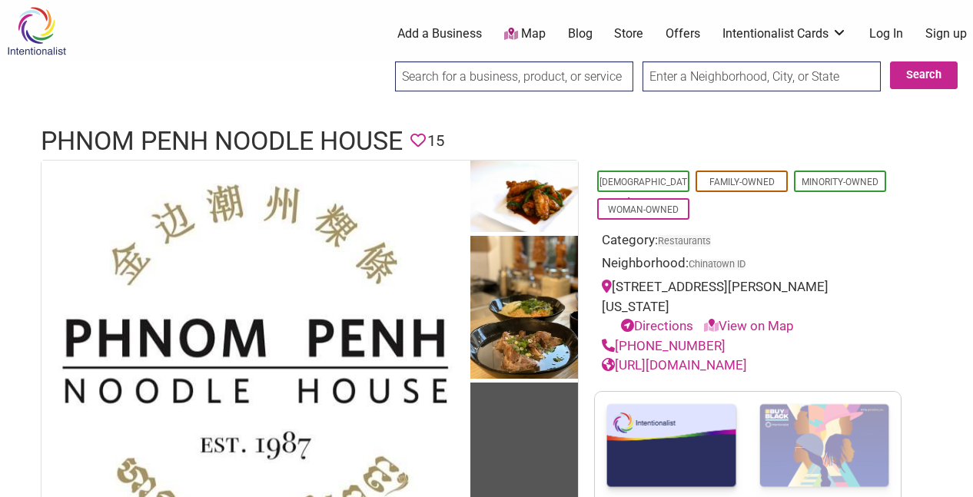
click at [639, 367] on link "[URL][DOMAIN_NAME]" at bounding box center [674, 364] width 145 height 15
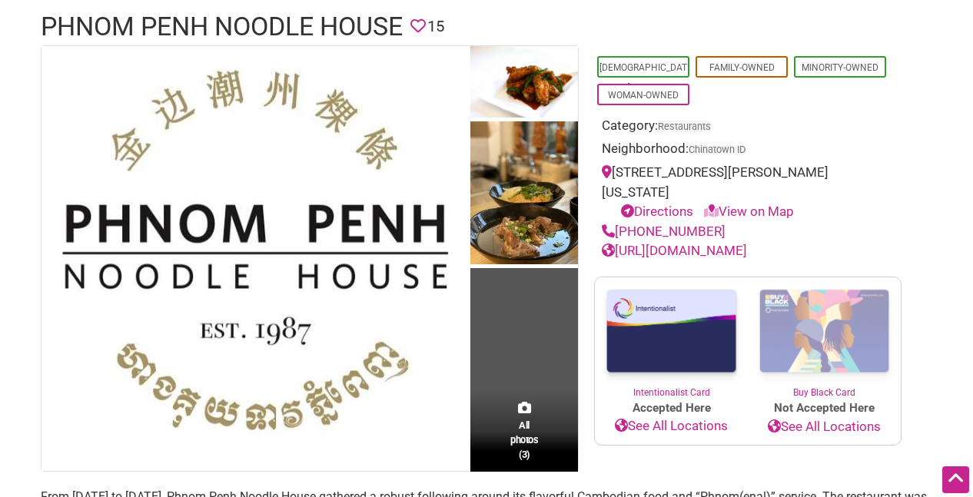
scroll to position [109, 0]
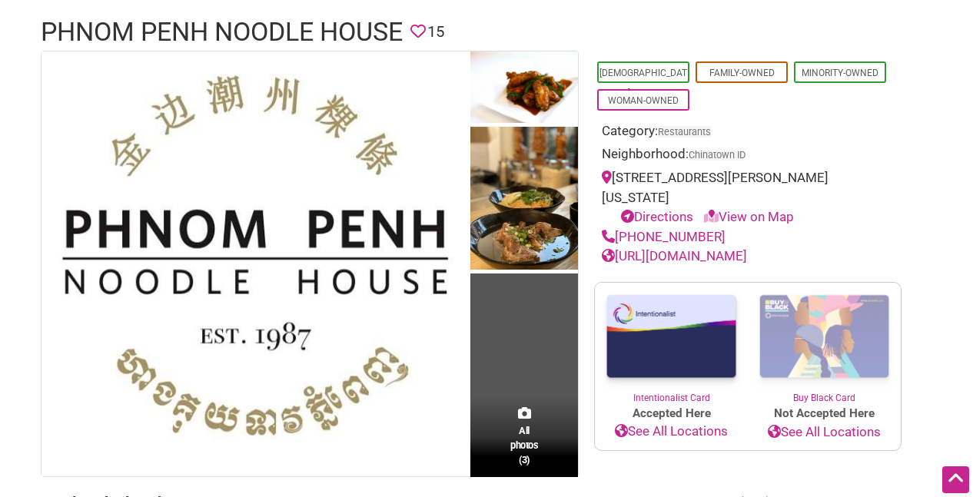
click at [704, 248] on link "https://www.facebook.com/phnompenh.noodlehouse.5/" at bounding box center [674, 255] width 145 height 15
click at [684, 248] on link "https://www.facebook.com/phnompenh.noodlehouse.5/" at bounding box center [674, 255] width 145 height 15
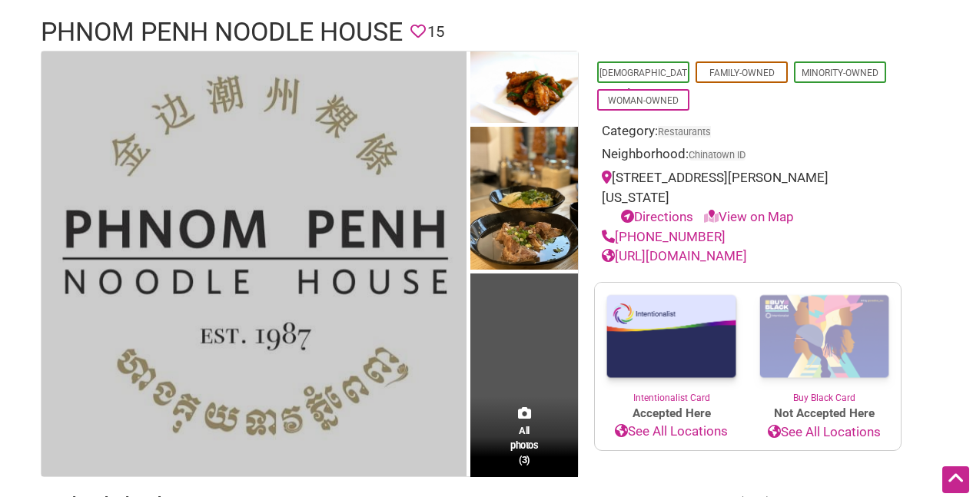
click at [87, 105] on img at bounding box center [253, 263] width 425 height 425
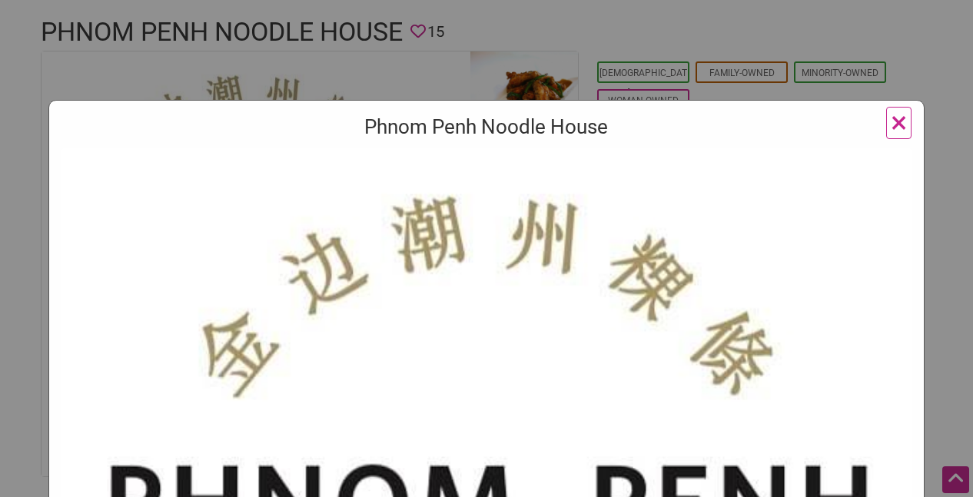
click at [906, 126] on span "×" at bounding box center [899, 123] width 16 height 36
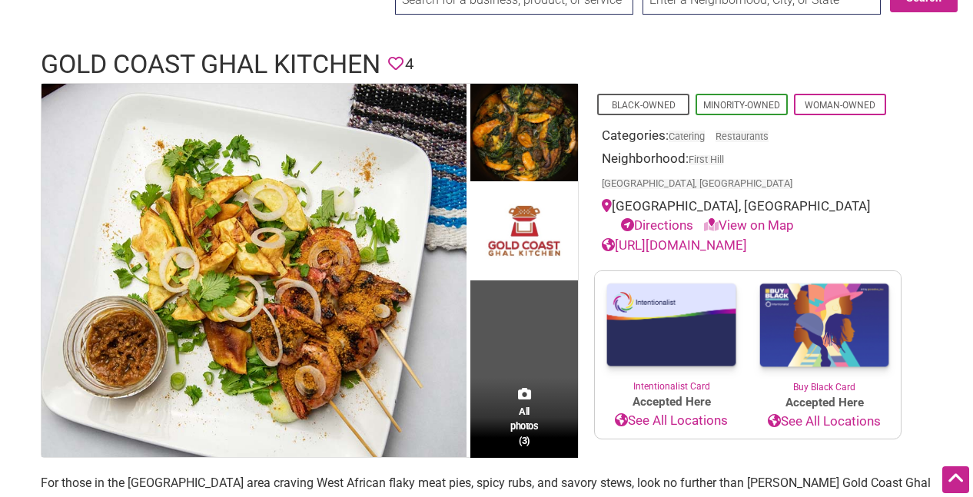
scroll to position [76, 0]
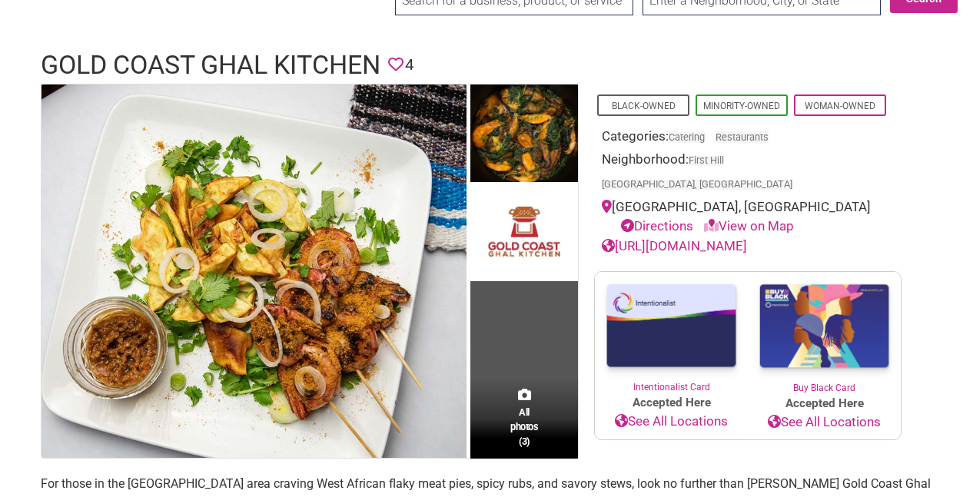
click at [668, 238] on link "[URL][DOMAIN_NAME]" at bounding box center [674, 245] width 145 height 15
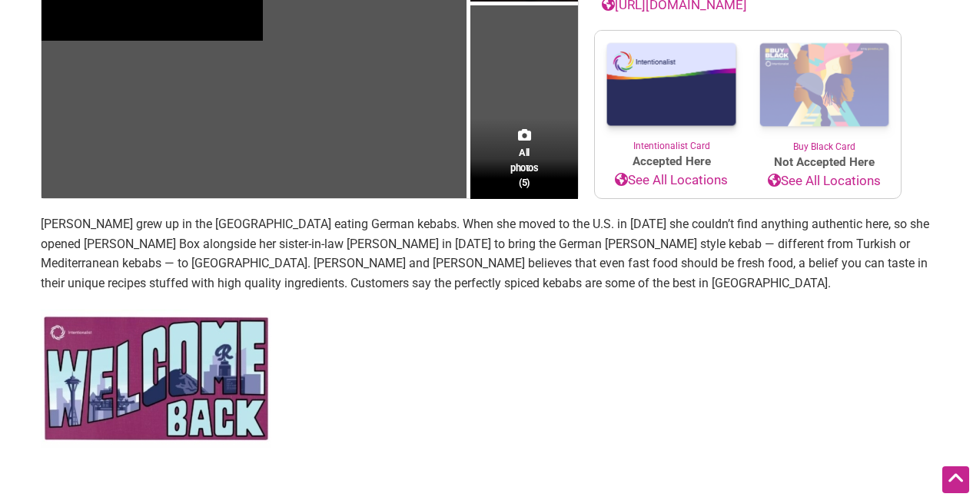
scroll to position [348, 0]
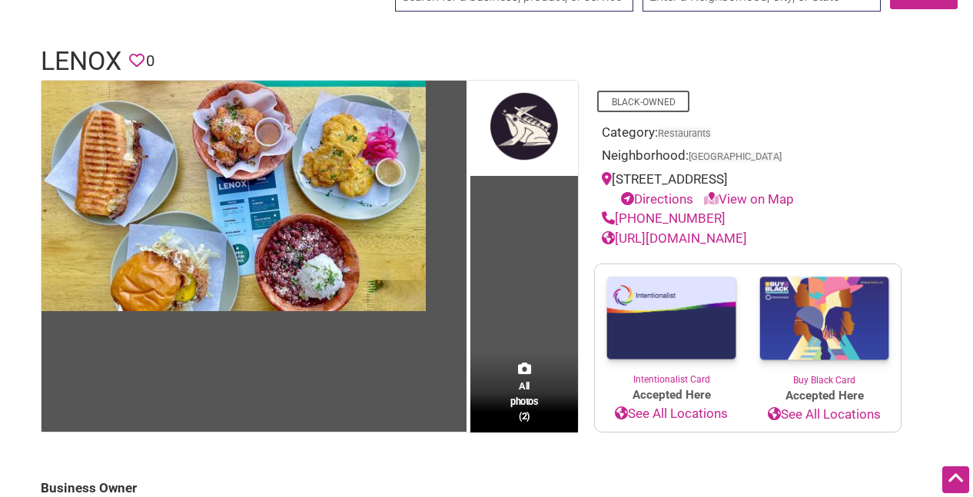
scroll to position [75, 0]
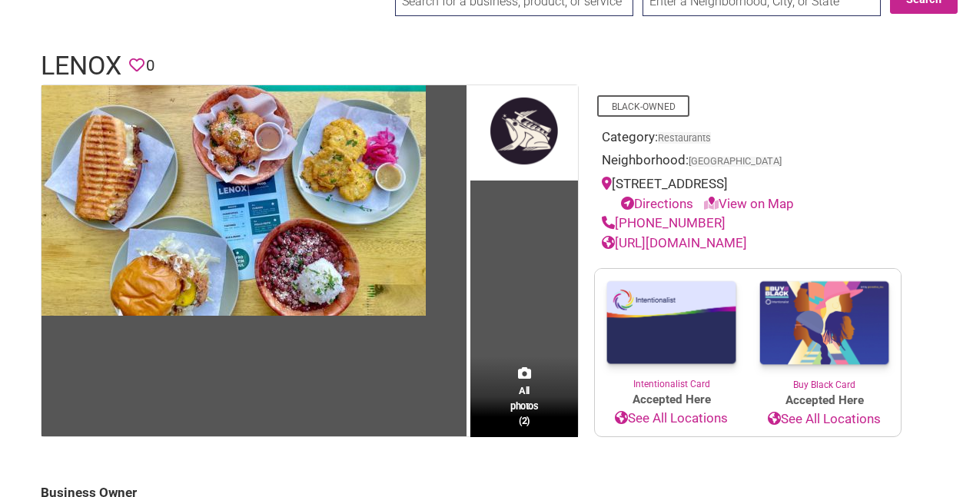
click at [702, 243] on link "https://www.lenoxwa.com" at bounding box center [674, 242] width 145 height 15
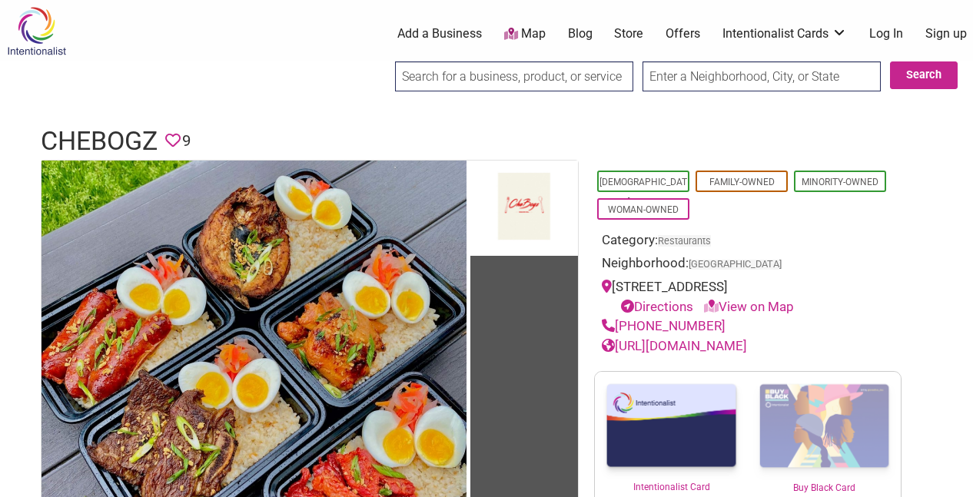
click at [713, 343] on link "[URL][DOMAIN_NAME]" at bounding box center [674, 345] width 145 height 15
